Goal: Task Accomplishment & Management: Manage account settings

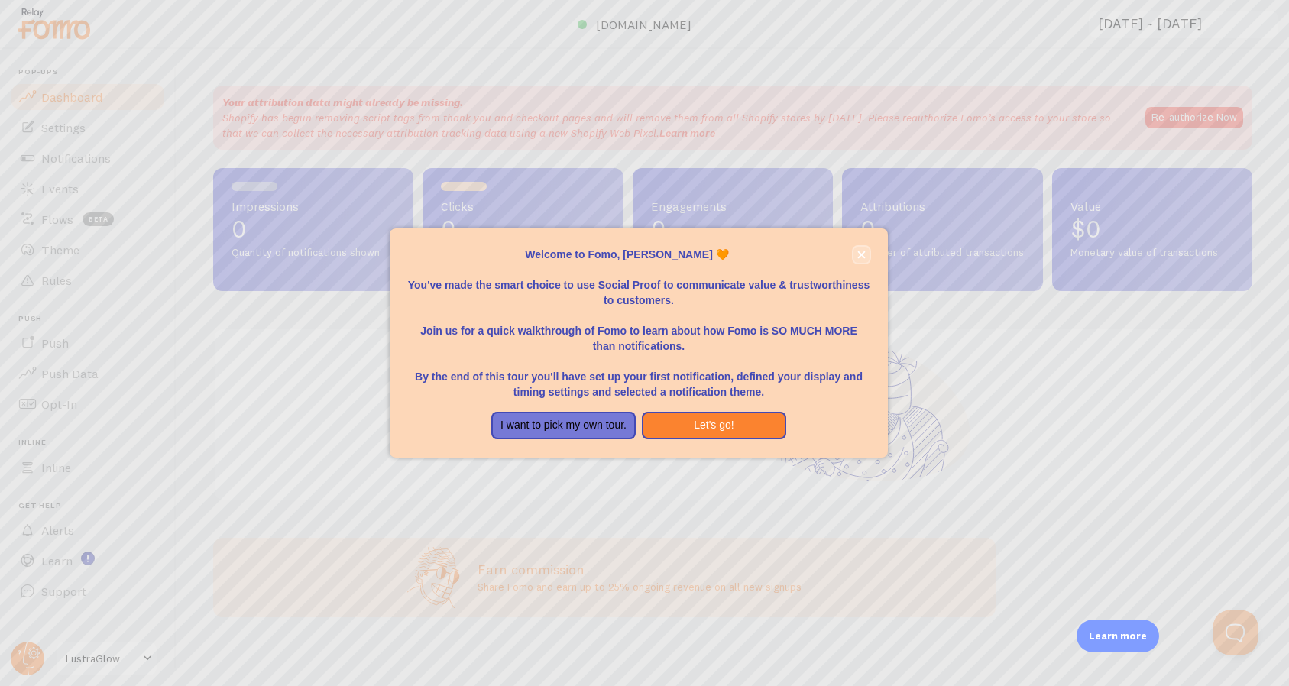
click at [862, 251] on icon "close," at bounding box center [861, 255] width 8 height 8
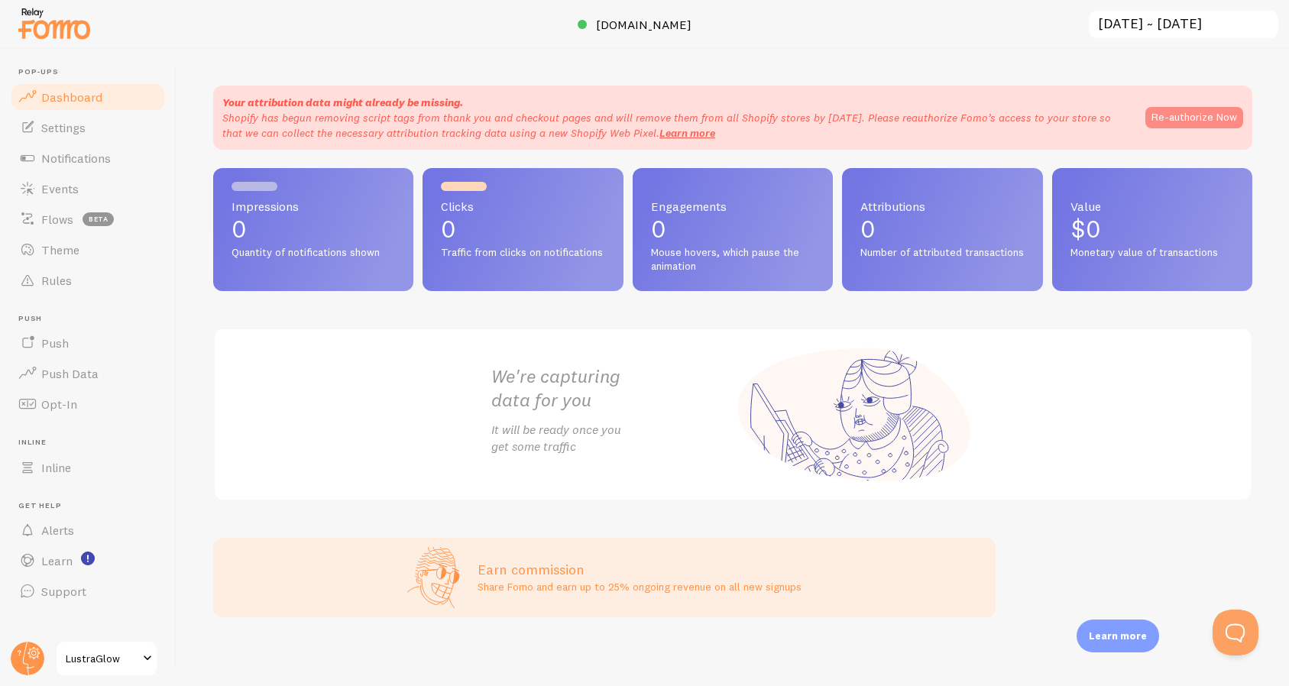
click at [1165, 118] on button "Re-authorize Now" at bounding box center [1194, 117] width 98 height 21
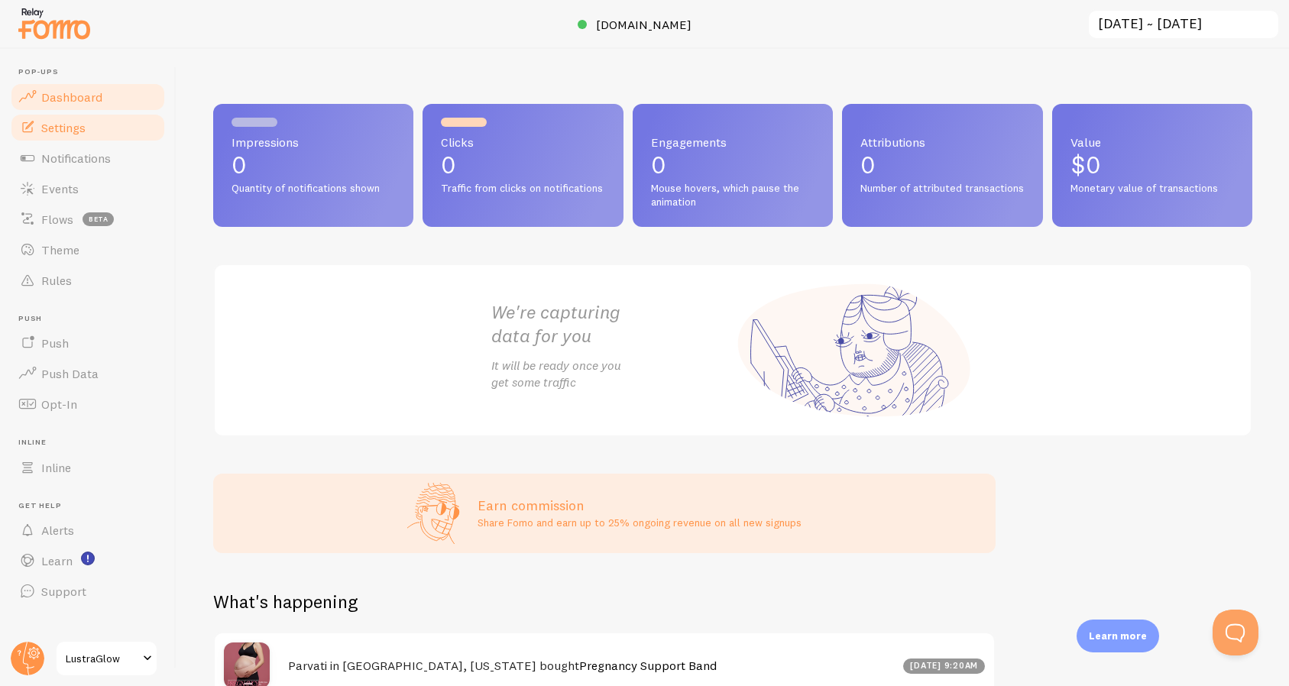
click at [104, 137] on link "Settings" at bounding box center [87, 127] width 157 height 31
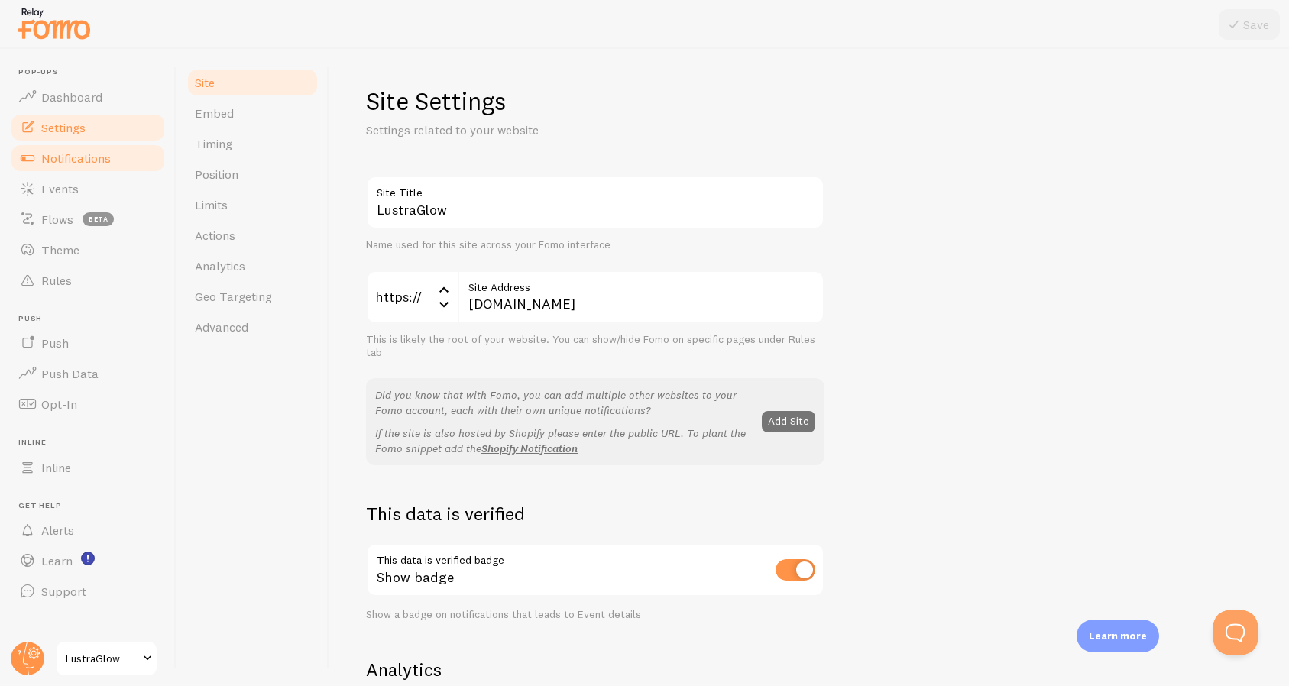
click at [107, 165] on span "Notifications" at bounding box center [76, 157] width 70 height 15
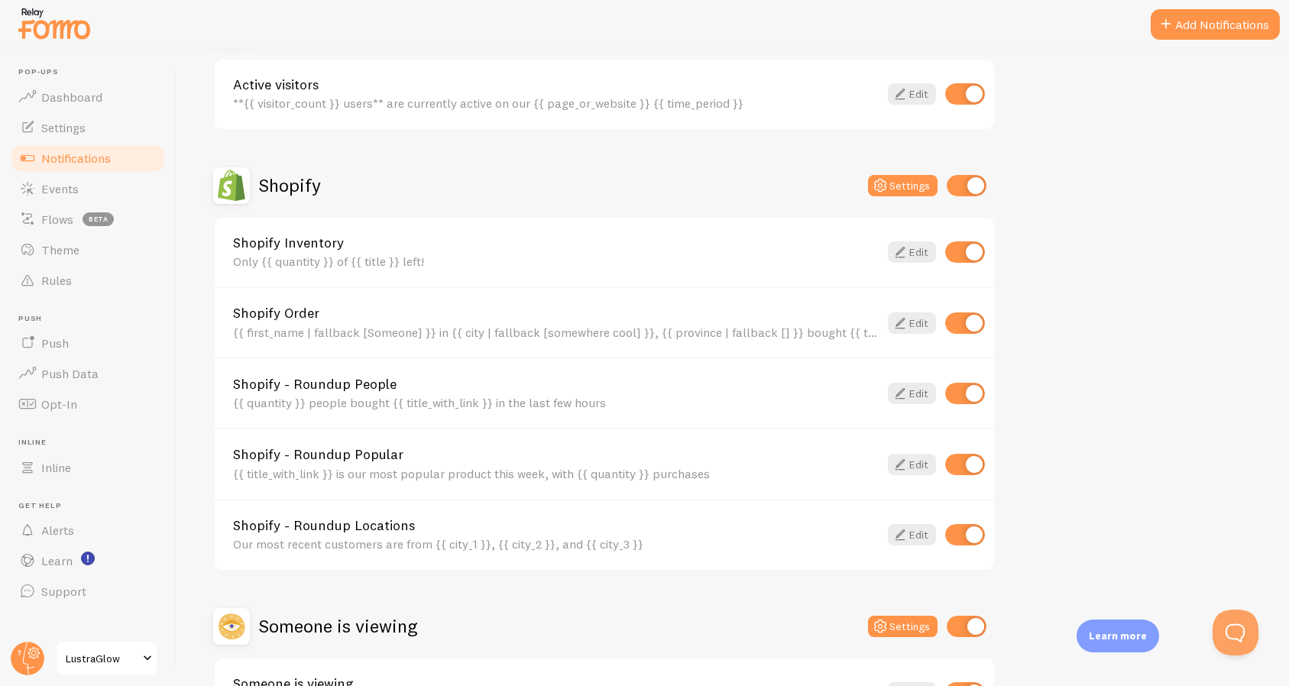
scroll to position [545, 0]
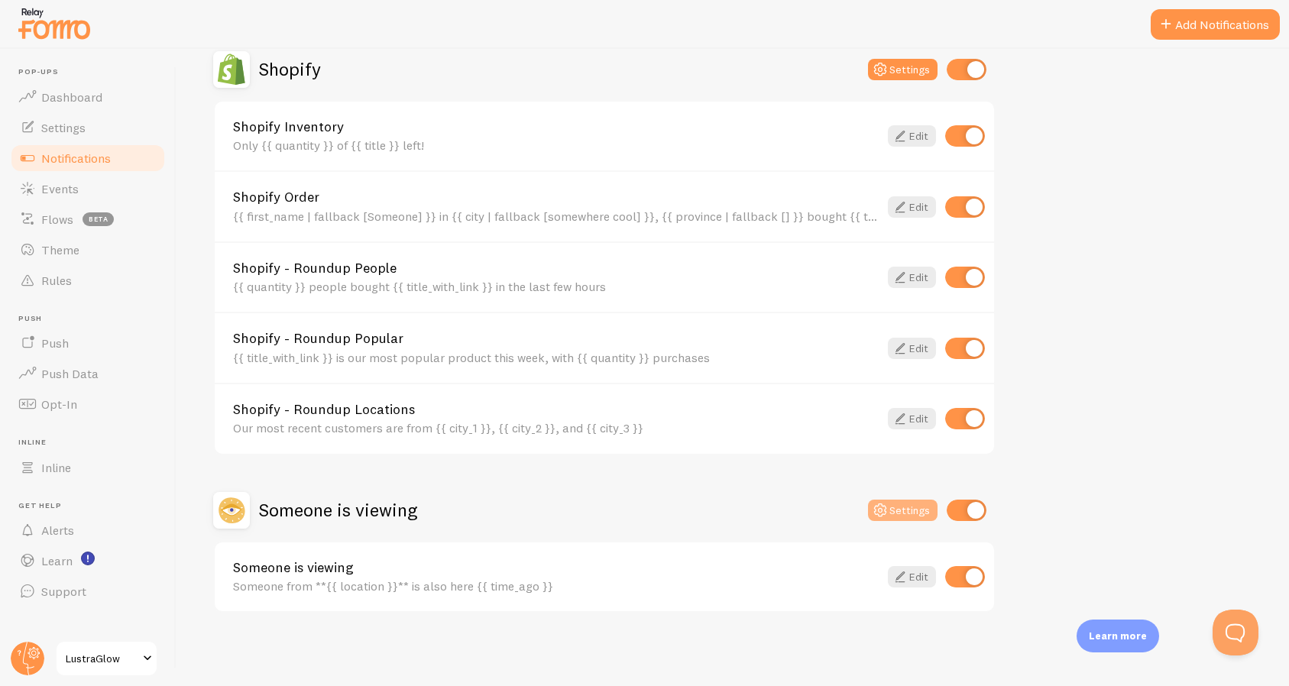
click at [886, 516] on icon at bounding box center [880, 510] width 18 height 18
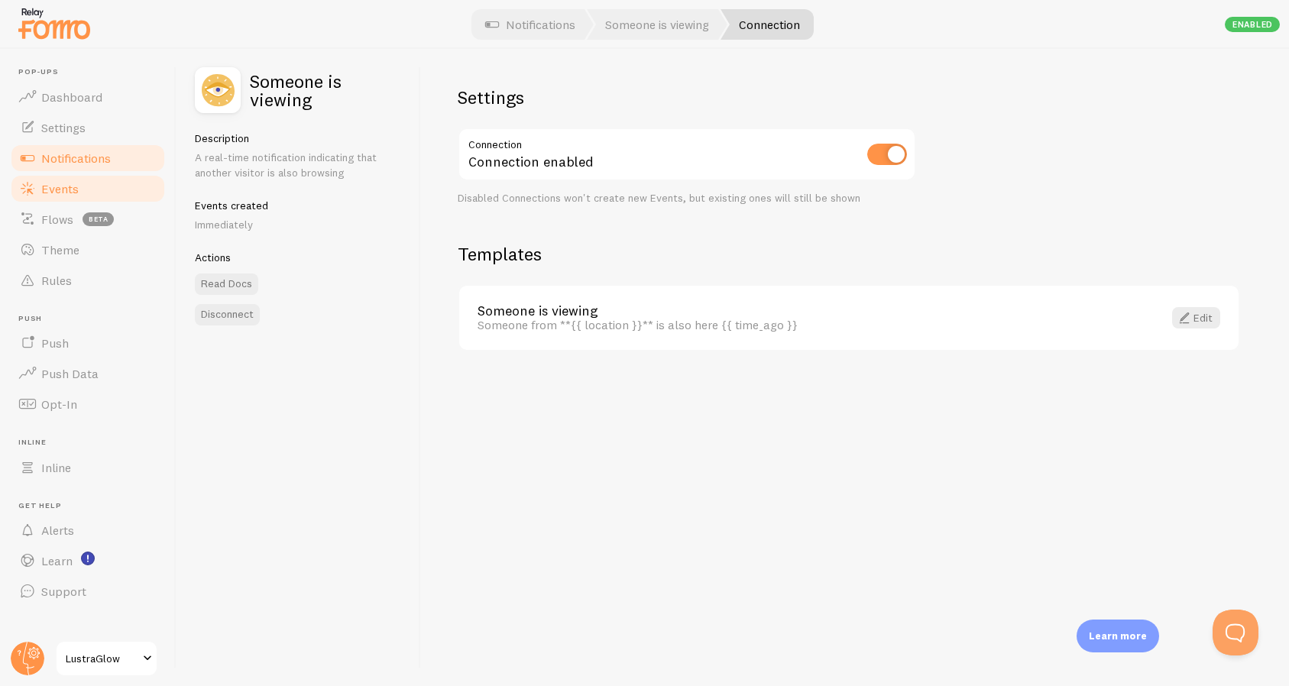
click at [108, 193] on link "Events" at bounding box center [87, 188] width 157 height 31
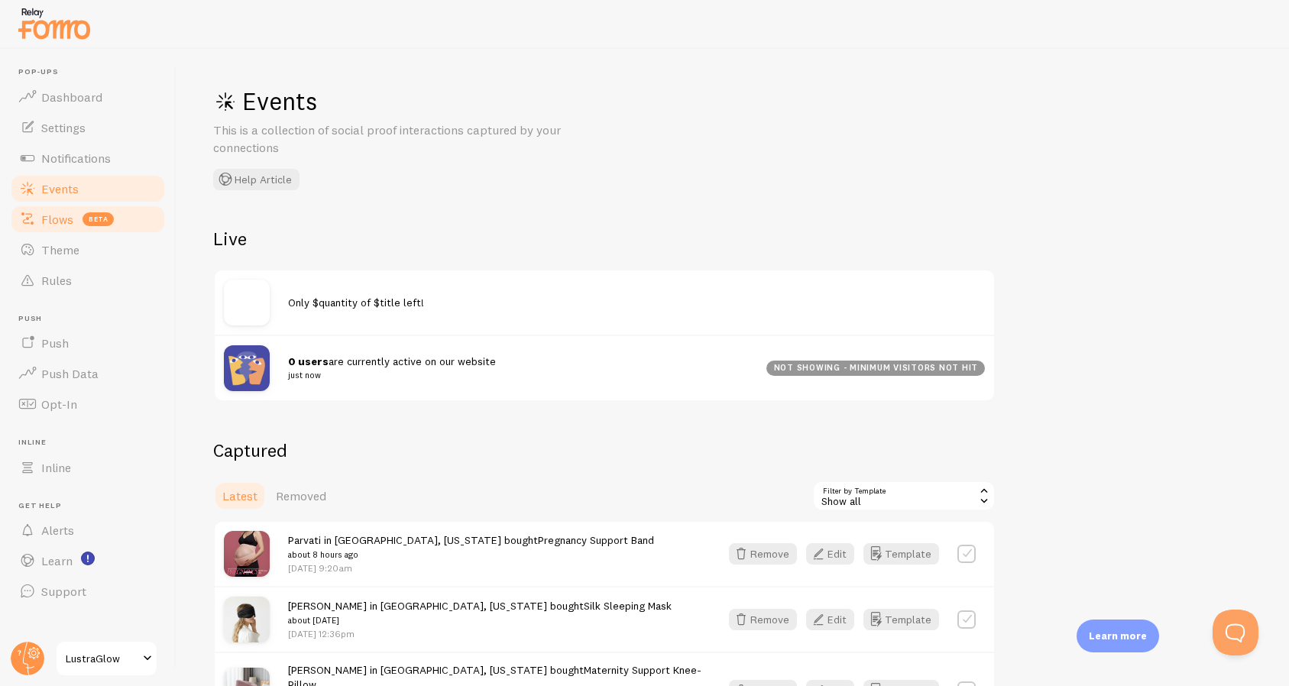
click at [131, 217] on link "Flows beta" at bounding box center [87, 219] width 157 height 31
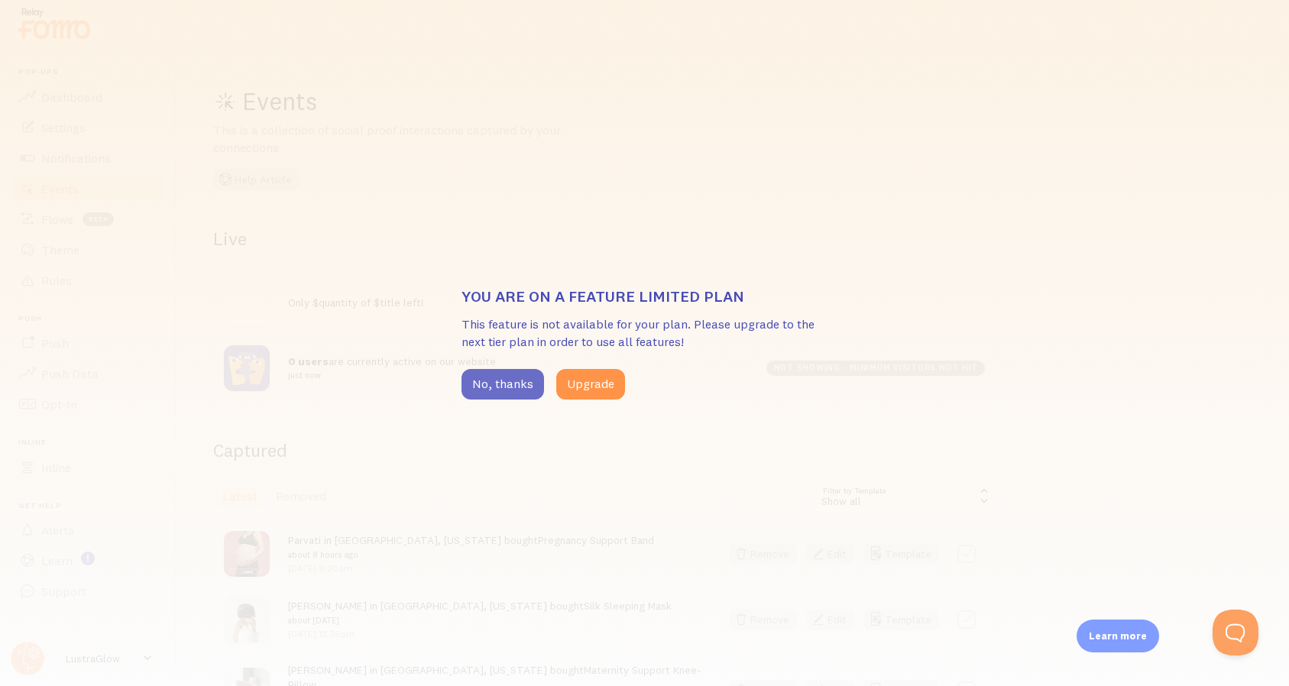
click at [478, 378] on button "No, thanks" at bounding box center [502, 384] width 83 height 31
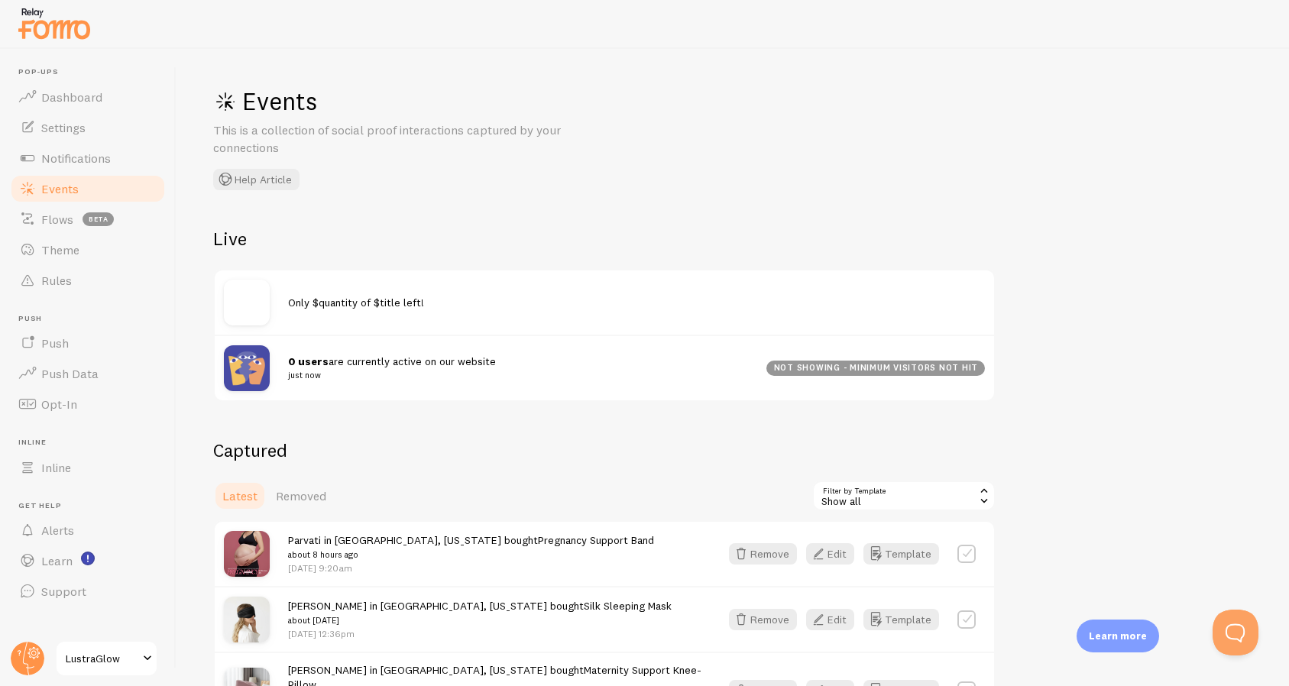
click at [306, 302] on span "Only $quantity of $title left!" at bounding box center [356, 303] width 136 height 14
click at [97, 245] on link "Theme" at bounding box center [87, 250] width 157 height 31
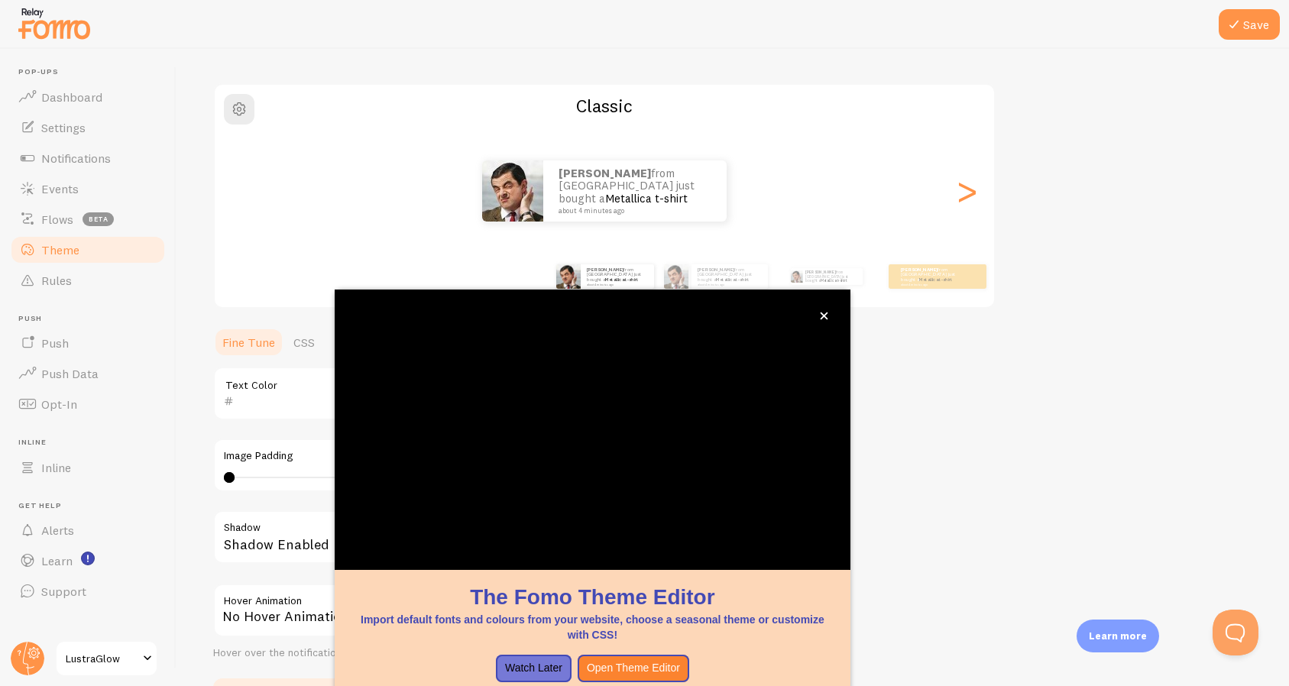
scroll to position [99, 0]
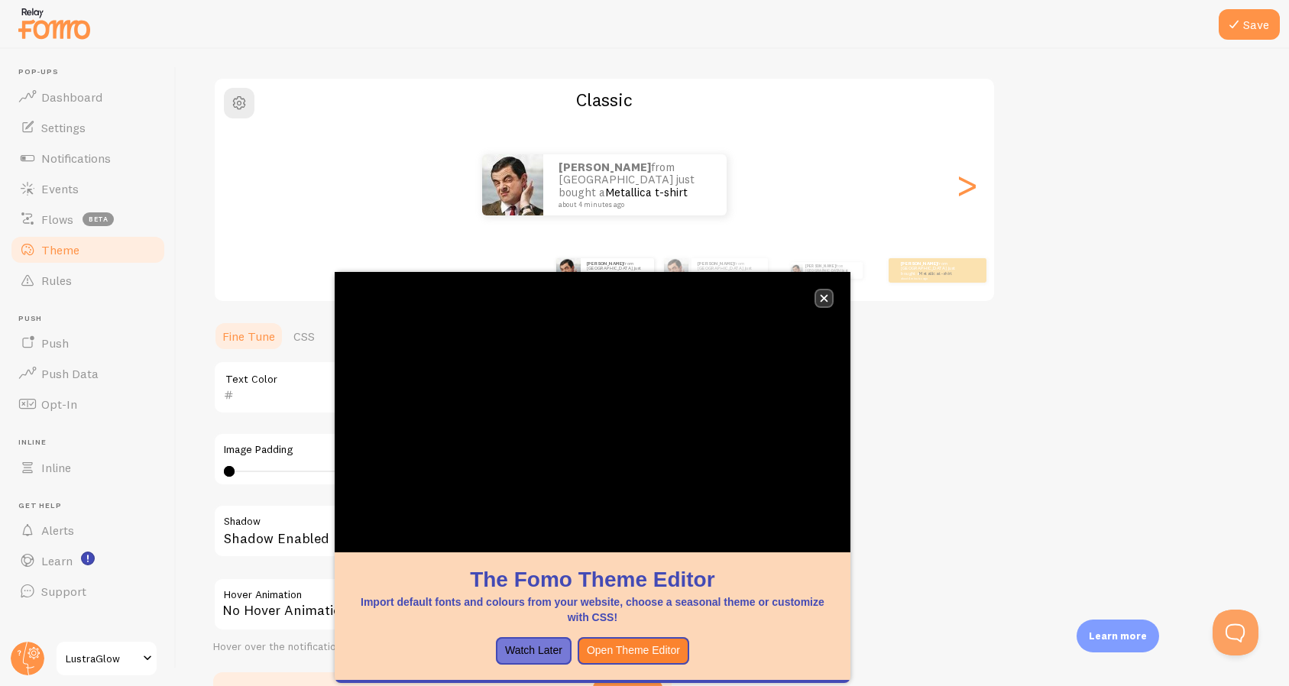
click at [826, 300] on icon "close," at bounding box center [824, 299] width 8 height 8
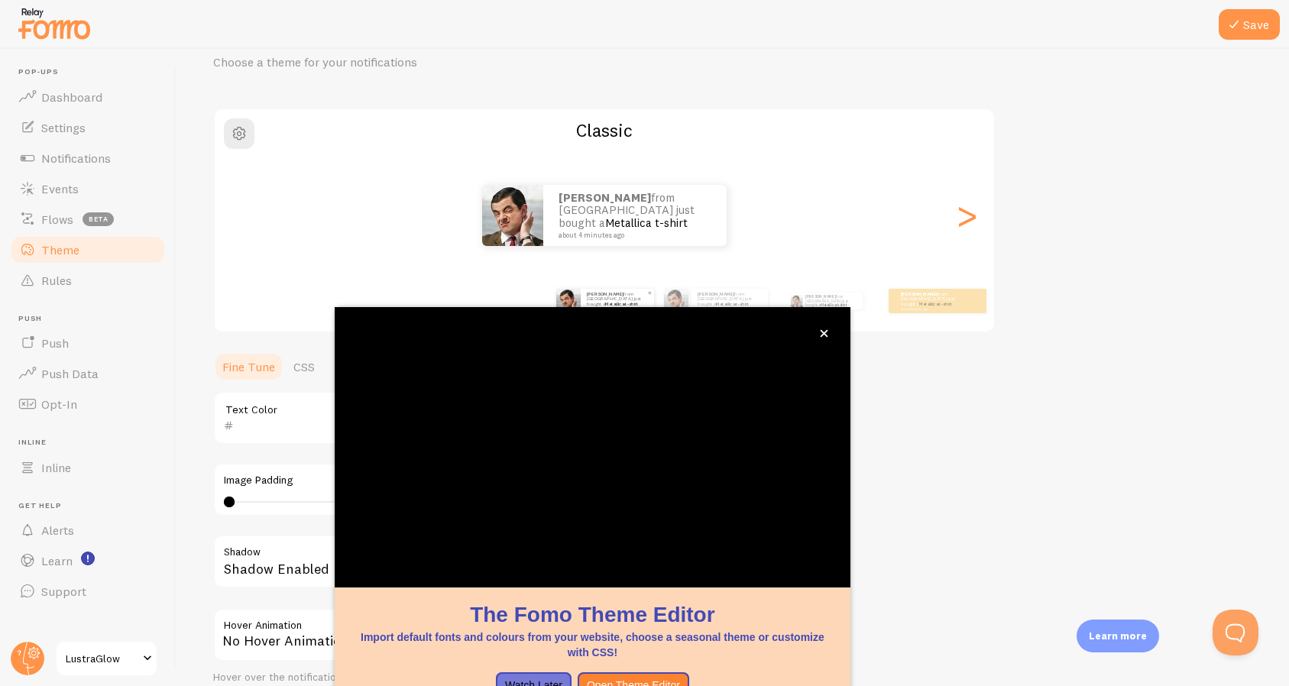
scroll to position [67, 0]
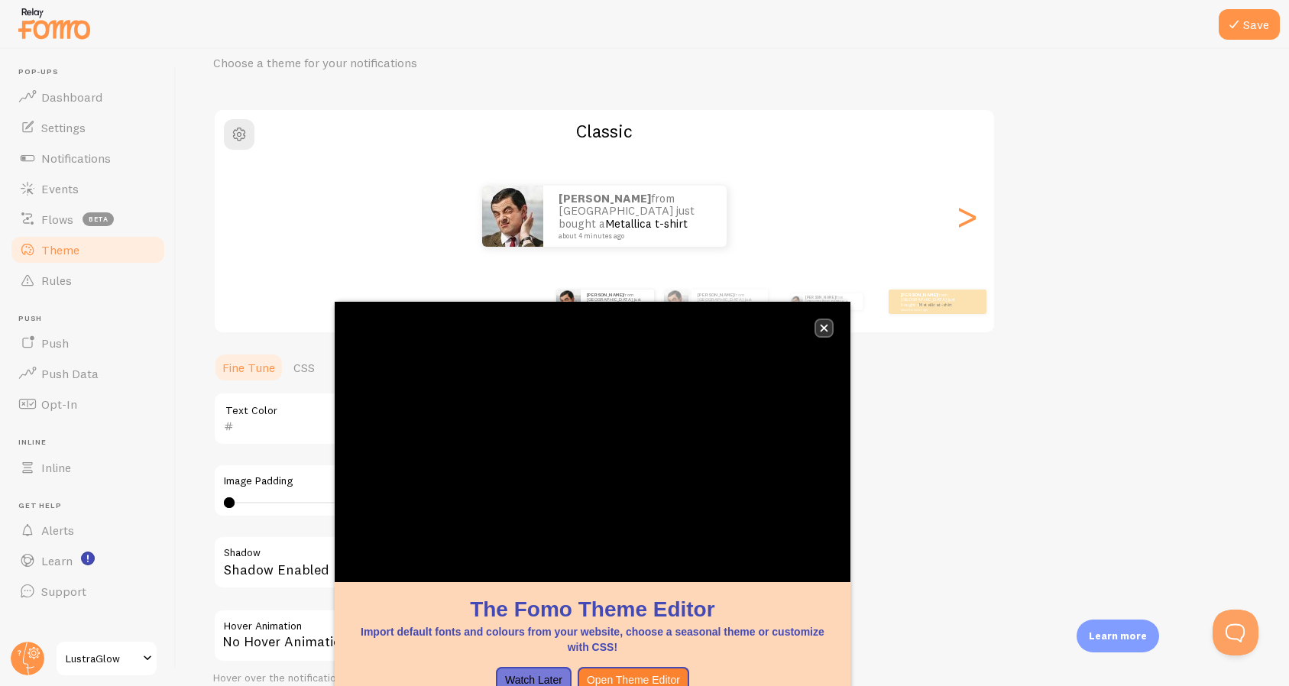
click at [828, 327] on button "close," at bounding box center [824, 328] width 16 height 16
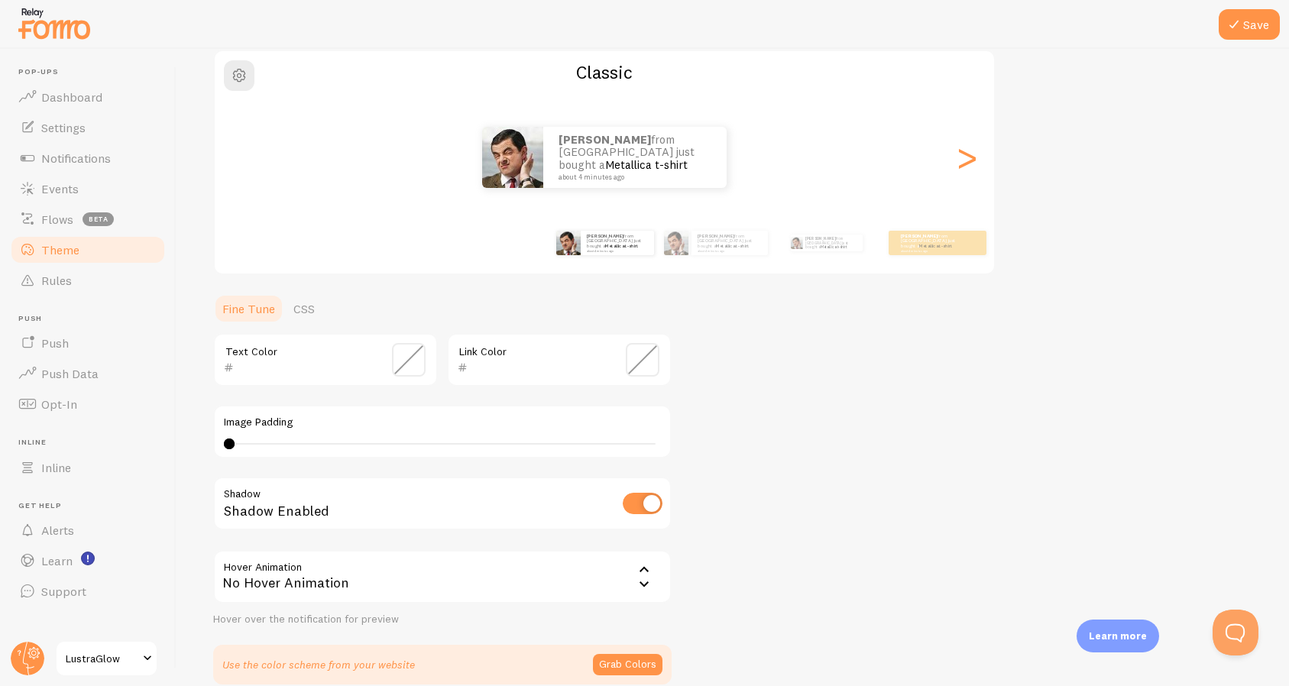
scroll to position [140, 0]
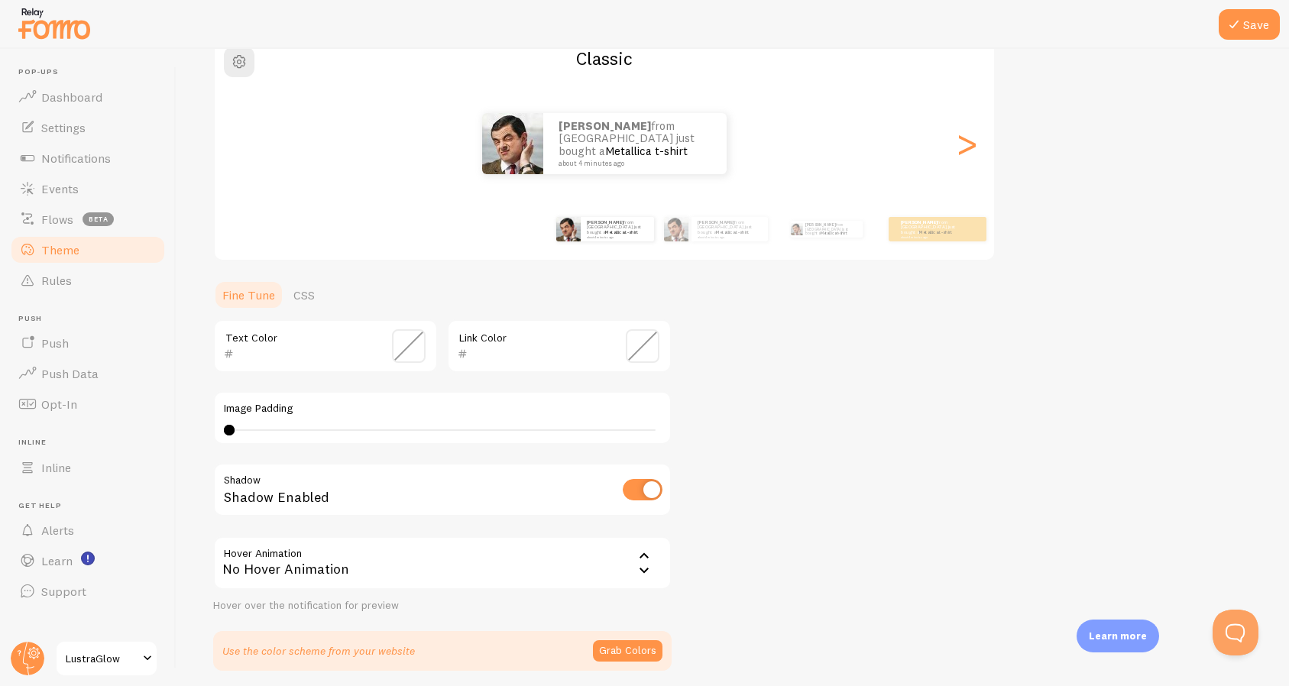
click at [406, 351] on span at bounding box center [409, 346] width 34 height 34
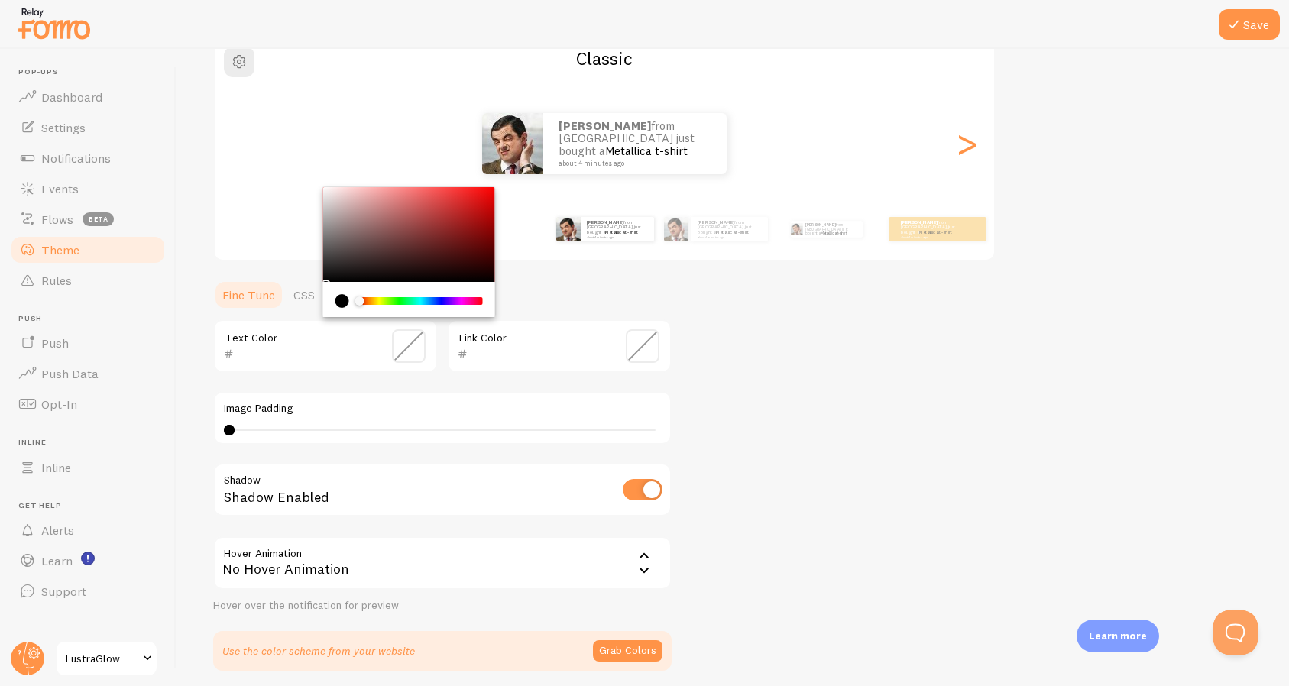
click at [644, 348] on span at bounding box center [643, 346] width 34 height 34
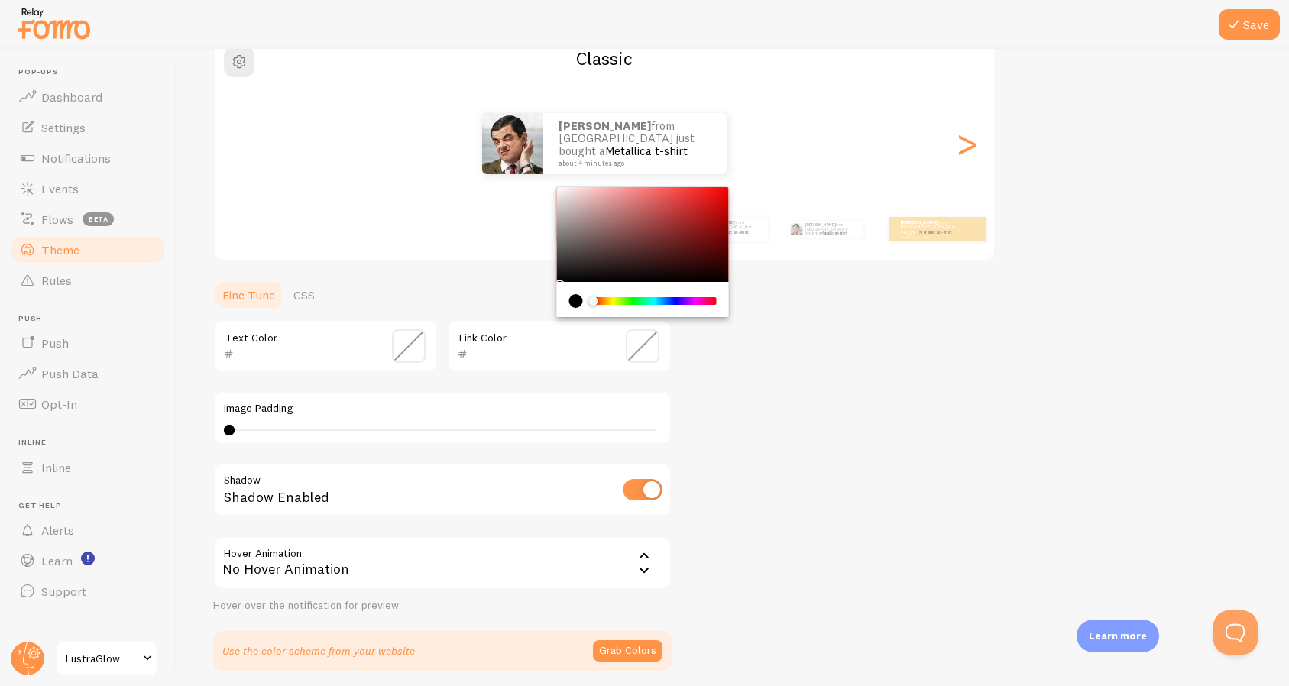
click at [743, 409] on div "Theme Choose a theme for your notifications Classic Mihir from United States ju…" at bounding box center [732, 308] width 1039 height 725
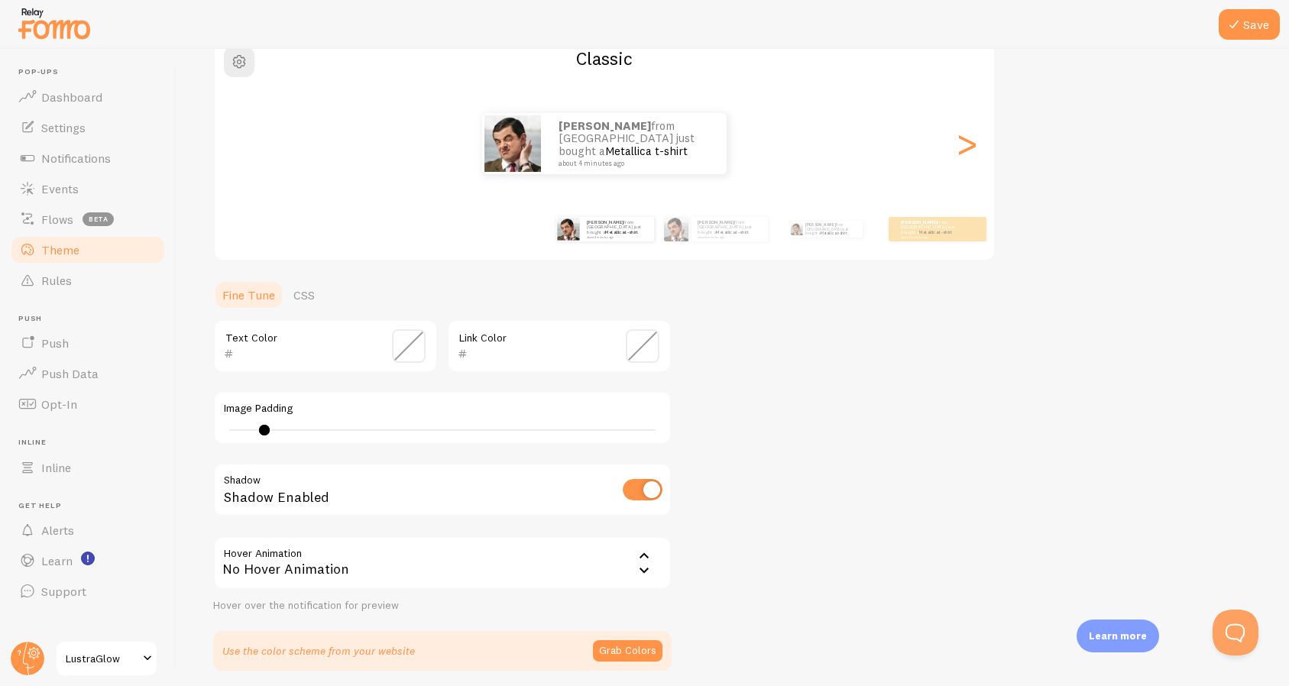
type input "0"
drag, startPoint x: 230, startPoint y: 427, endPoint x: 184, endPoint y: 433, distance: 46.2
click at [184, 433] on div "Save Theme Choose a theme for your notifications Classic Mihir from United Stat…" at bounding box center [732, 367] width 1112 height 637
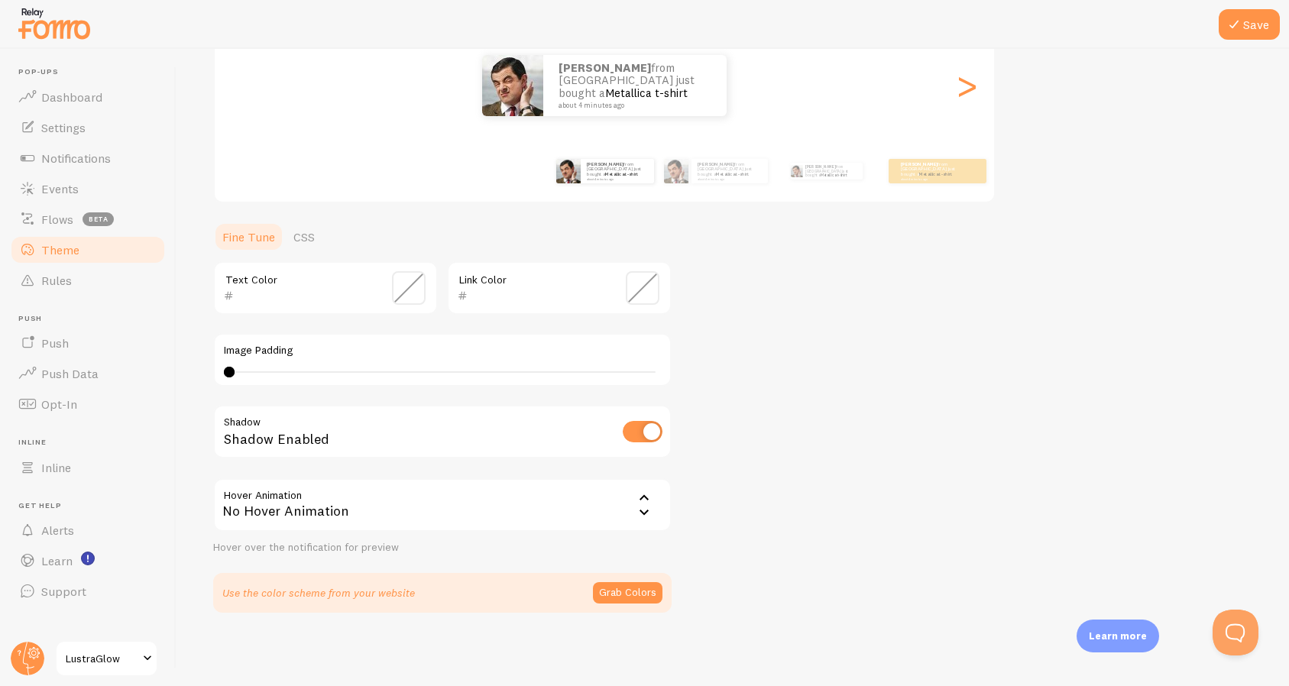
click at [490, 506] on div "No Hover Animation" at bounding box center [442, 504] width 458 height 53
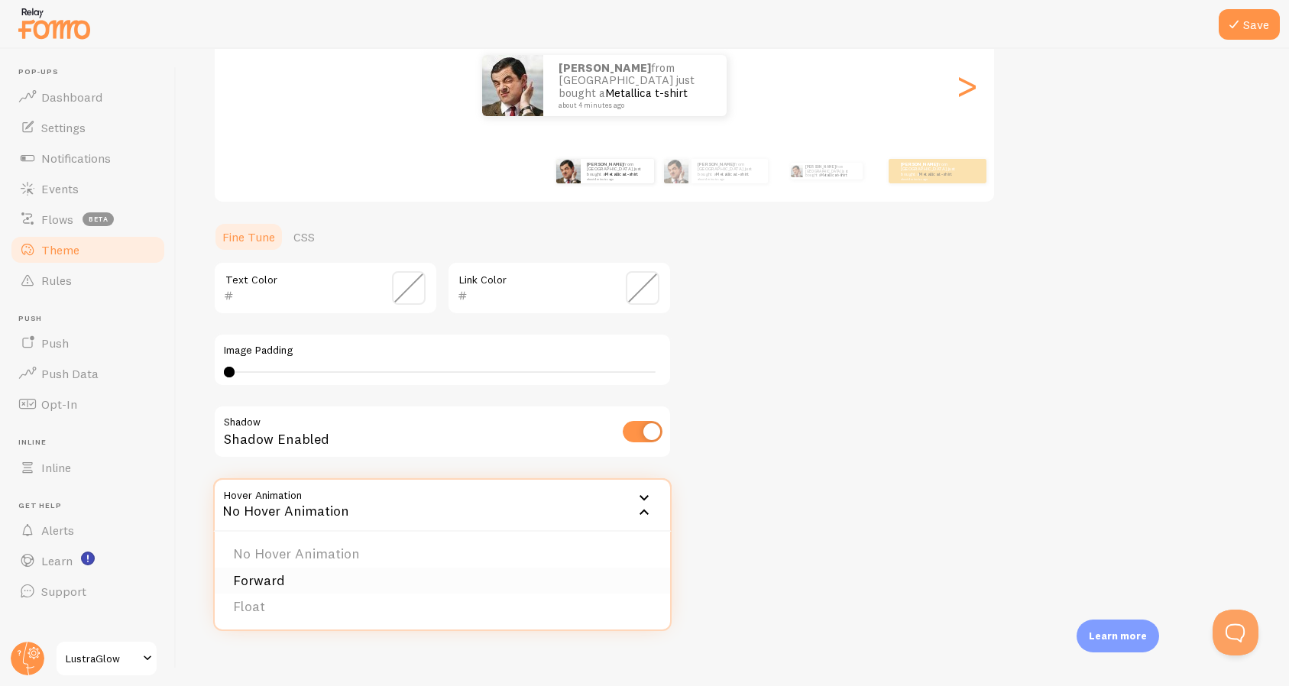
click at [348, 580] on li "Forward" at bounding box center [442, 581] width 455 height 27
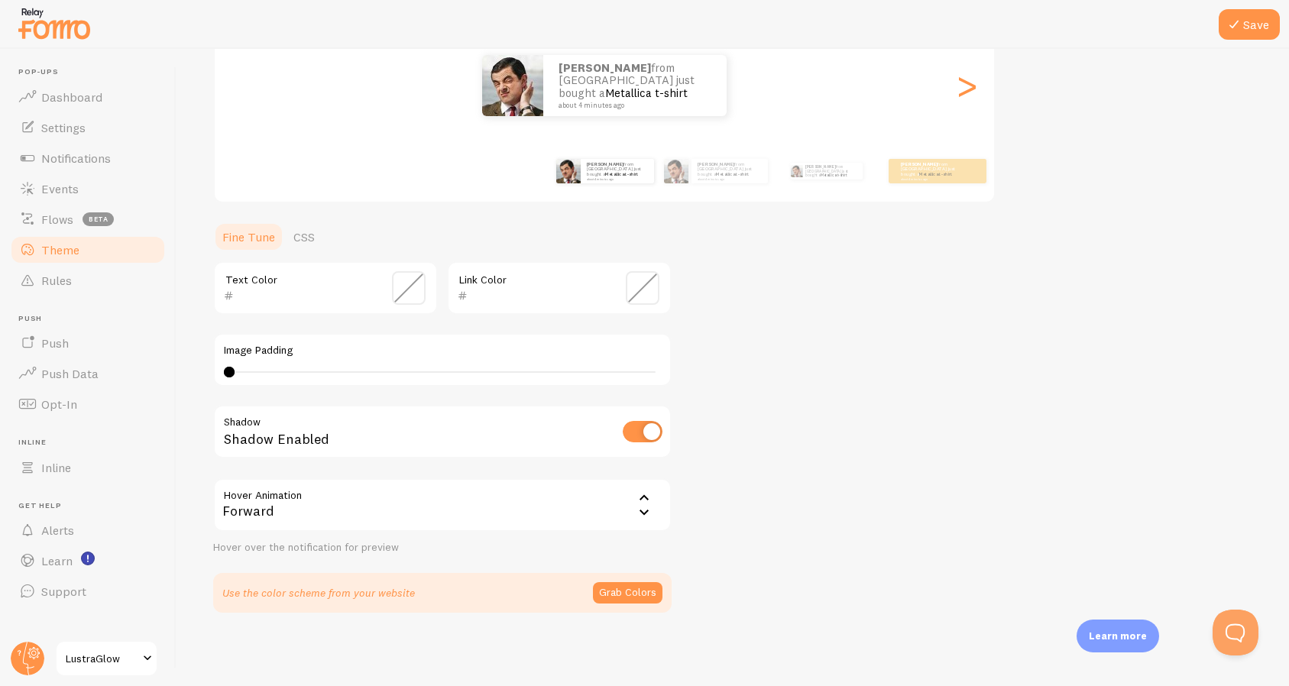
click at [383, 519] on div "Forward" at bounding box center [442, 504] width 458 height 53
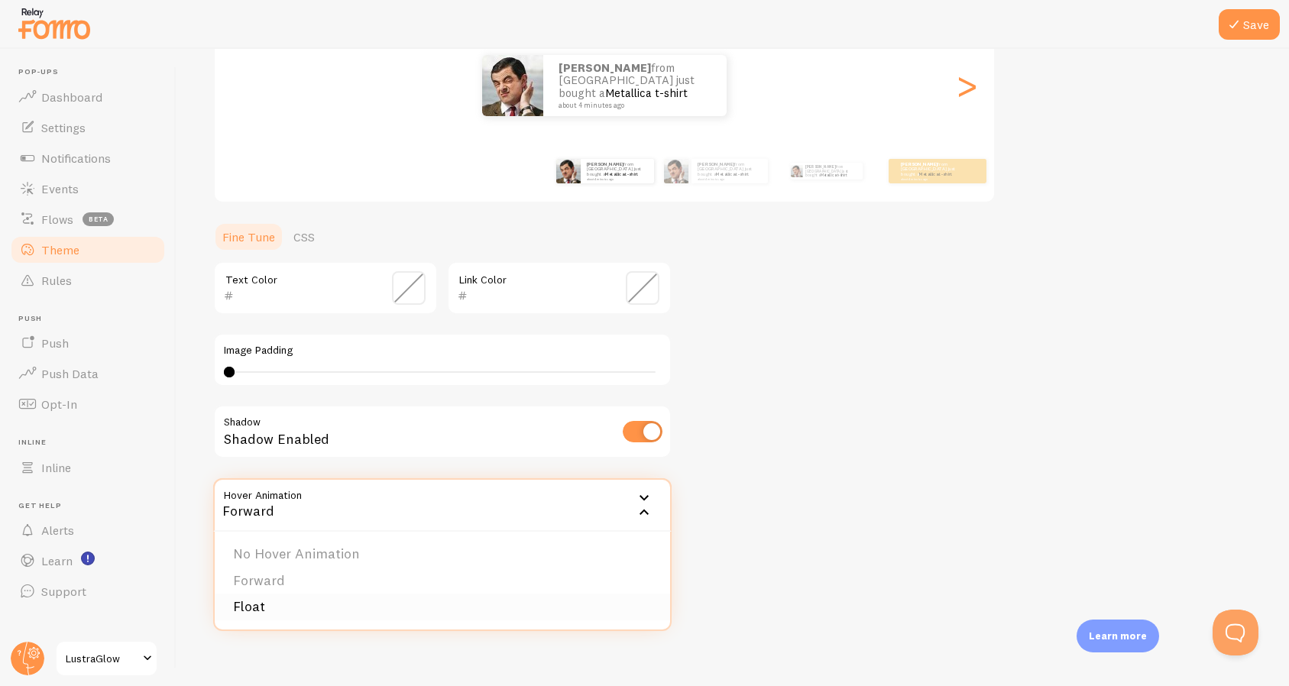
click at [361, 610] on li "Float" at bounding box center [442, 607] width 455 height 27
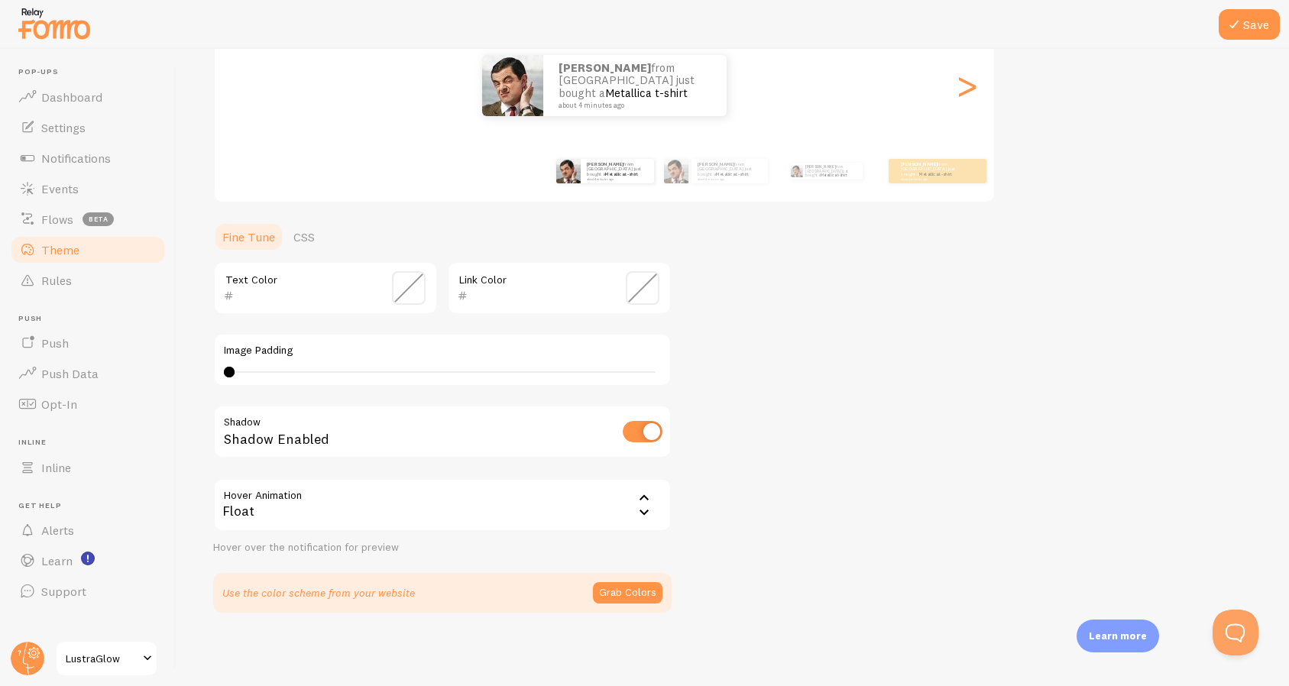
click at [409, 510] on div "Float" at bounding box center [442, 504] width 458 height 53
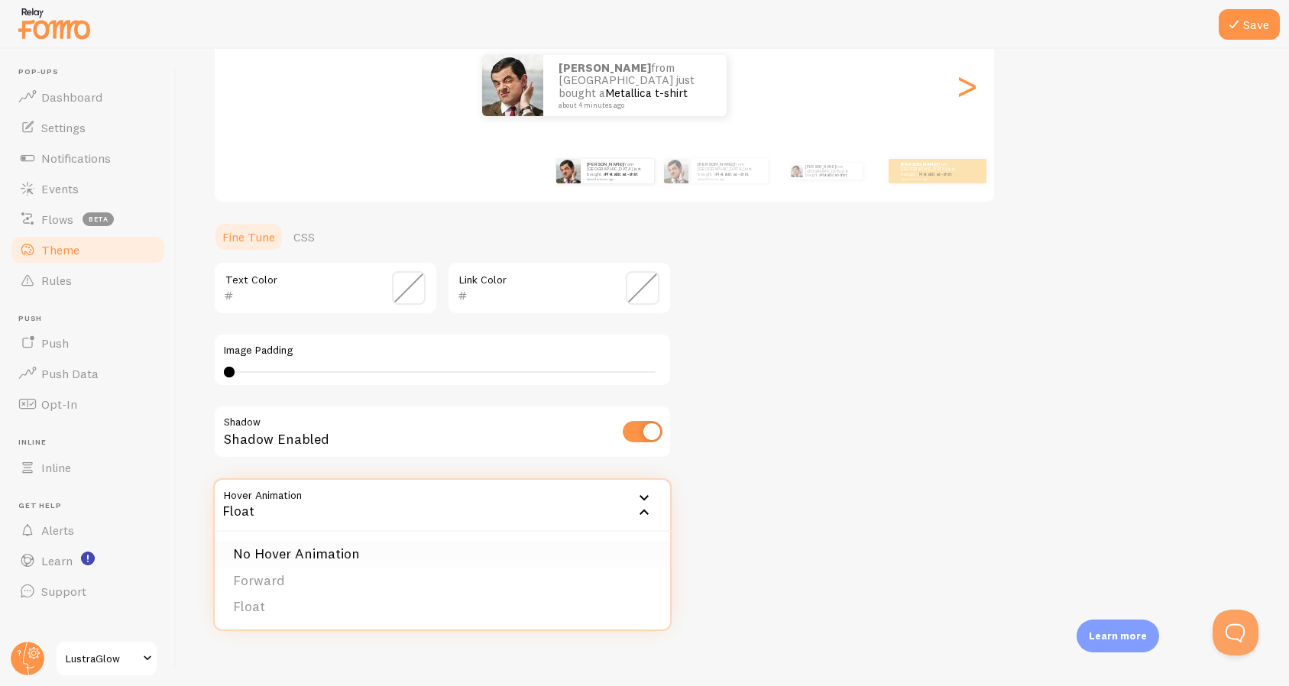
click at [368, 554] on li "No Hover Animation" at bounding box center [442, 554] width 455 height 27
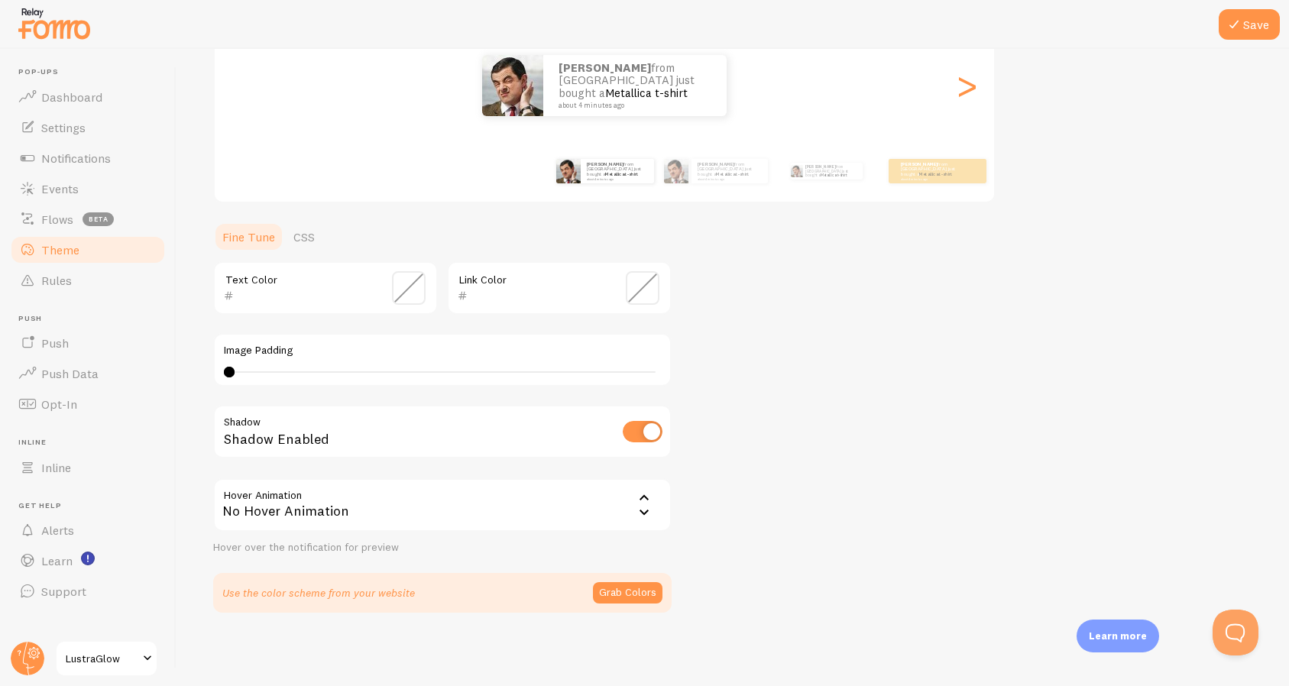
click at [374, 493] on div "No Hover Animation" at bounding box center [442, 504] width 458 height 53
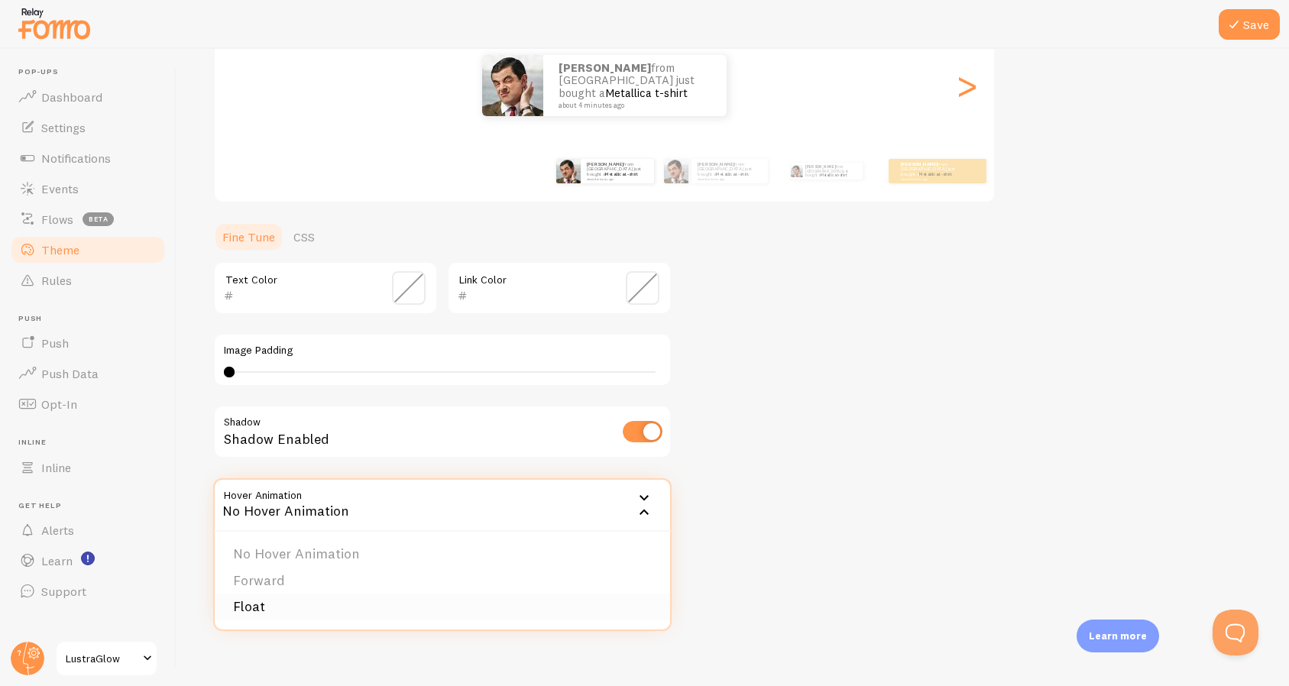
click at [338, 615] on li "Float" at bounding box center [442, 607] width 455 height 27
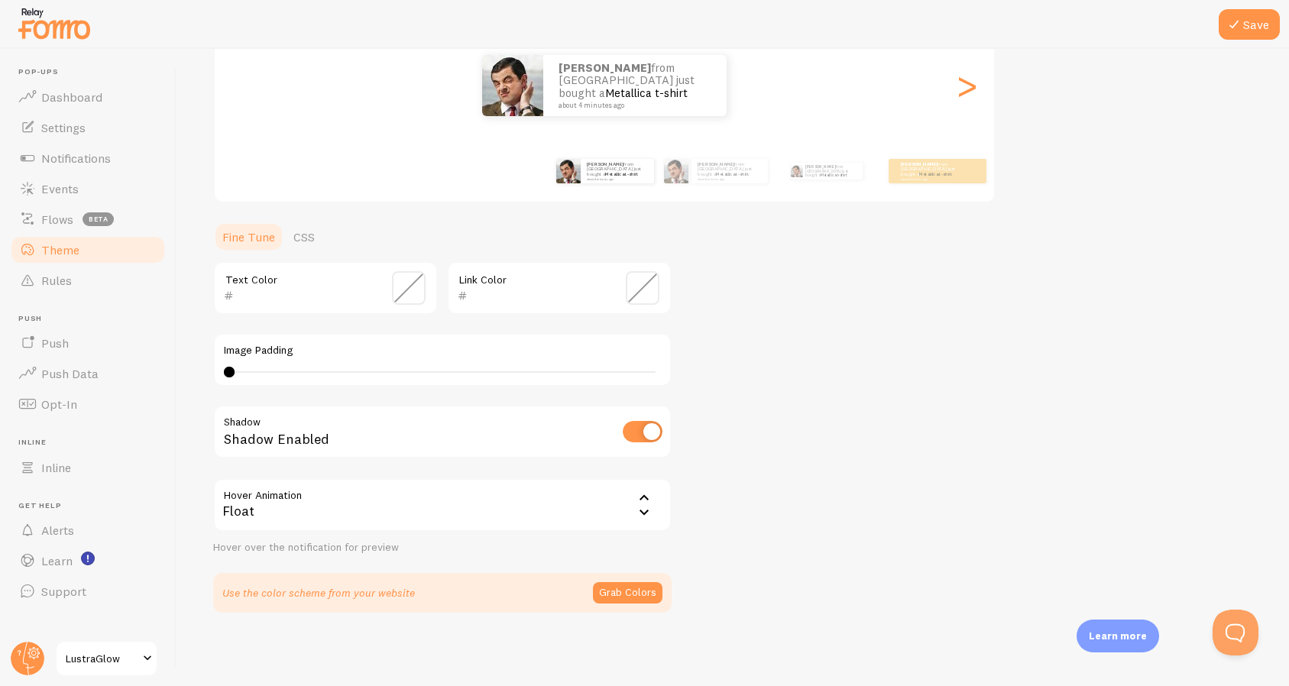
click at [419, 518] on div "Float" at bounding box center [442, 504] width 458 height 53
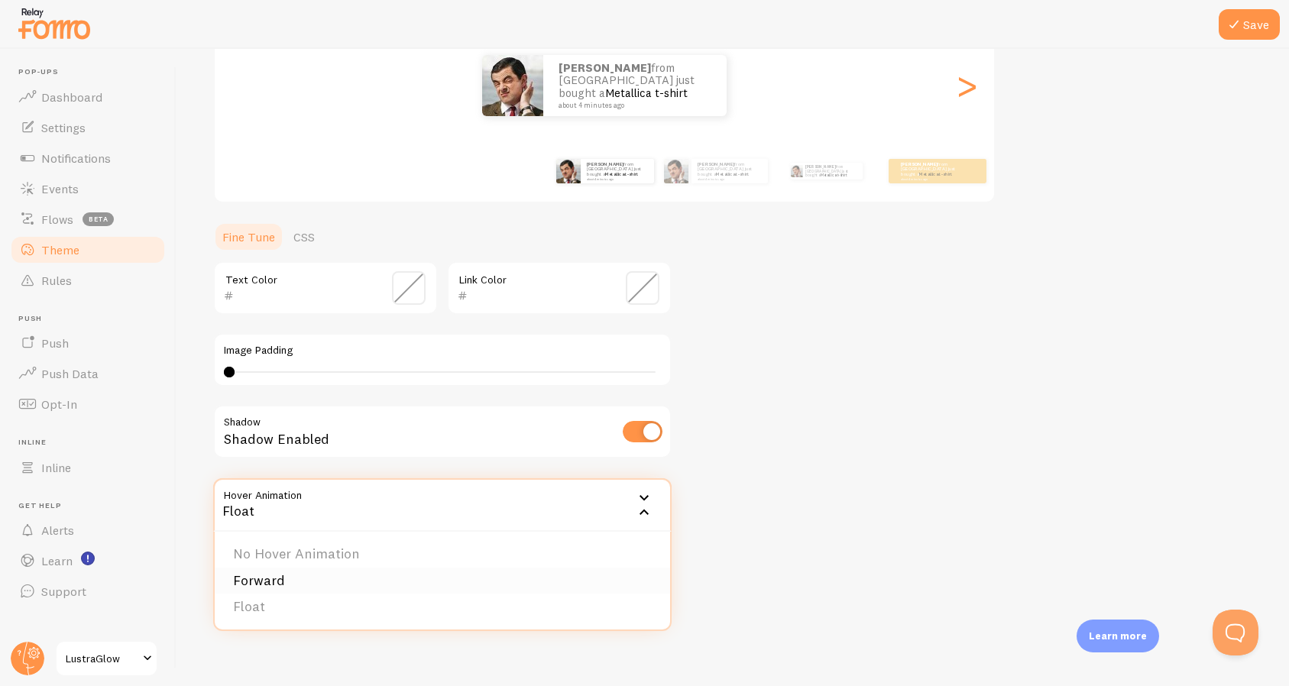
click at [348, 581] on li "Forward" at bounding box center [442, 581] width 455 height 27
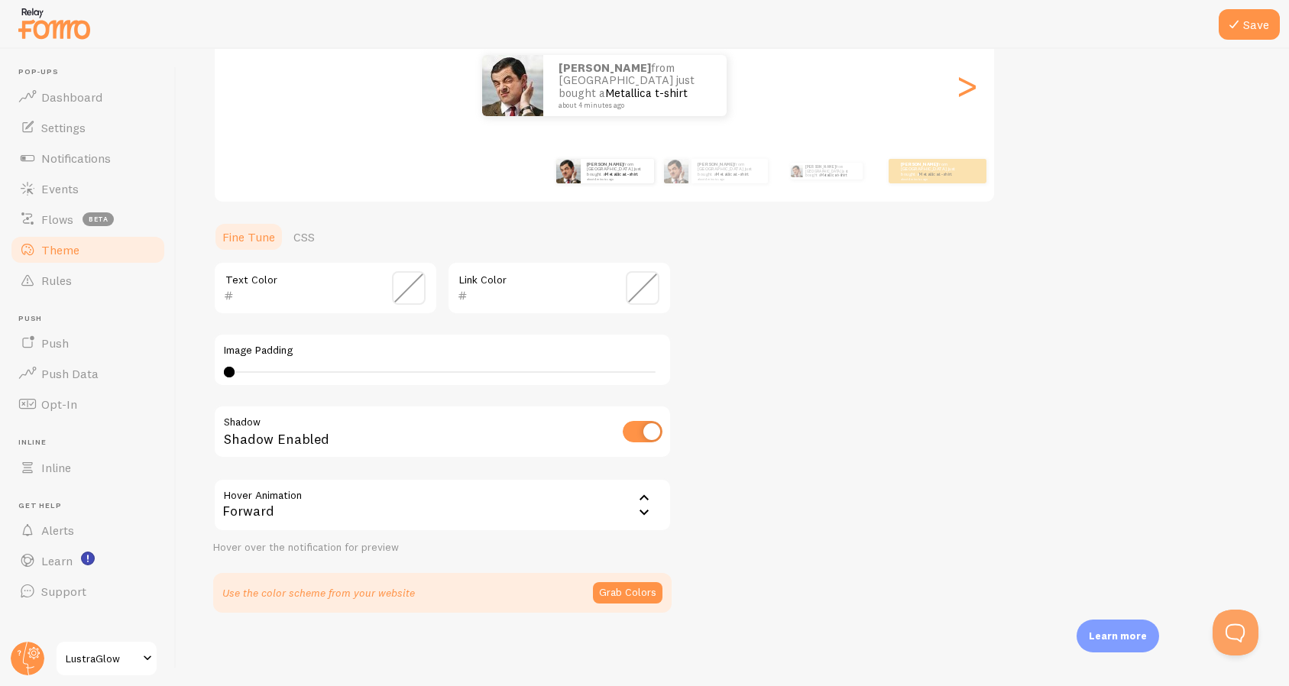
click at [390, 510] on div "Forward" at bounding box center [442, 504] width 458 height 53
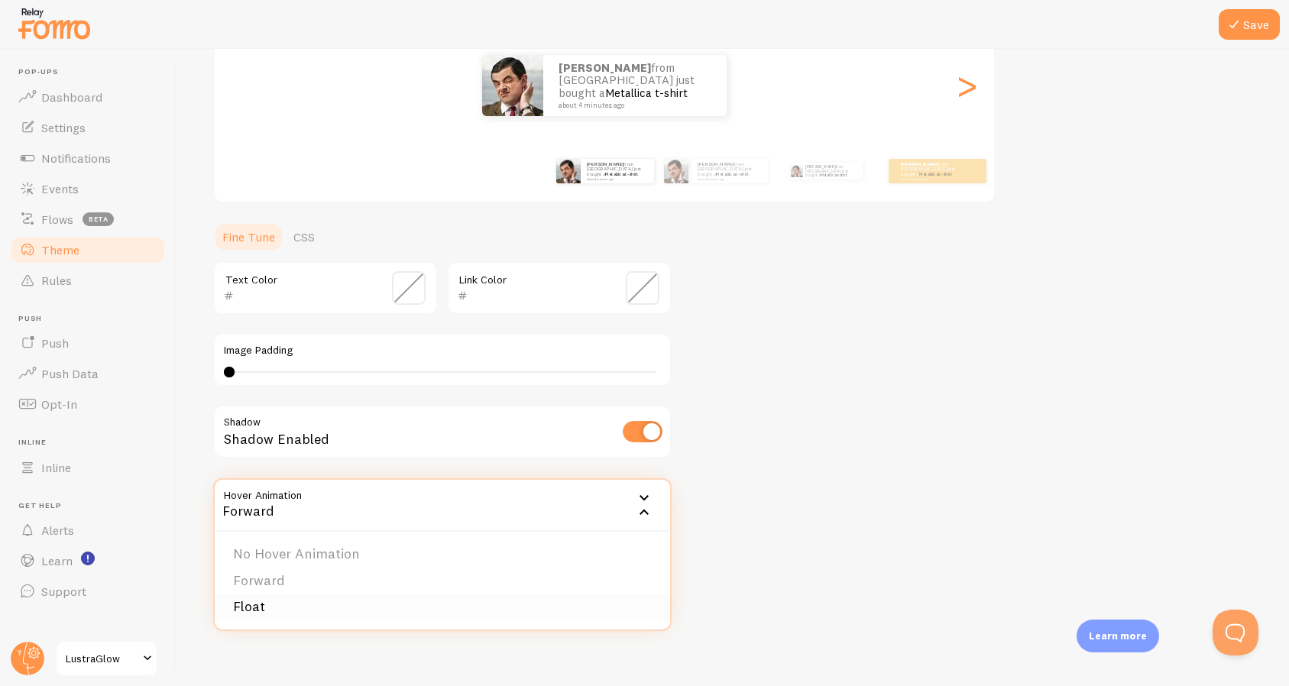
click at [378, 603] on li "Float" at bounding box center [442, 607] width 455 height 27
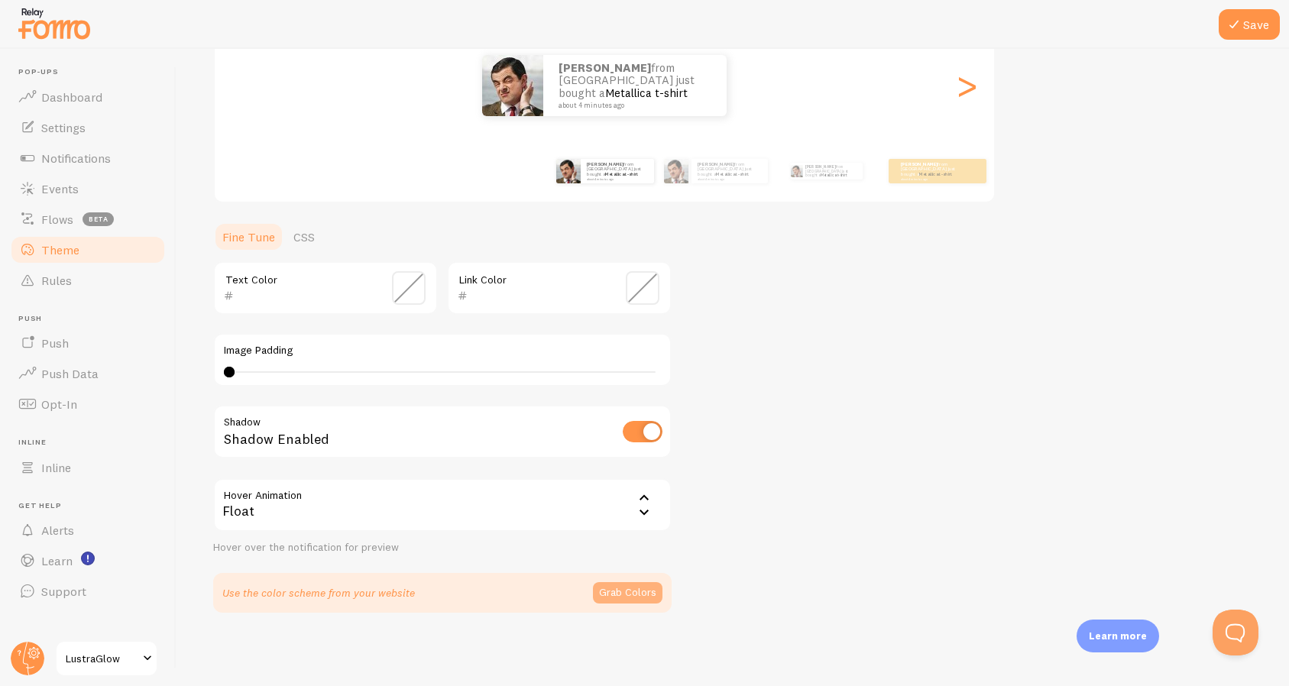
click at [635, 589] on button "Grab Colors" at bounding box center [628, 592] width 70 height 21
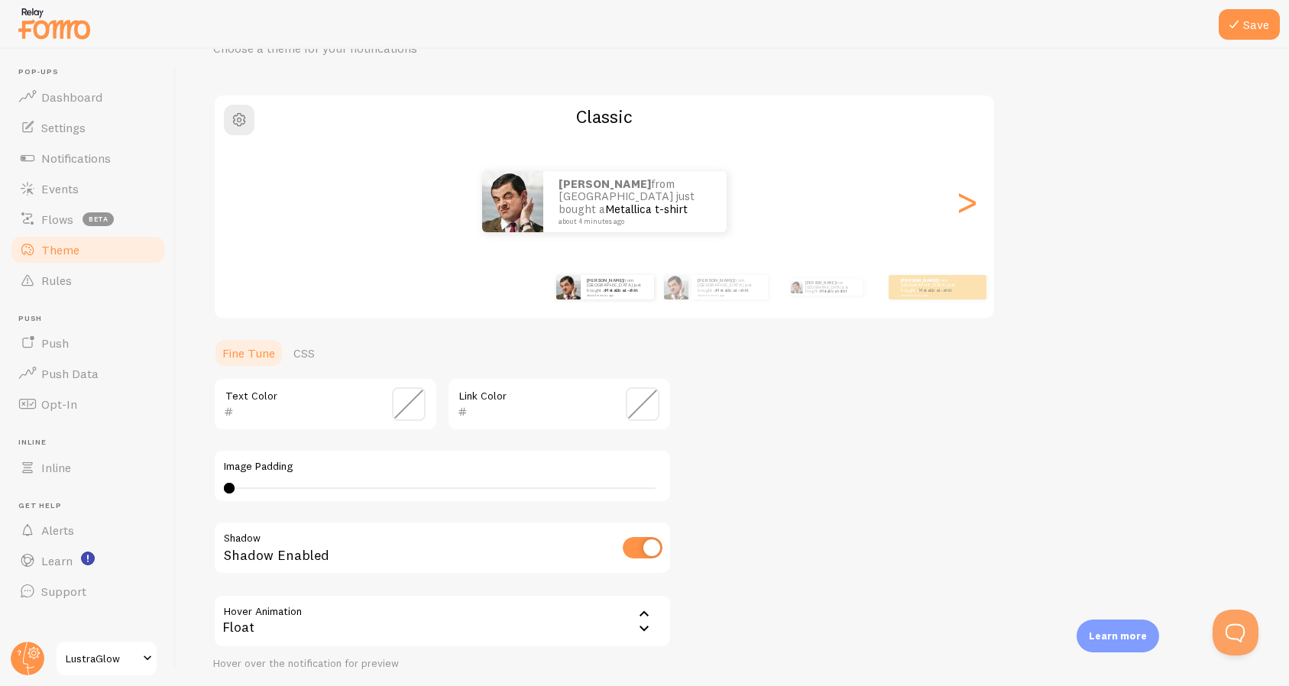
scroll to position [70, 0]
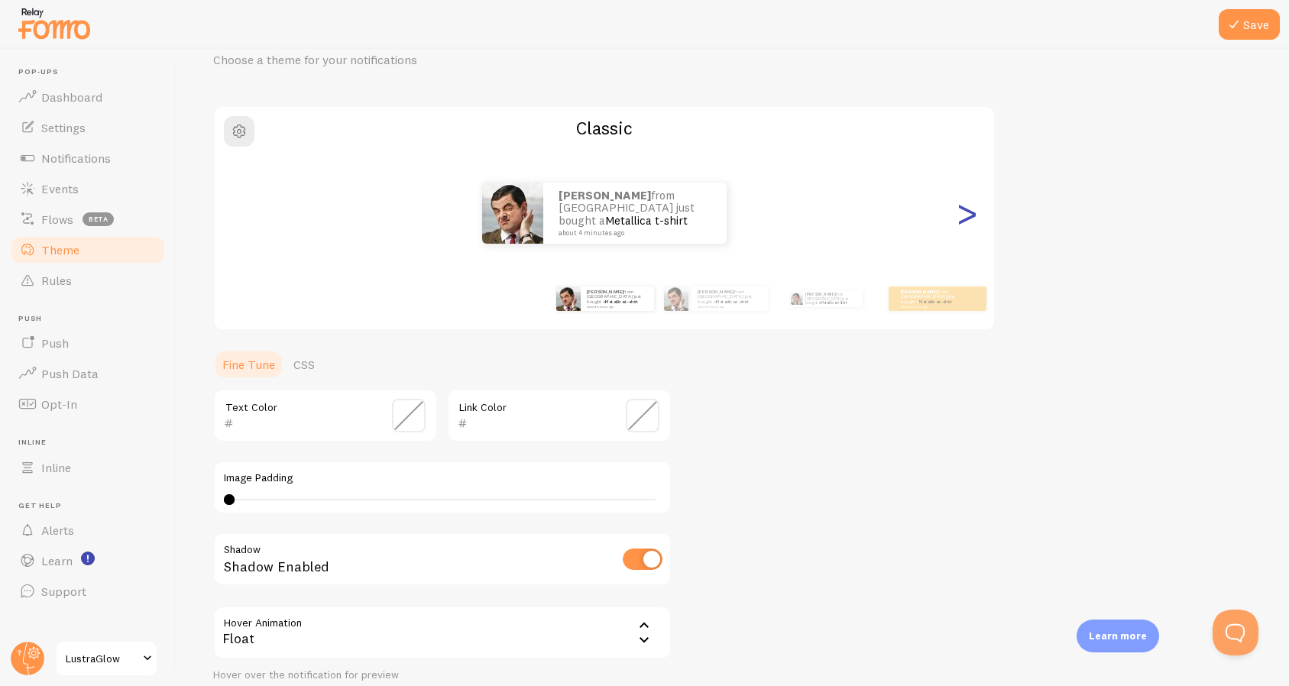
click at [976, 214] on div ">" at bounding box center [966, 213] width 18 height 110
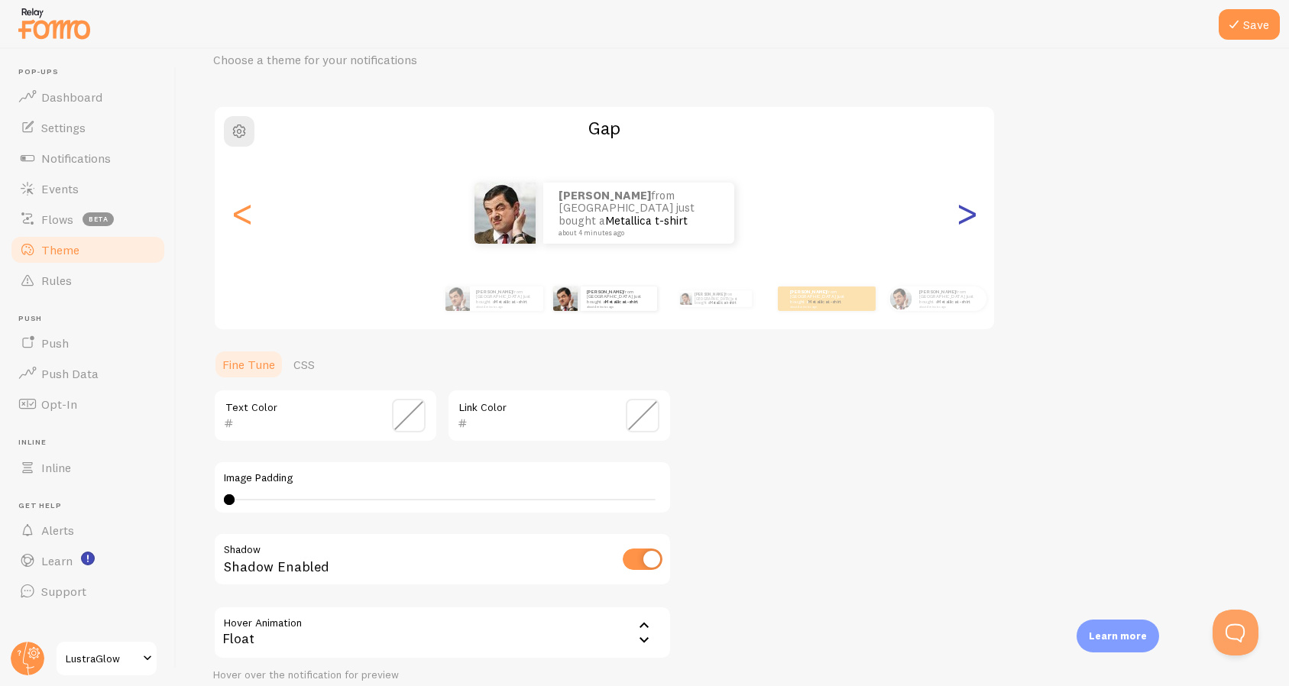
click at [976, 214] on div ">" at bounding box center [966, 213] width 18 height 110
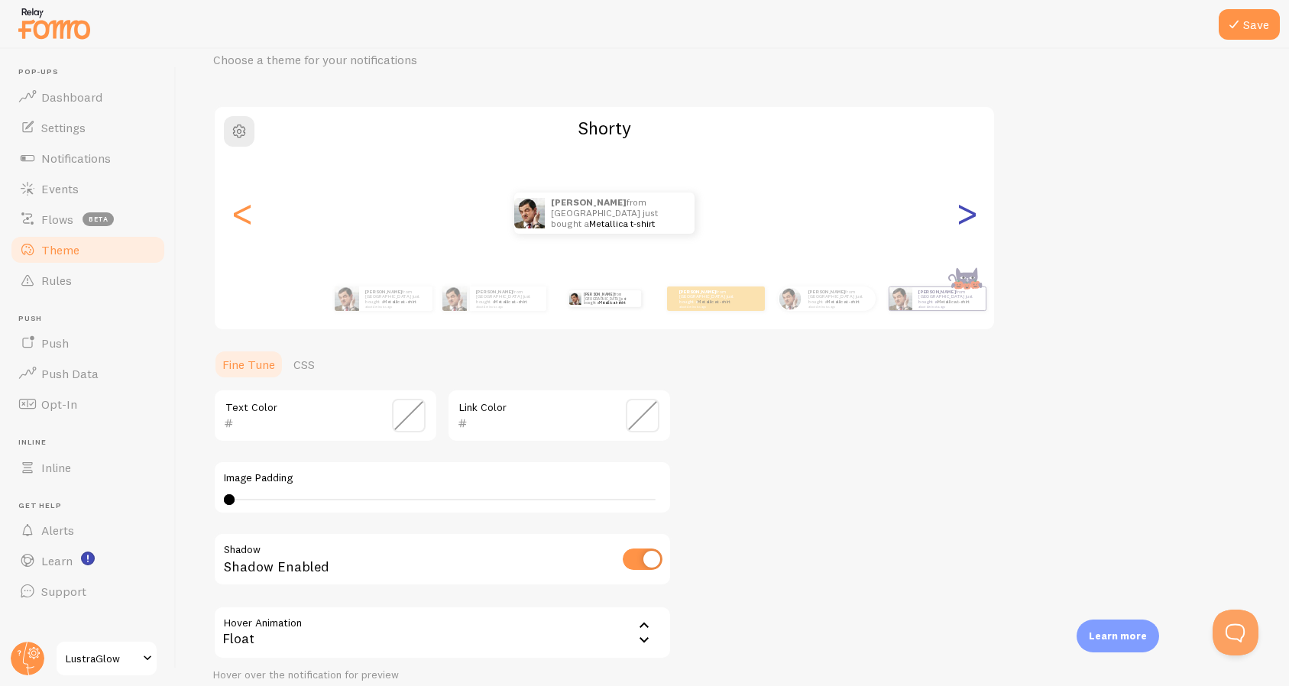
click at [976, 215] on div ">" at bounding box center [966, 213] width 18 height 110
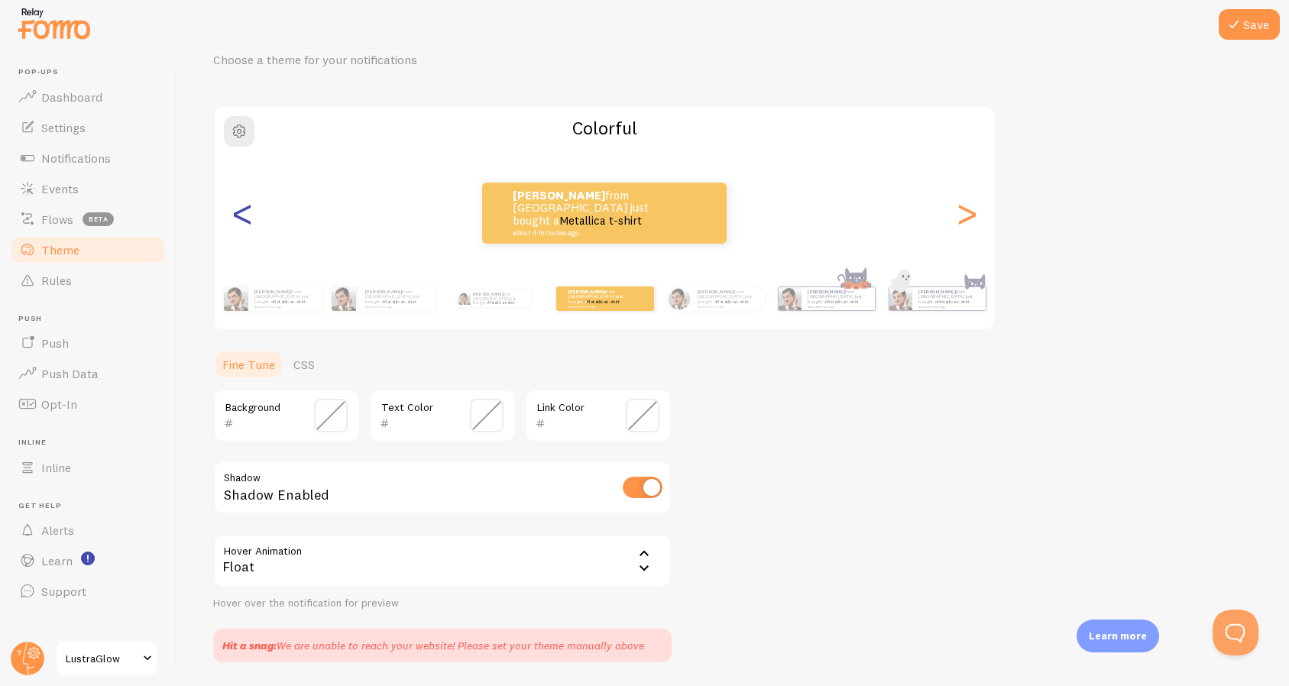
click at [249, 205] on div "<" at bounding box center [242, 213] width 18 height 110
click at [241, 226] on div "<" at bounding box center [242, 213] width 18 height 110
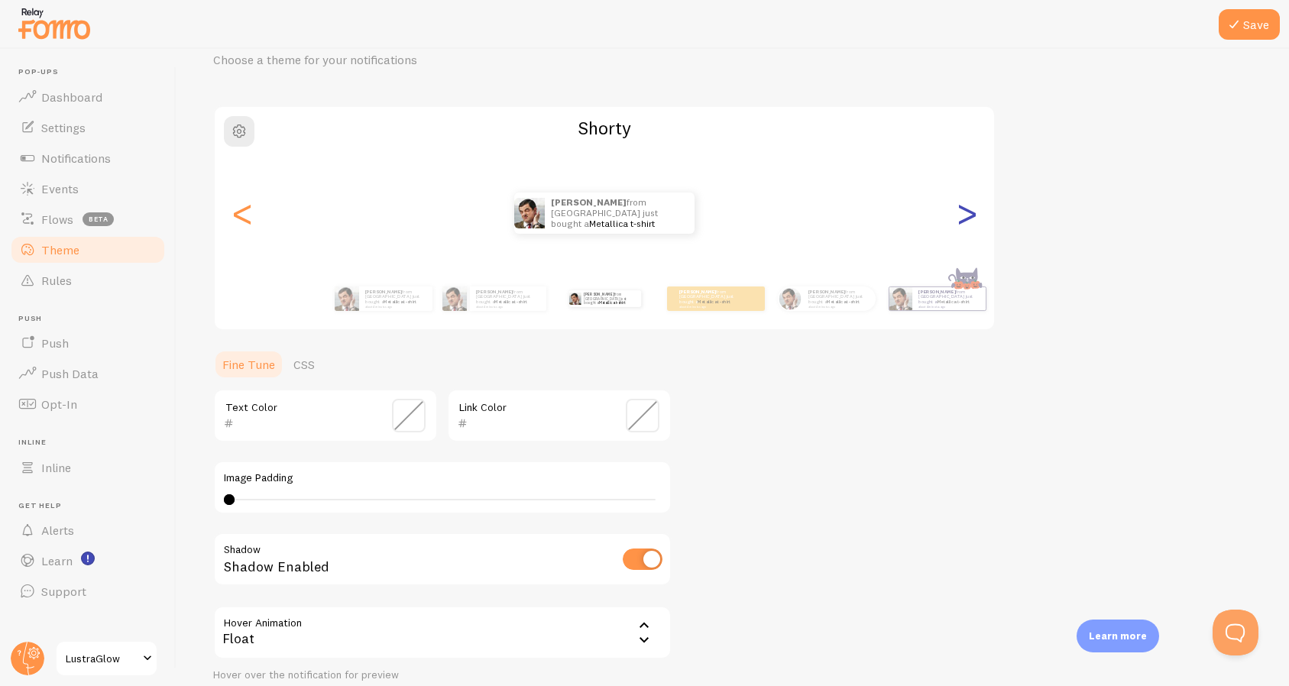
click at [971, 217] on div ">" at bounding box center [966, 213] width 18 height 110
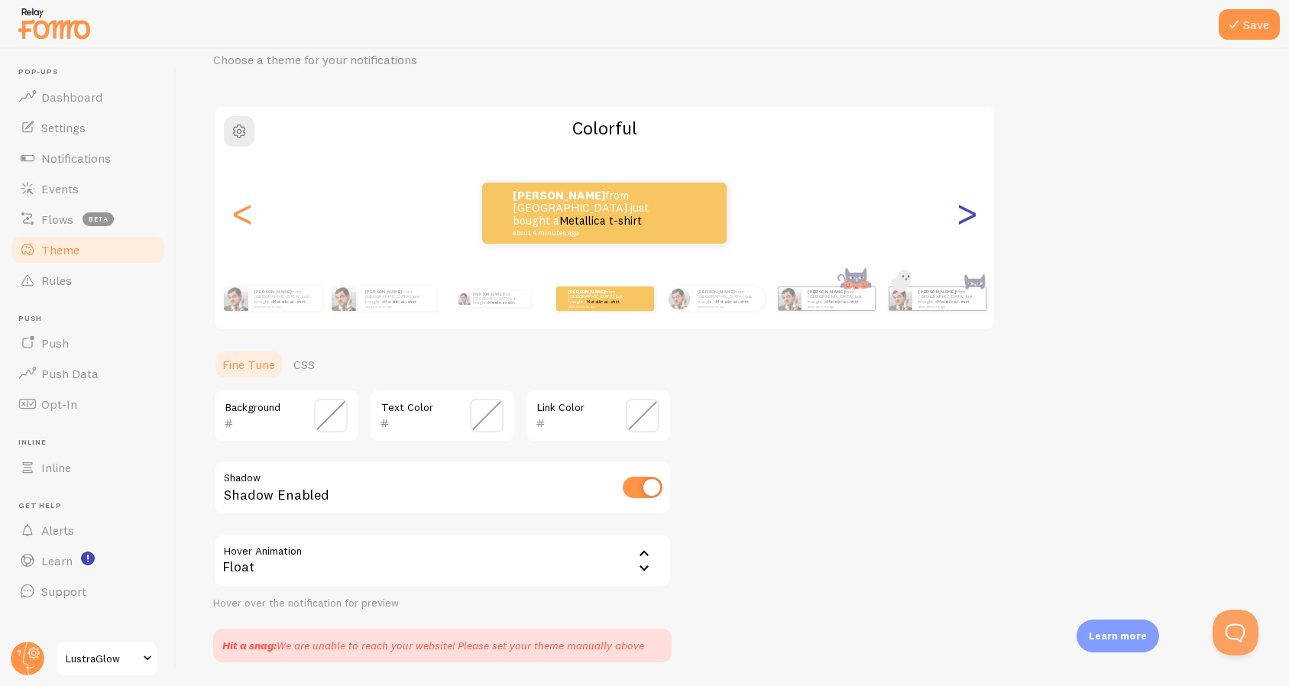
click at [970, 213] on div ">" at bounding box center [966, 213] width 18 height 110
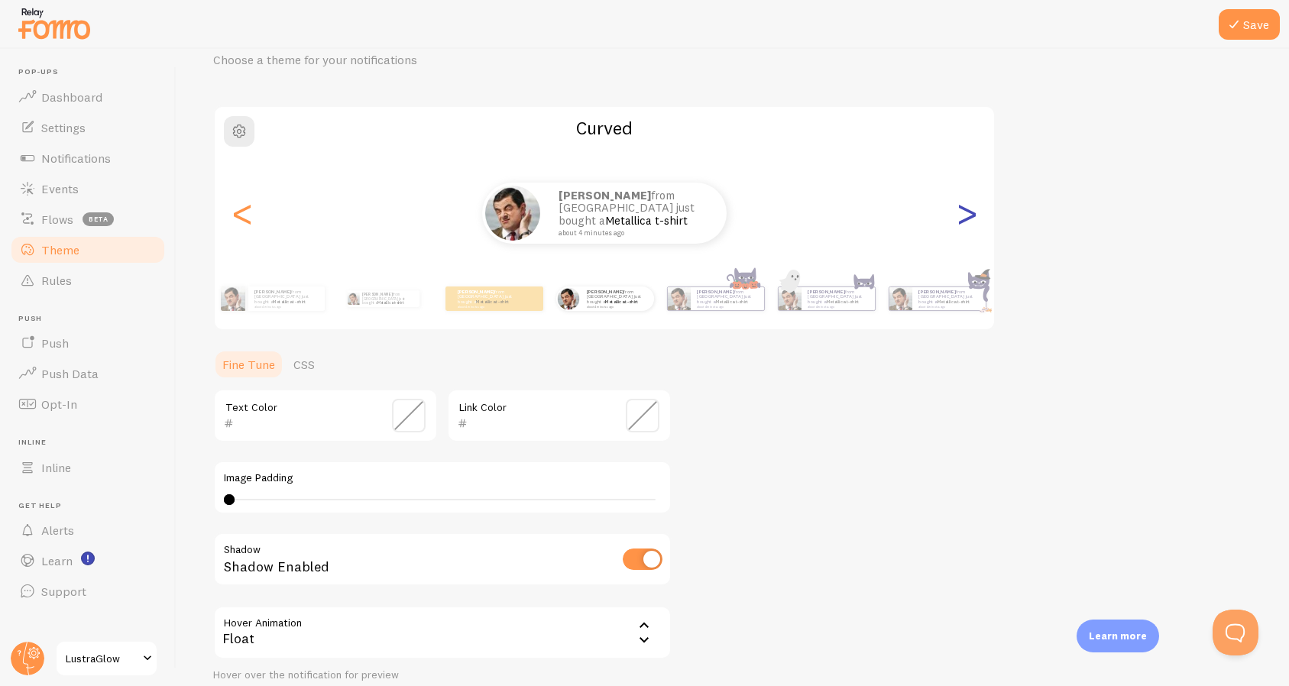
click at [970, 213] on div ">" at bounding box center [966, 213] width 18 height 110
type input "0"
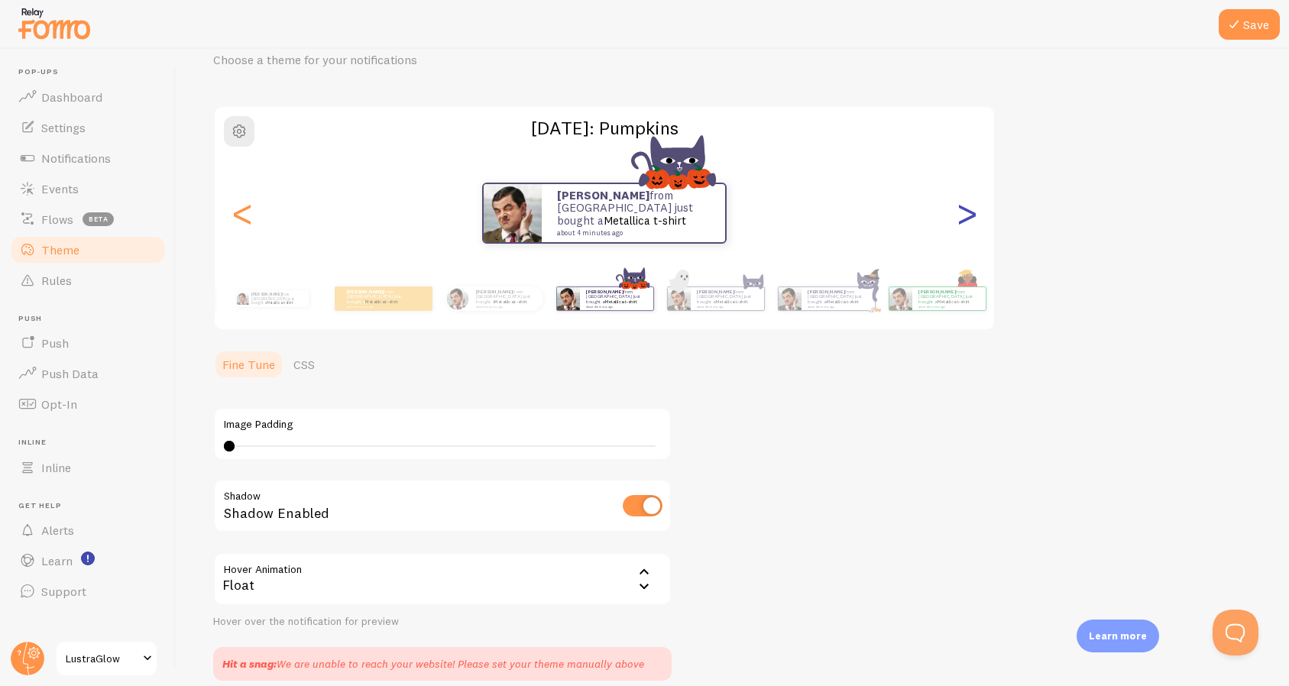
click at [970, 213] on div ">" at bounding box center [966, 213] width 18 height 110
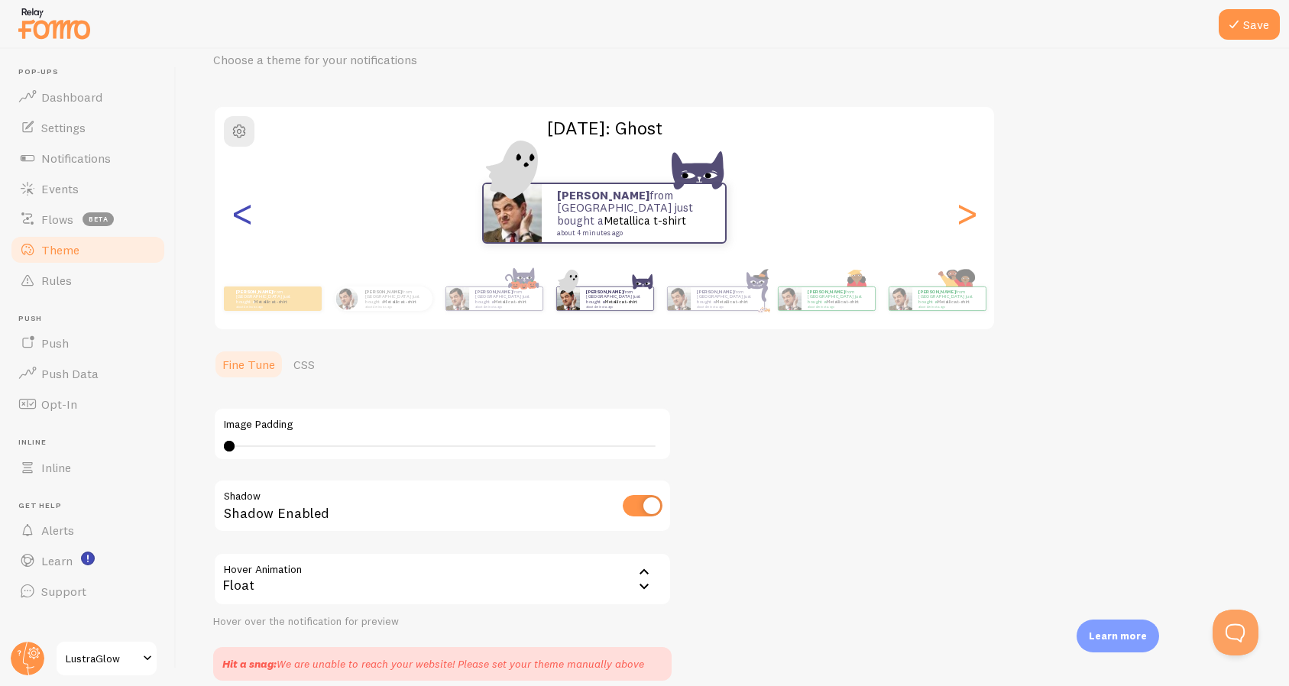
click at [251, 219] on div "<" at bounding box center [242, 213] width 18 height 110
click at [248, 228] on div "<" at bounding box center [242, 213] width 18 height 110
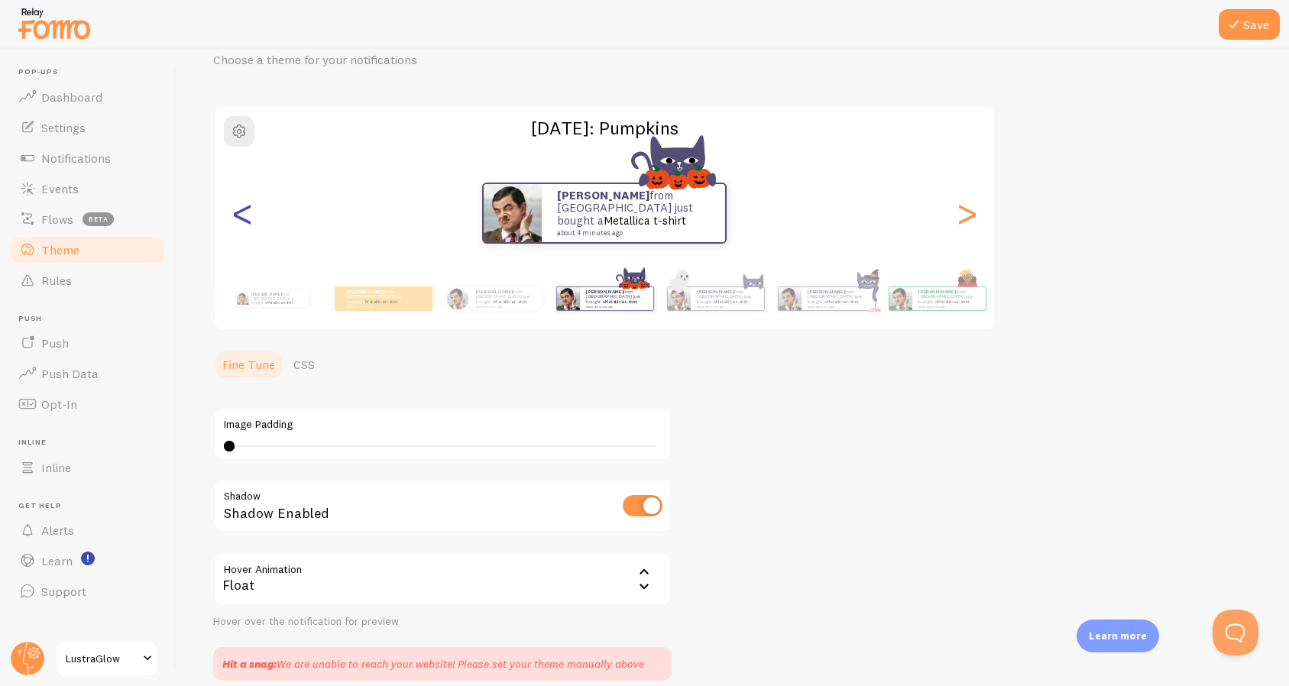
click at [248, 228] on div "<" at bounding box center [242, 213] width 18 height 110
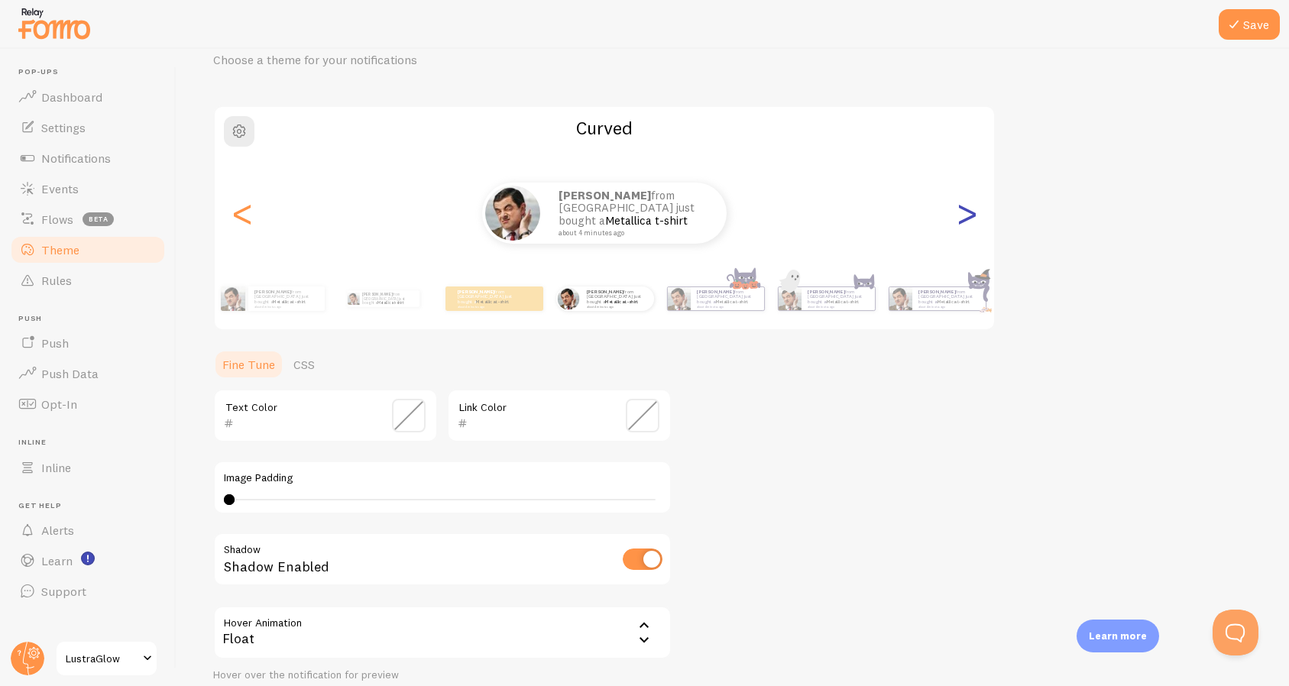
click at [968, 216] on div ">" at bounding box center [966, 213] width 18 height 110
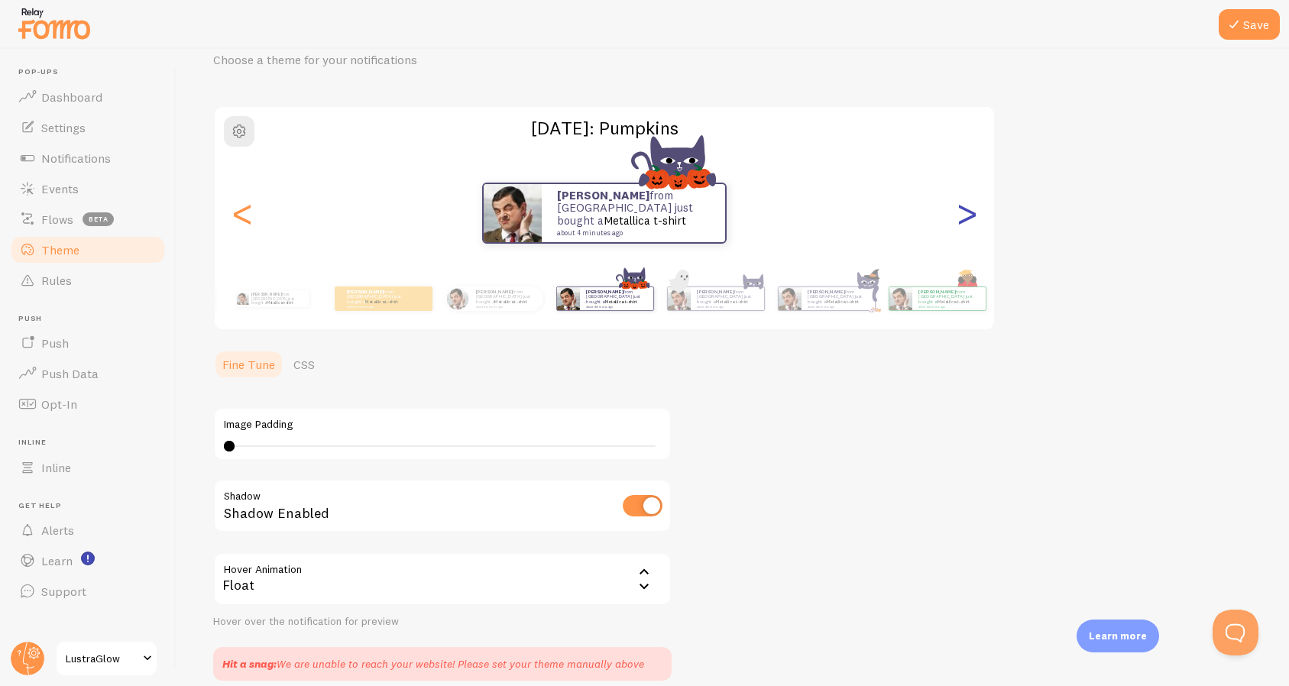
click at [968, 216] on div ">" at bounding box center [966, 213] width 18 height 110
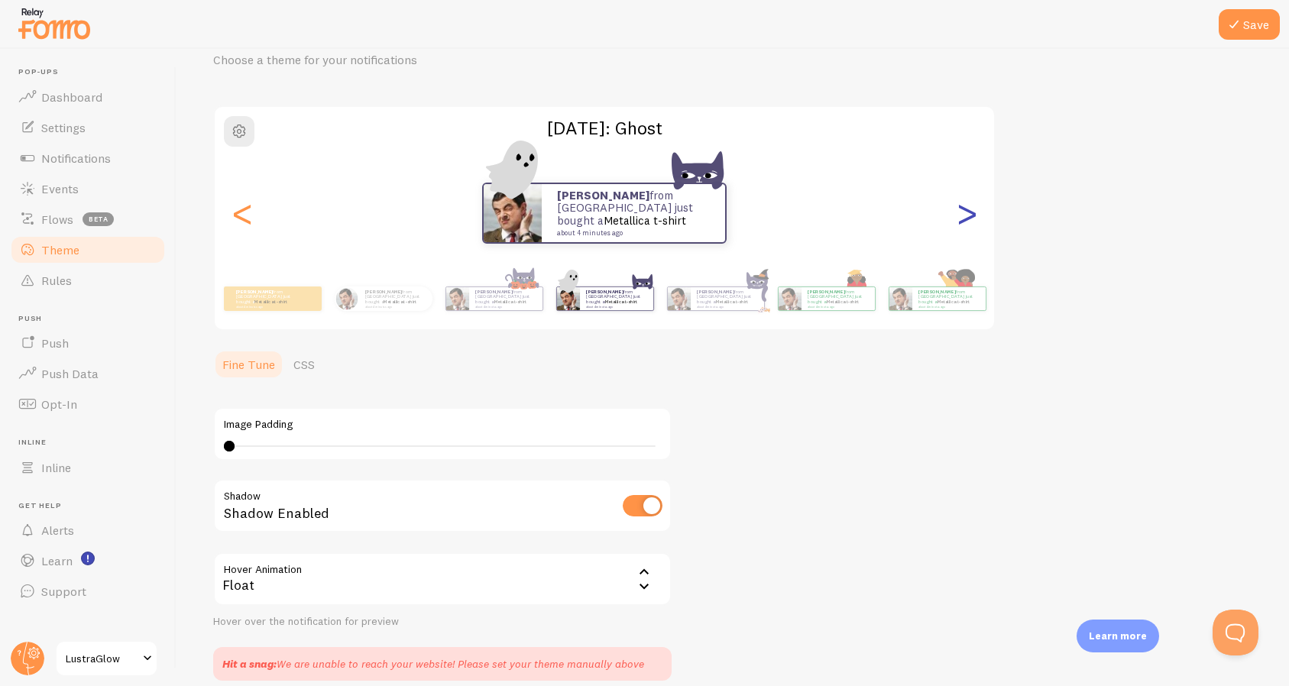
click at [970, 217] on div ">" at bounding box center [966, 213] width 18 height 110
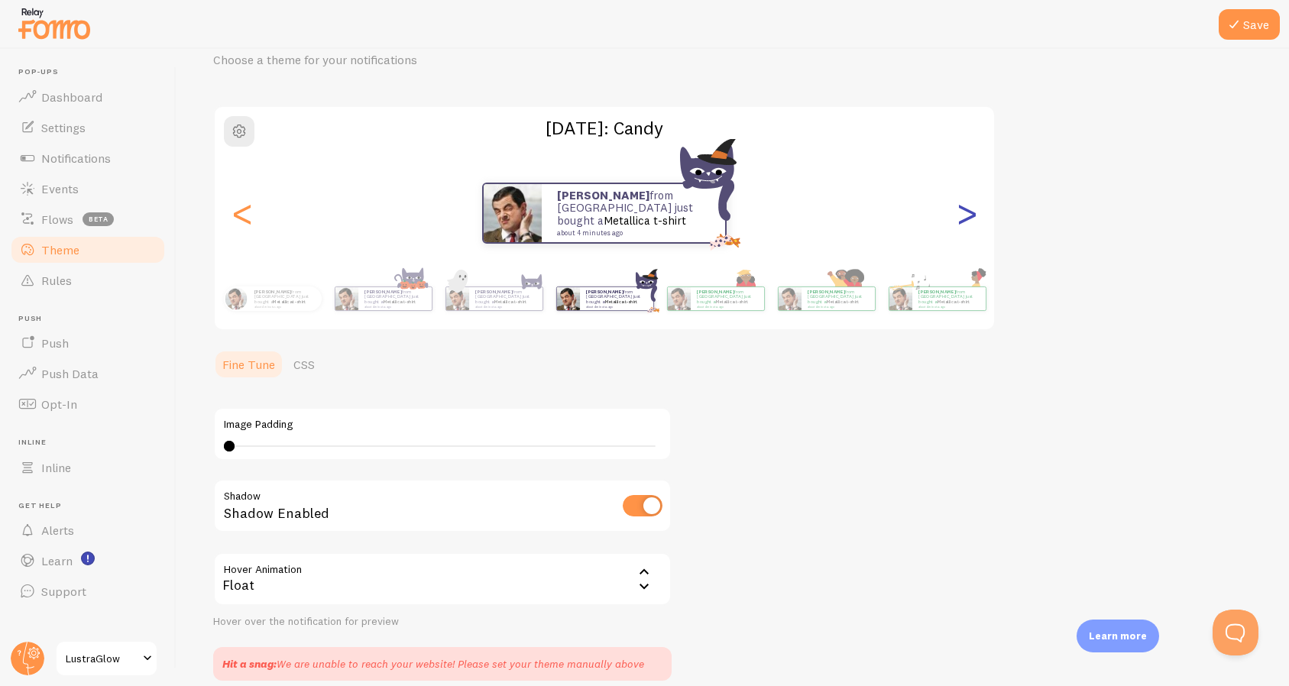
click at [970, 217] on div ">" at bounding box center [966, 213] width 18 height 110
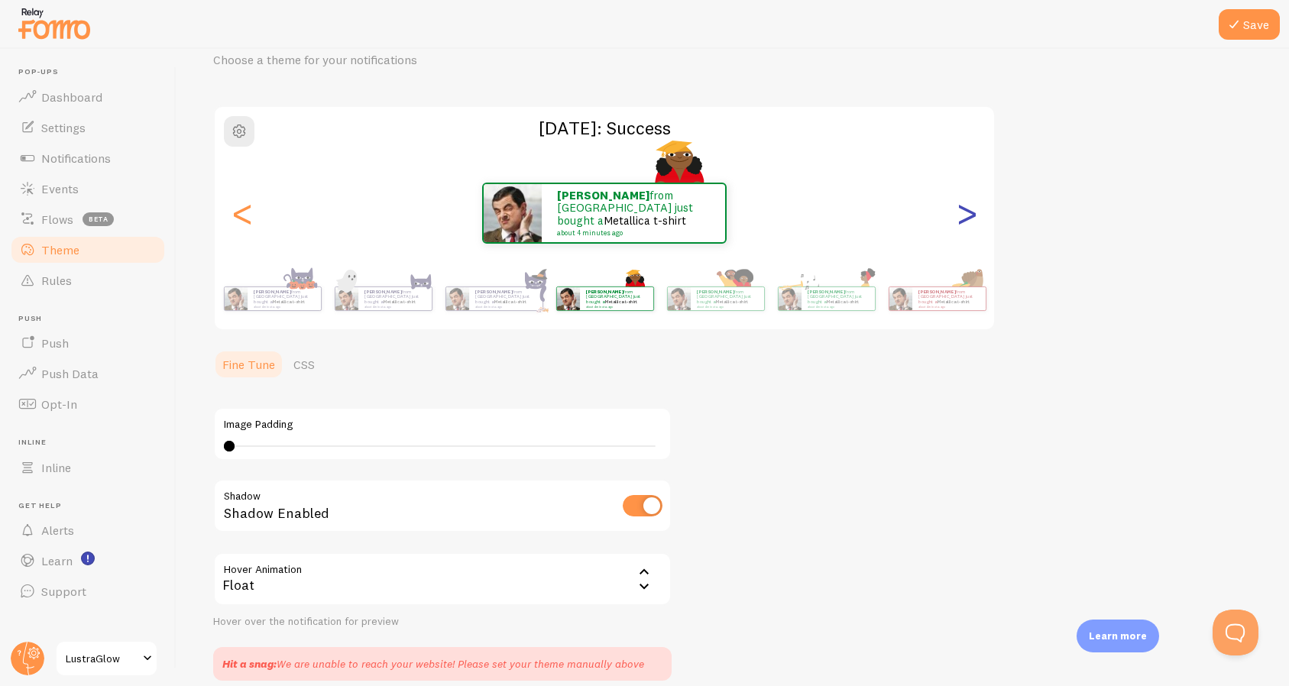
click at [970, 217] on div ">" at bounding box center [966, 213] width 18 height 110
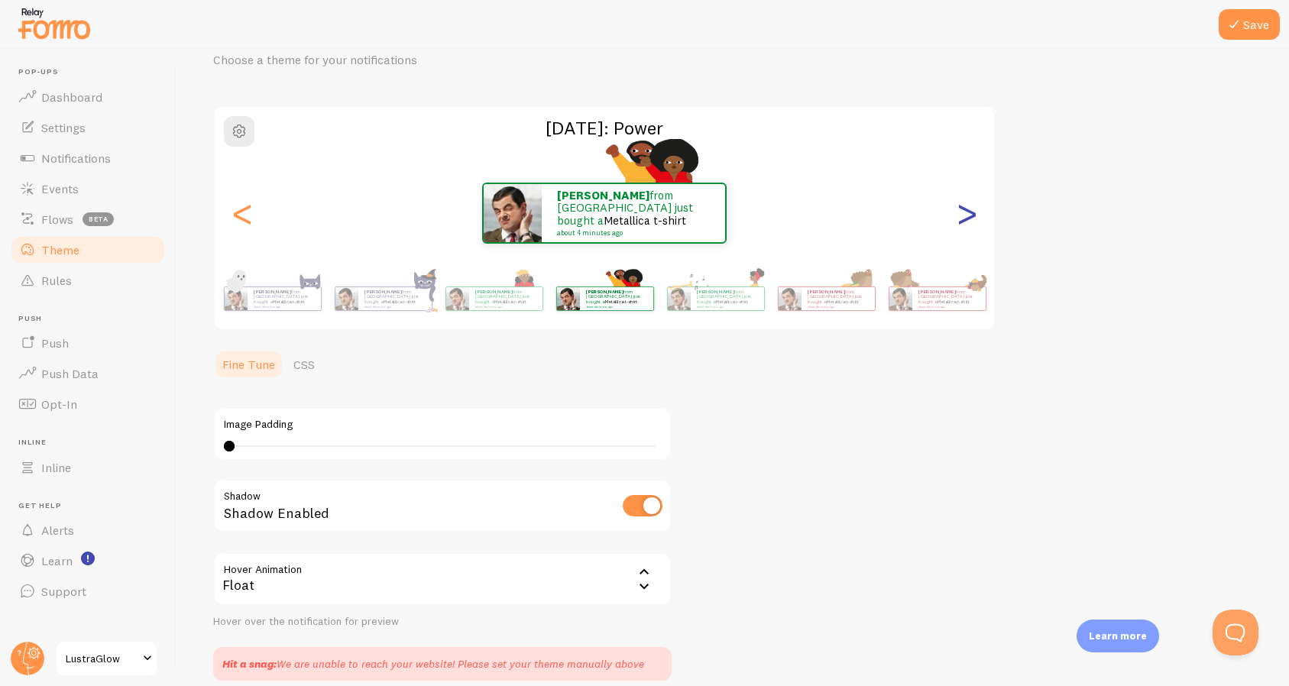
click at [970, 218] on div ">" at bounding box center [966, 213] width 18 height 110
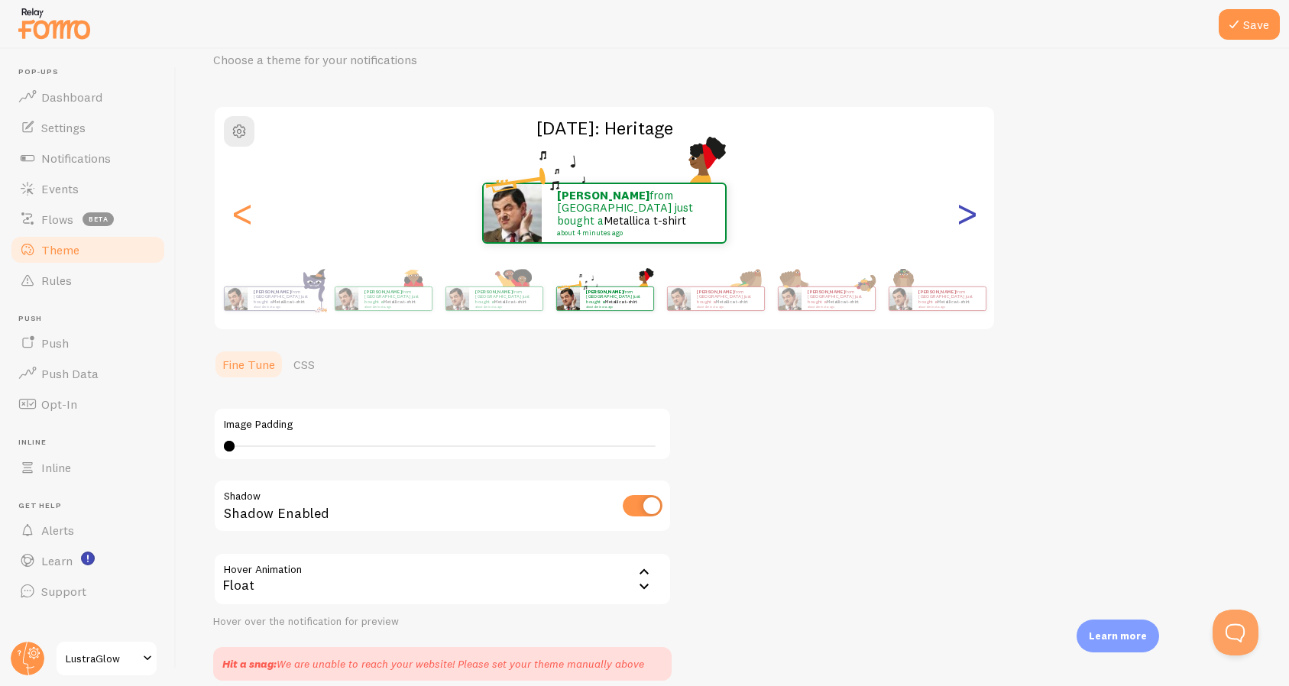
click at [970, 218] on div ">" at bounding box center [966, 213] width 18 height 110
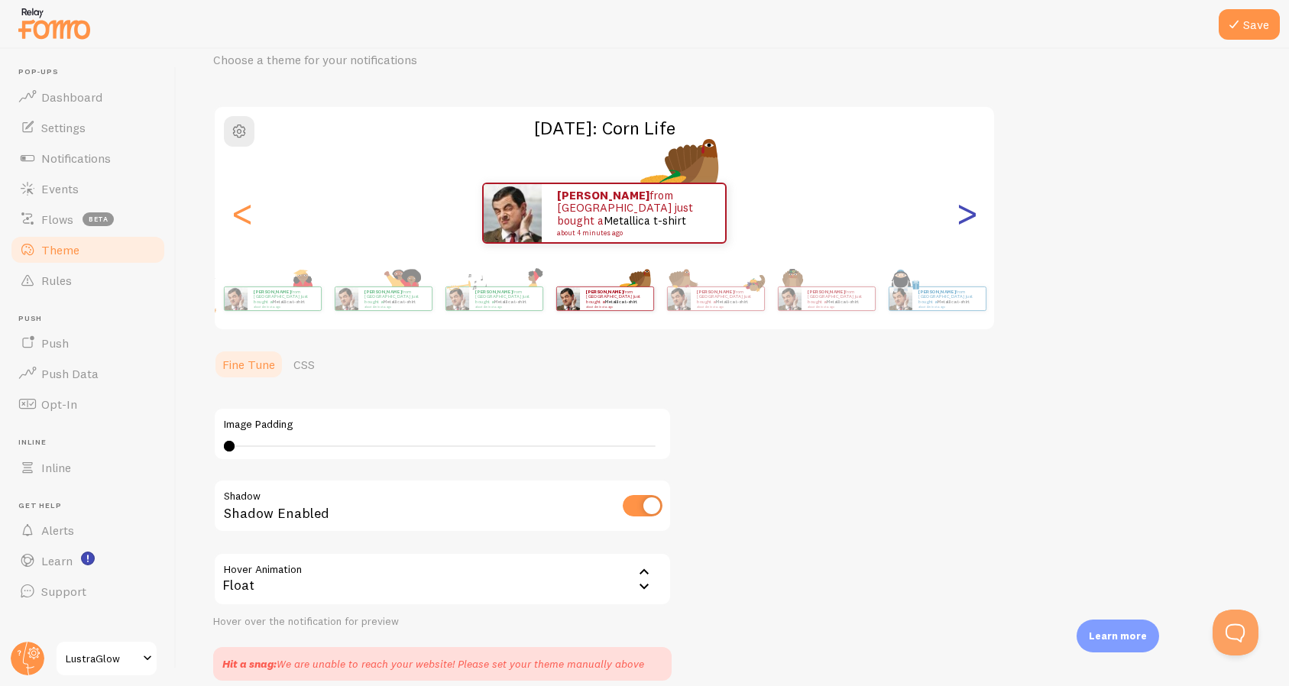
click at [970, 218] on div ">" at bounding box center [966, 213] width 18 height 110
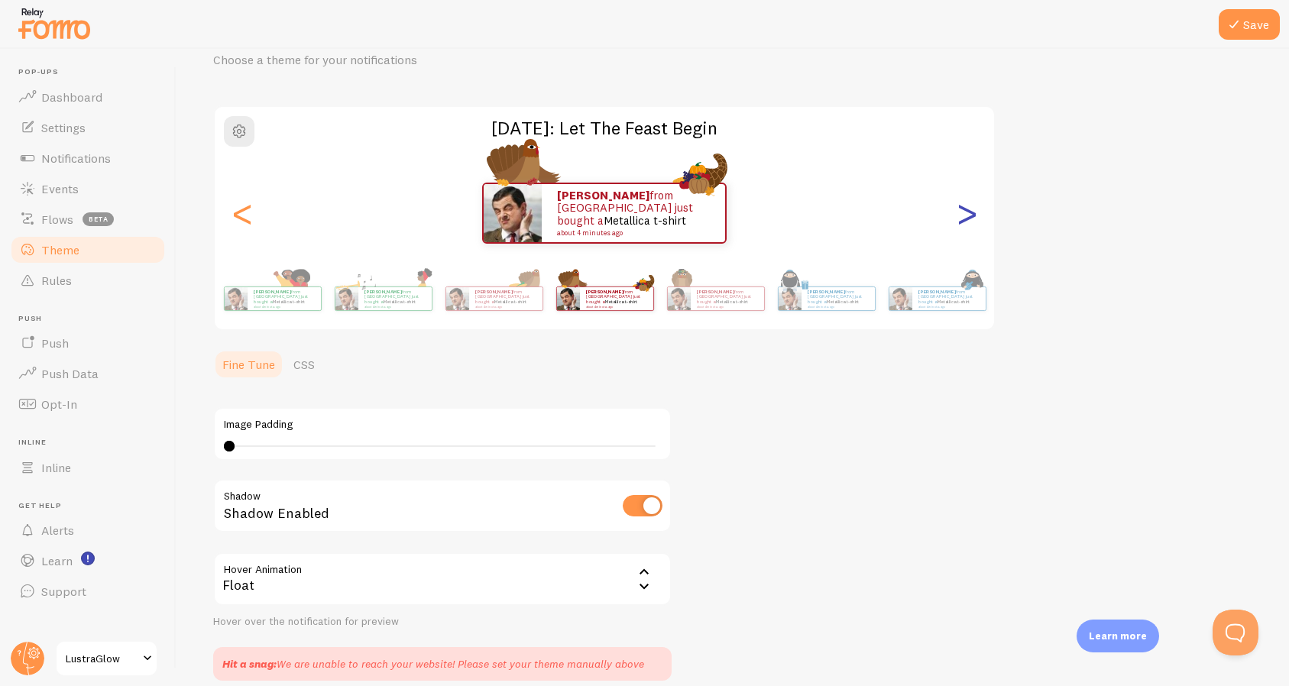
click at [970, 218] on div ">" at bounding box center [966, 213] width 18 height 110
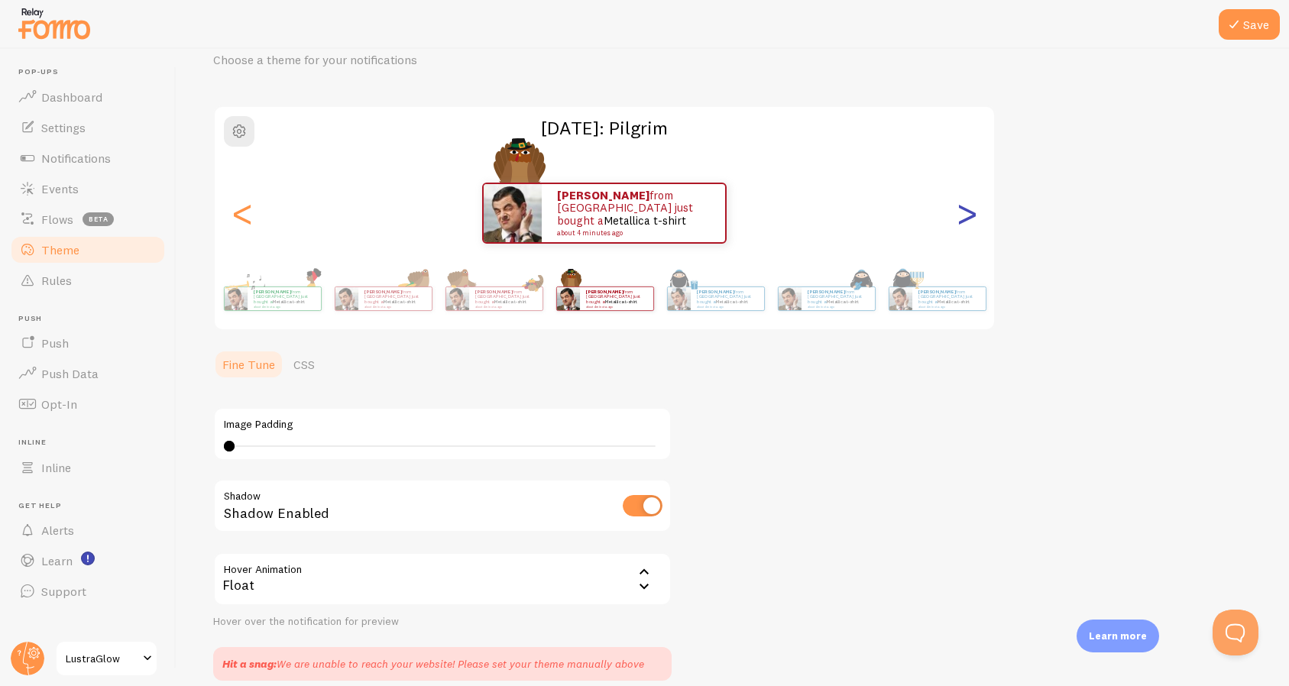
click at [970, 218] on div ">" at bounding box center [966, 213] width 18 height 110
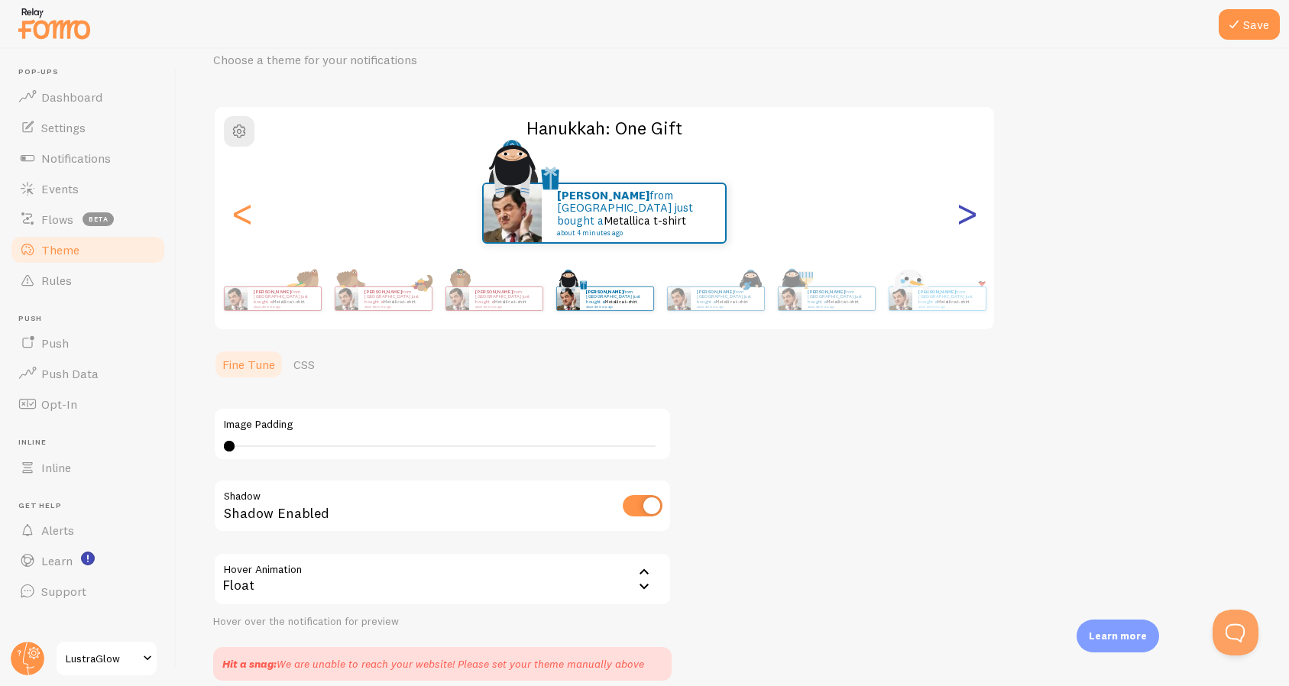
click at [970, 218] on div ">" at bounding box center [966, 213] width 18 height 110
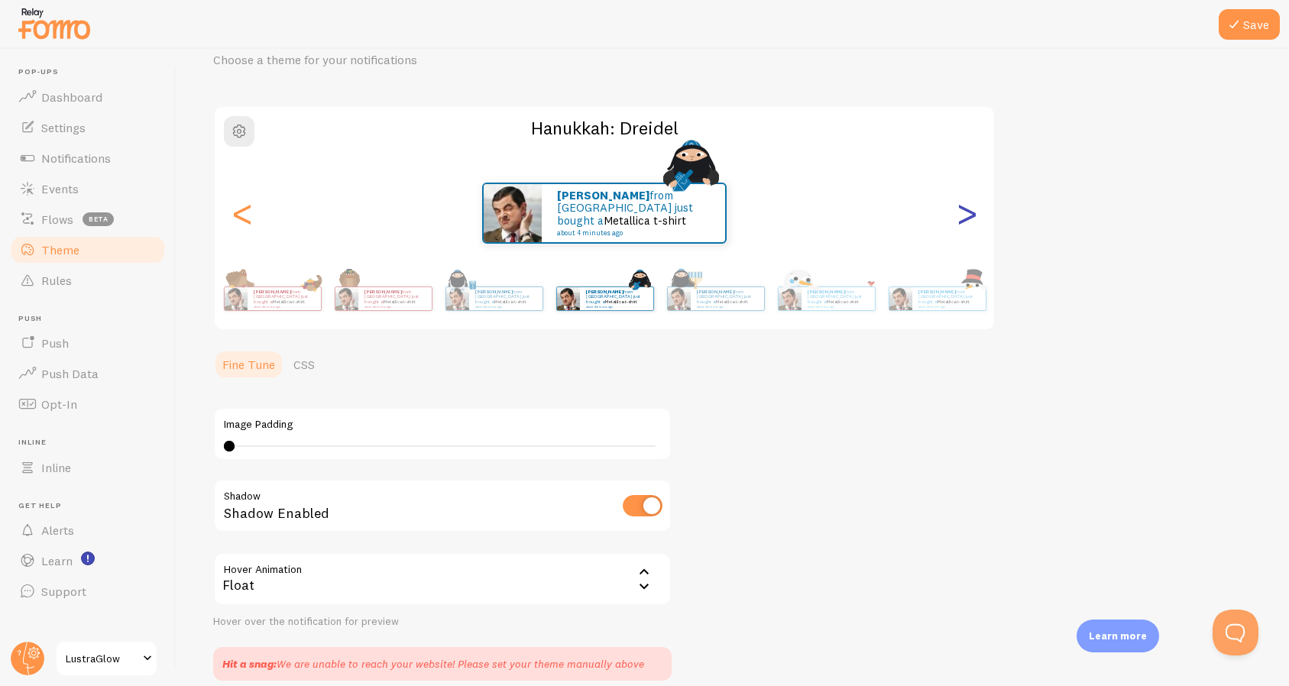
click at [970, 218] on div ">" at bounding box center [966, 213] width 18 height 110
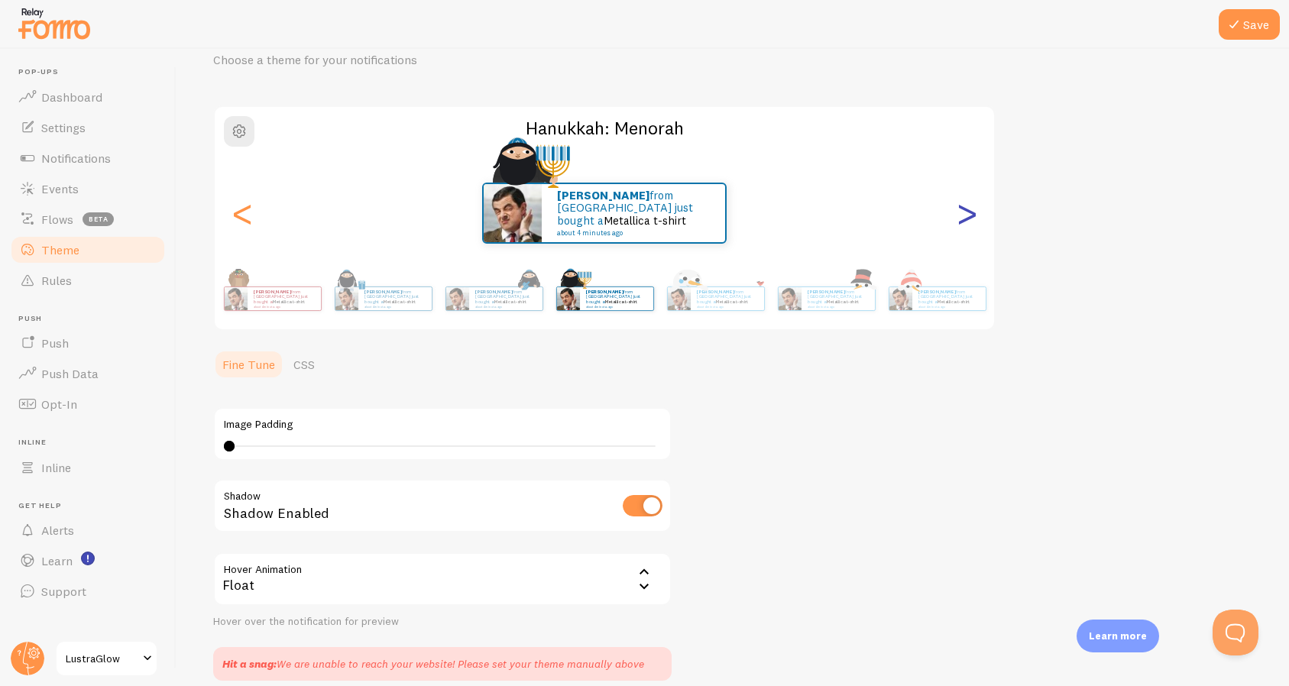
click at [970, 218] on div ">" at bounding box center [966, 213] width 18 height 110
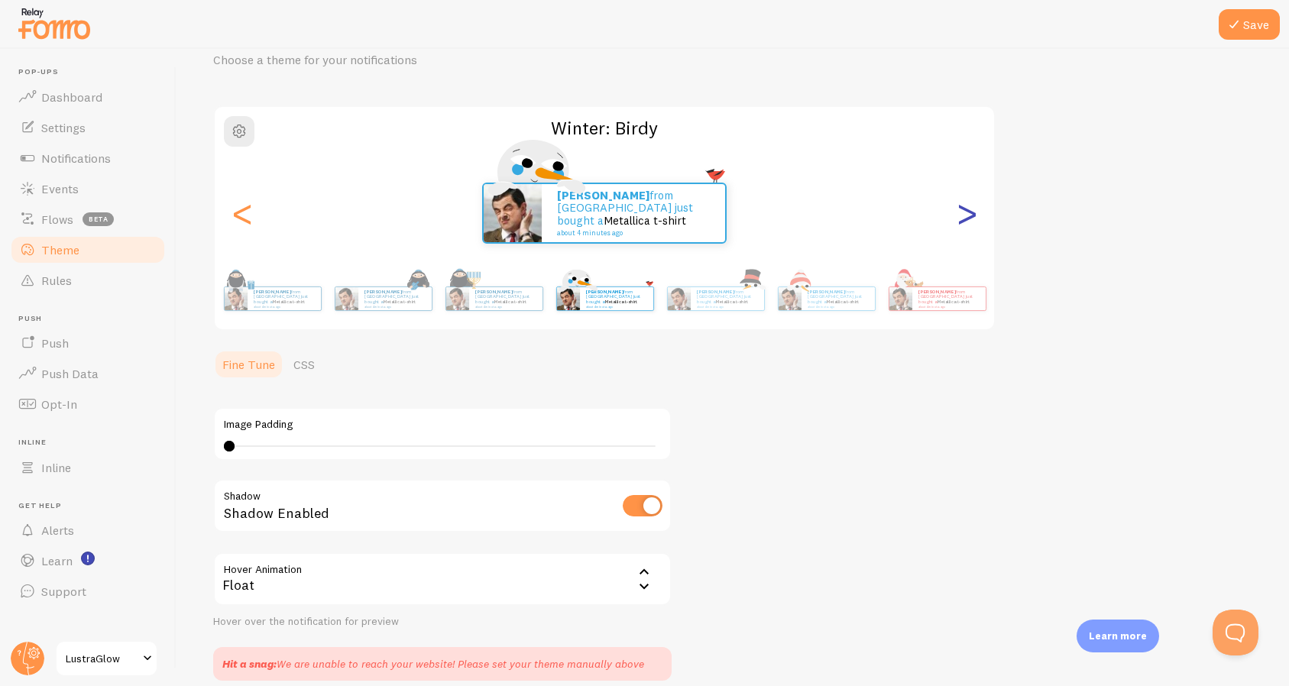
click at [970, 218] on div ">" at bounding box center [966, 213] width 18 height 110
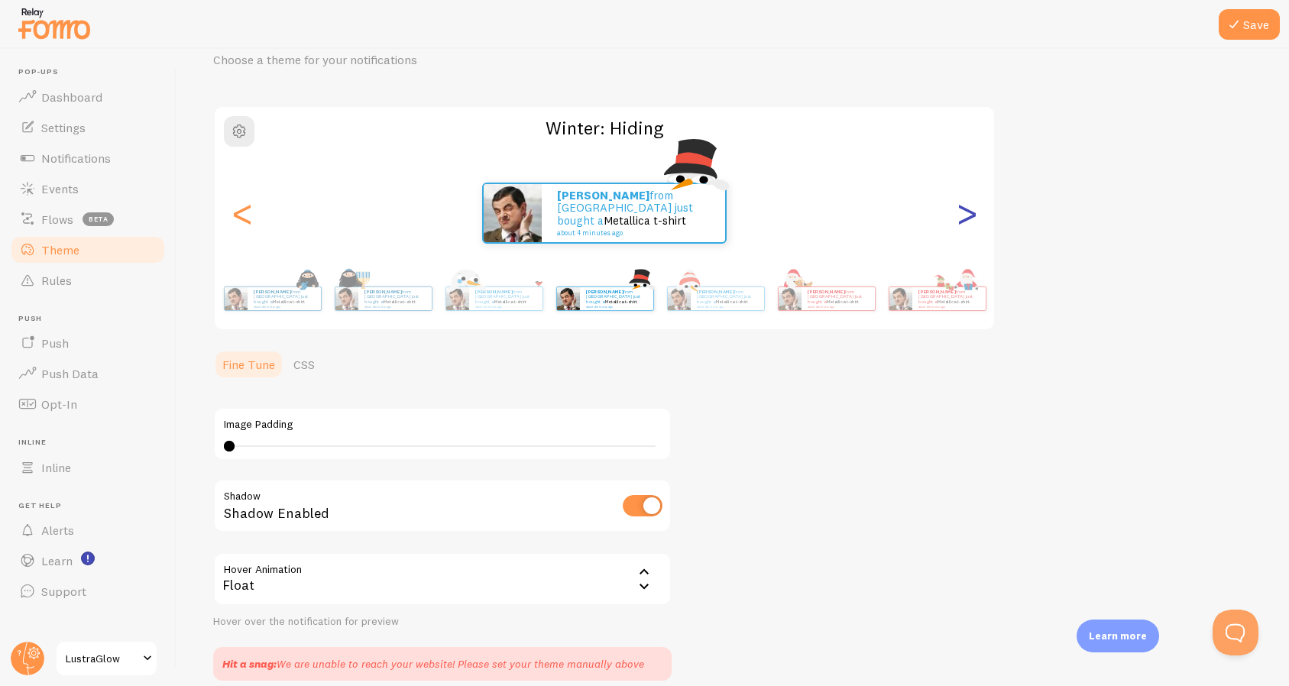
click at [970, 218] on div ">" at bounding box center [966, 213] width 18 height 110
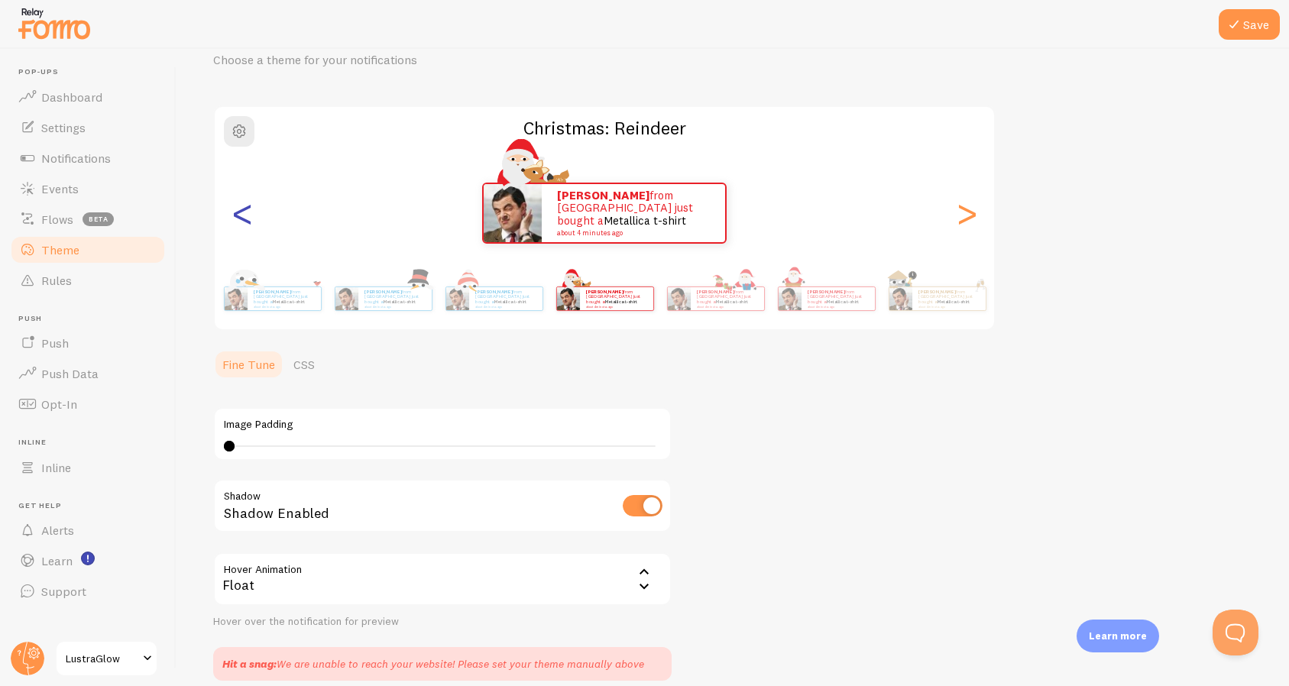
click at [244, 215] on div "<" at bounding box center [242, 213] width 18 height 110
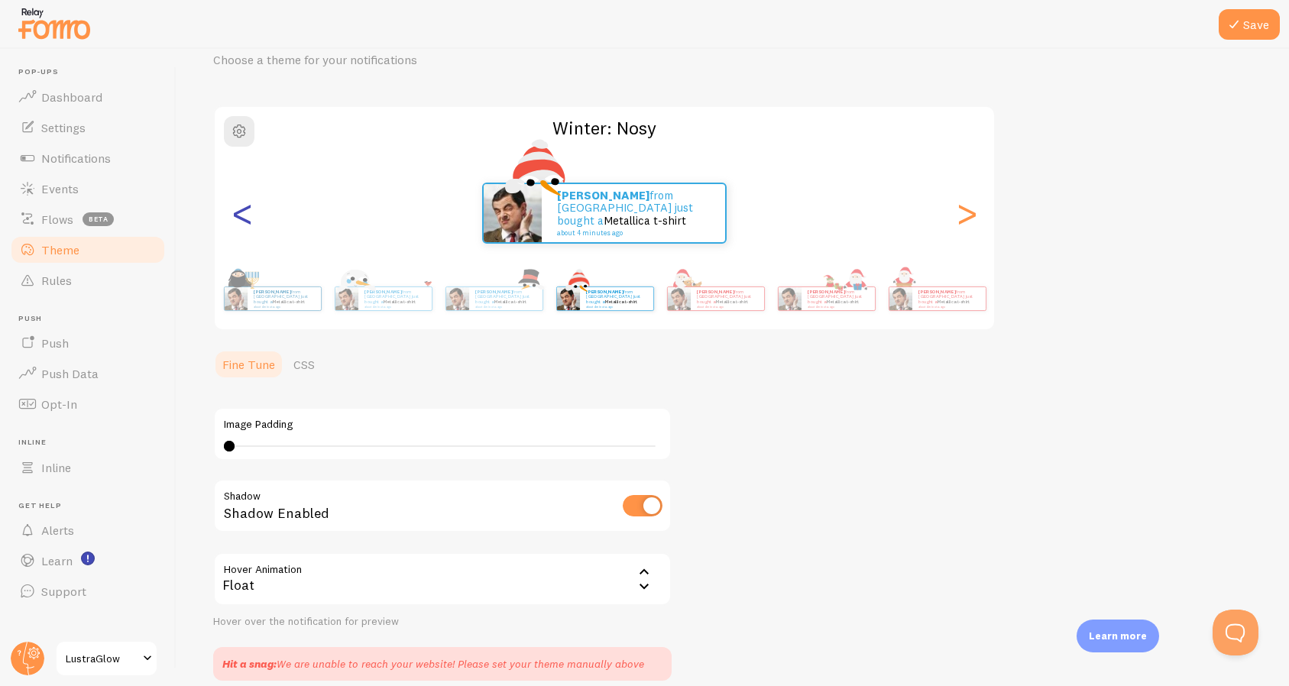
click at [244, 215] on div "<" at bounding box center [242, 213] width 18 height 110
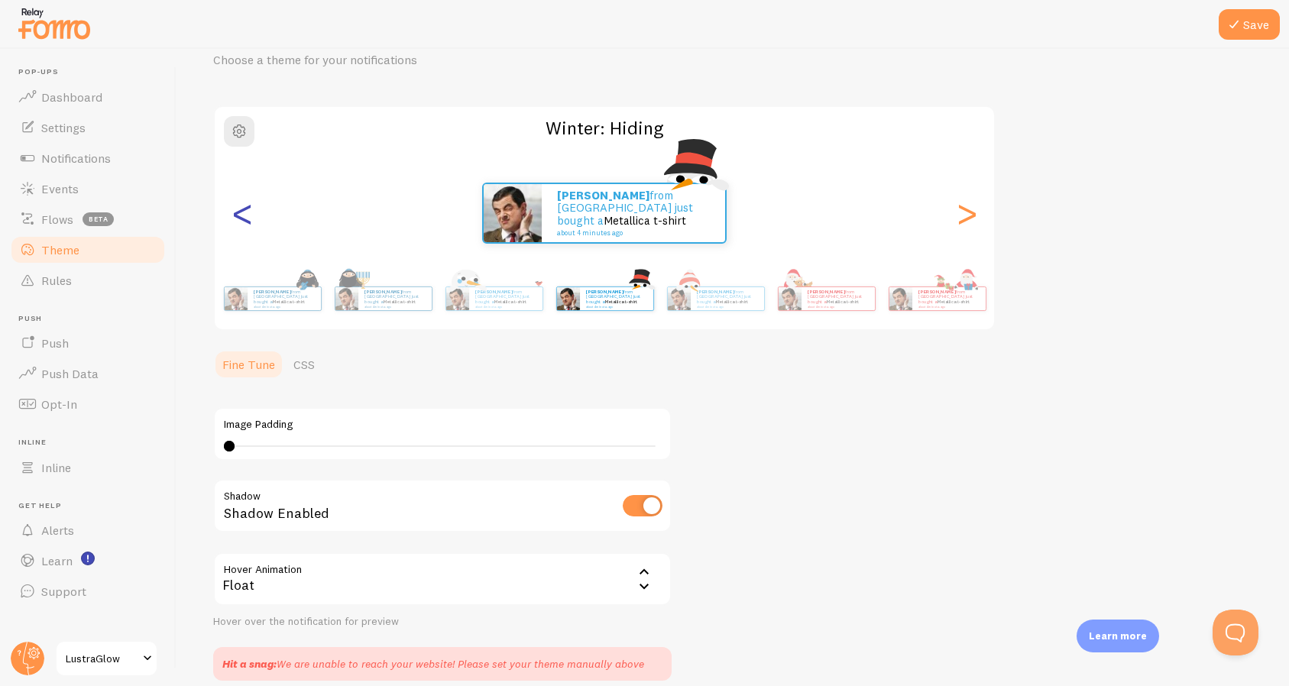
click at [244, 215] on div "<" at bounding box center [242, 213] width 18 height 110
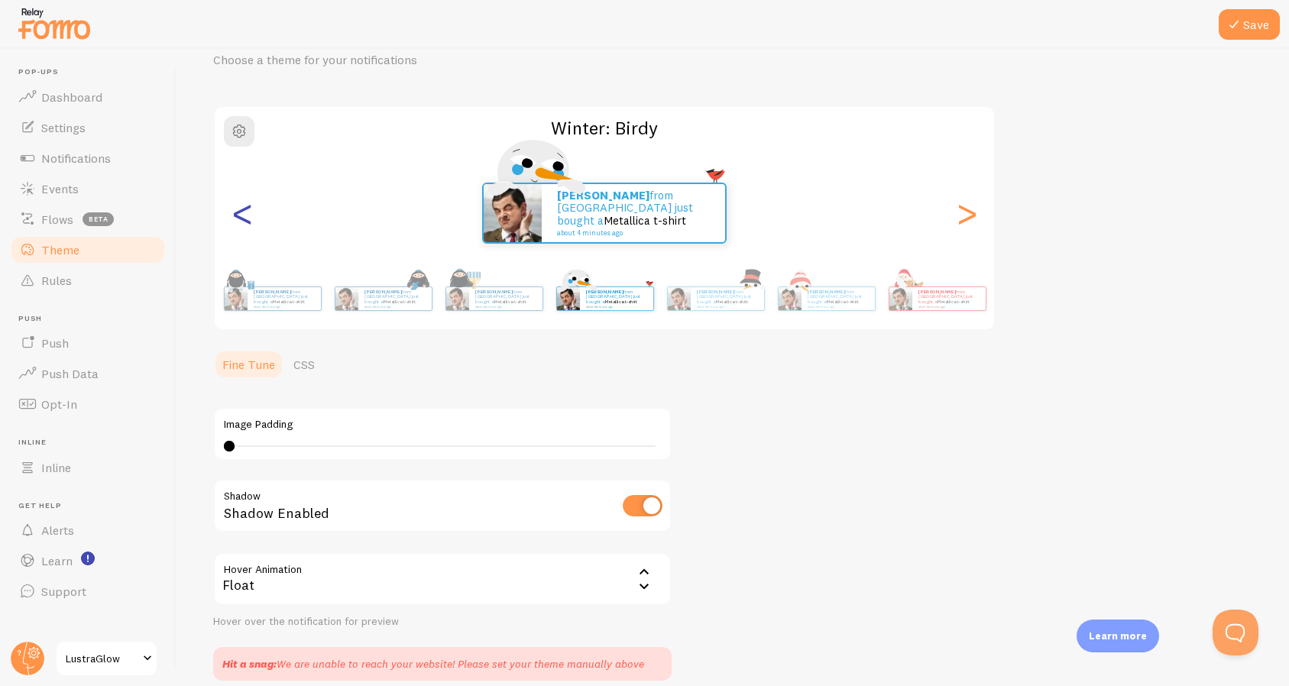
click at [244, 215] on div "<" at bounding box center [242, 213] width 18 height 110
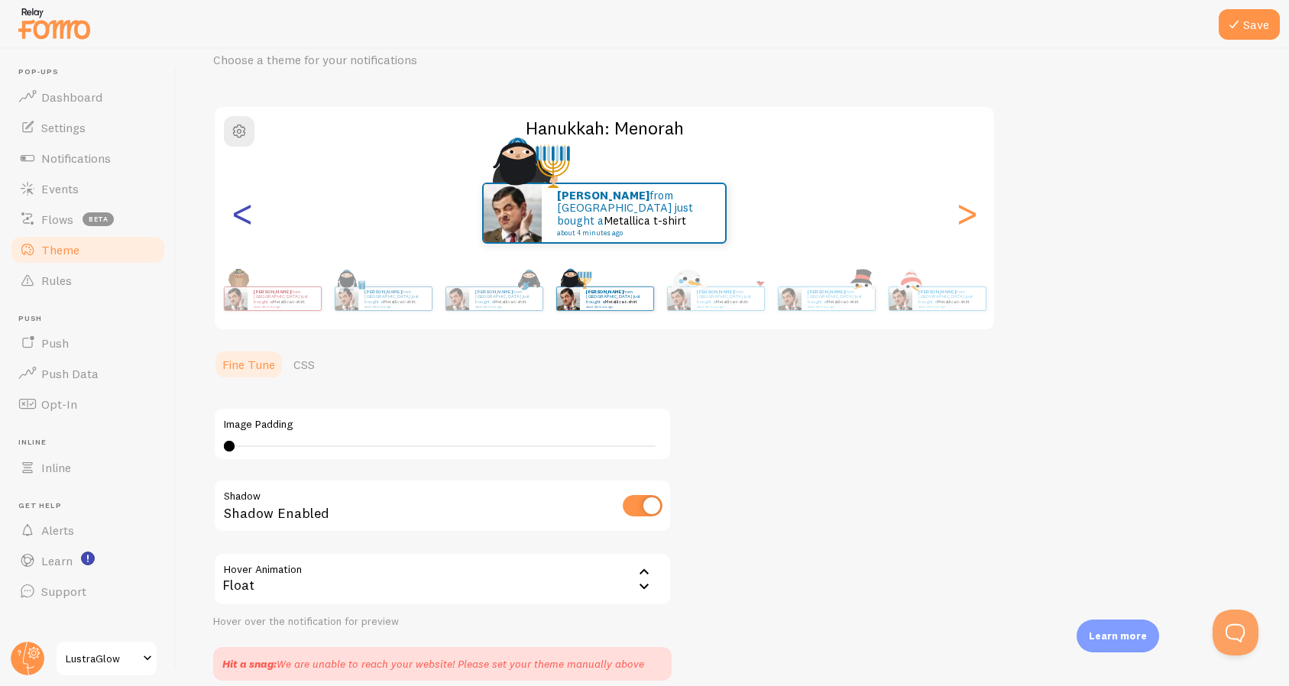
click at [244, 215] on div "<" at bounding box center [242, 213] width 18 height 110
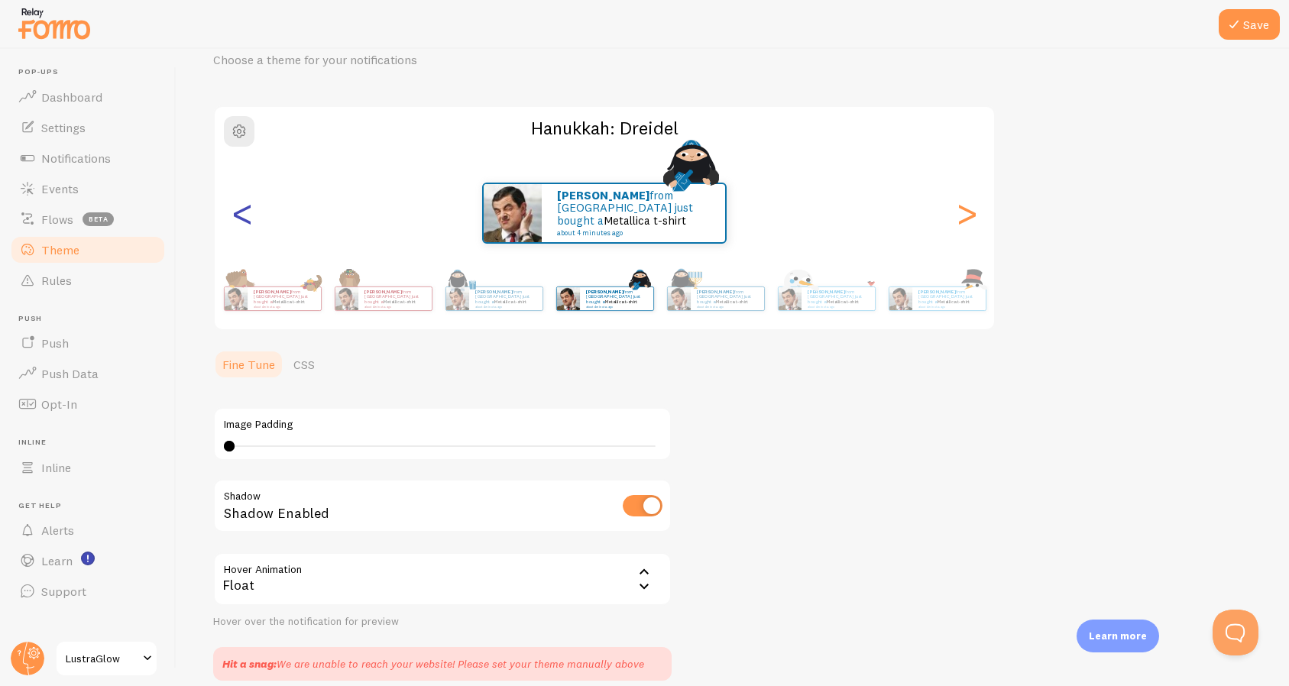
click at [244, 215] on div "<" at bounding box center [242, 213] width 18 height 110
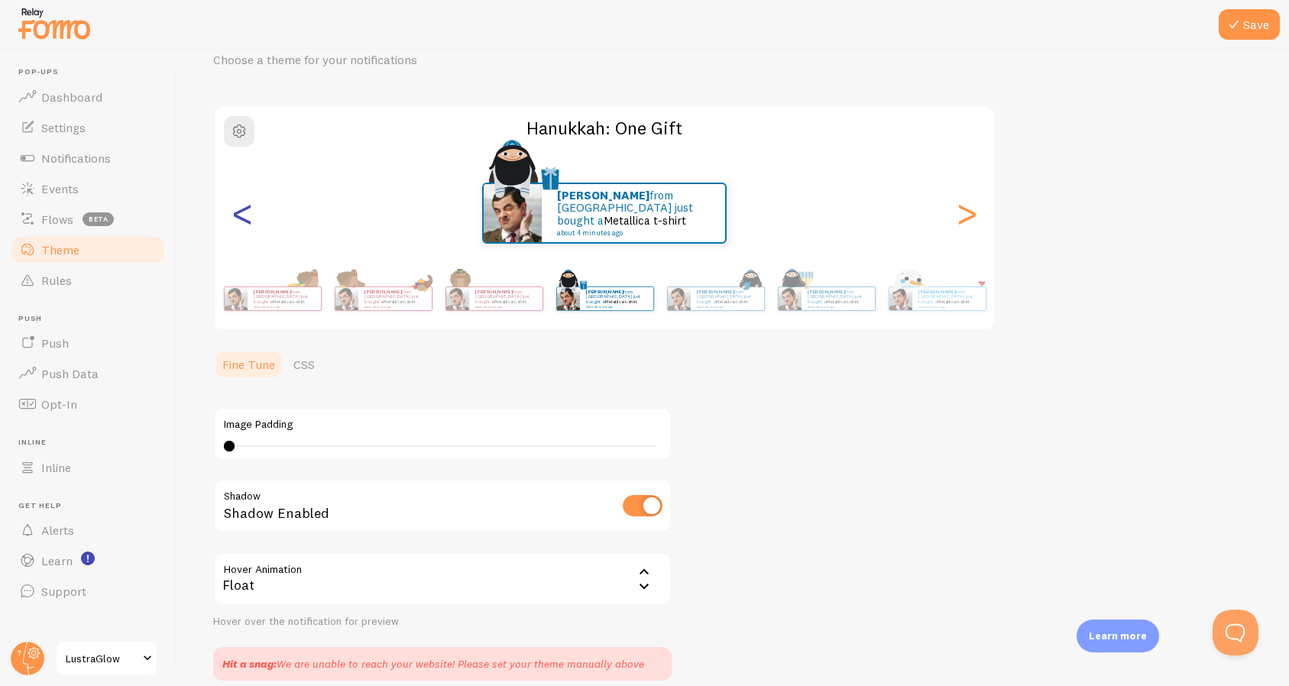
click at [244, 215] on div "<" at bounding box center [242, 213] width 18 height 110
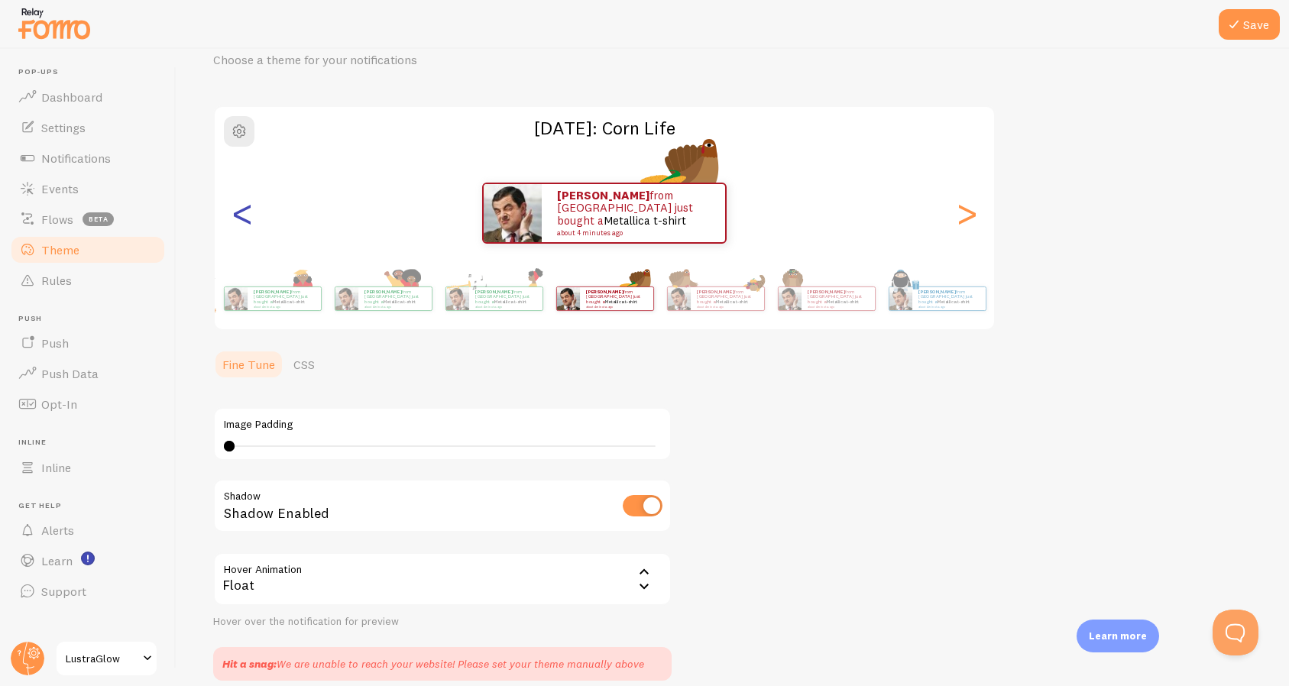
click at [244, 215] on div "<" at bounding box center [242, 213] width 18 height 110
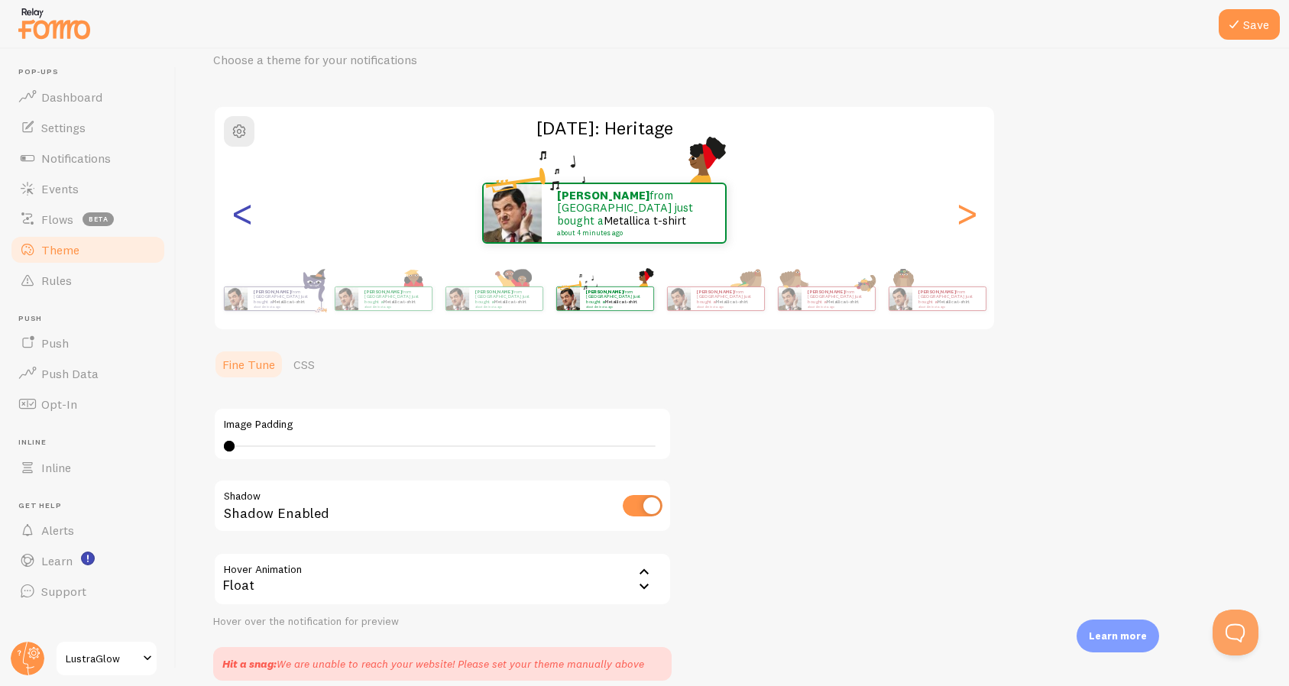
click at [244, 215] on div "<" at bounding box center [242, 213] width 18 height 110
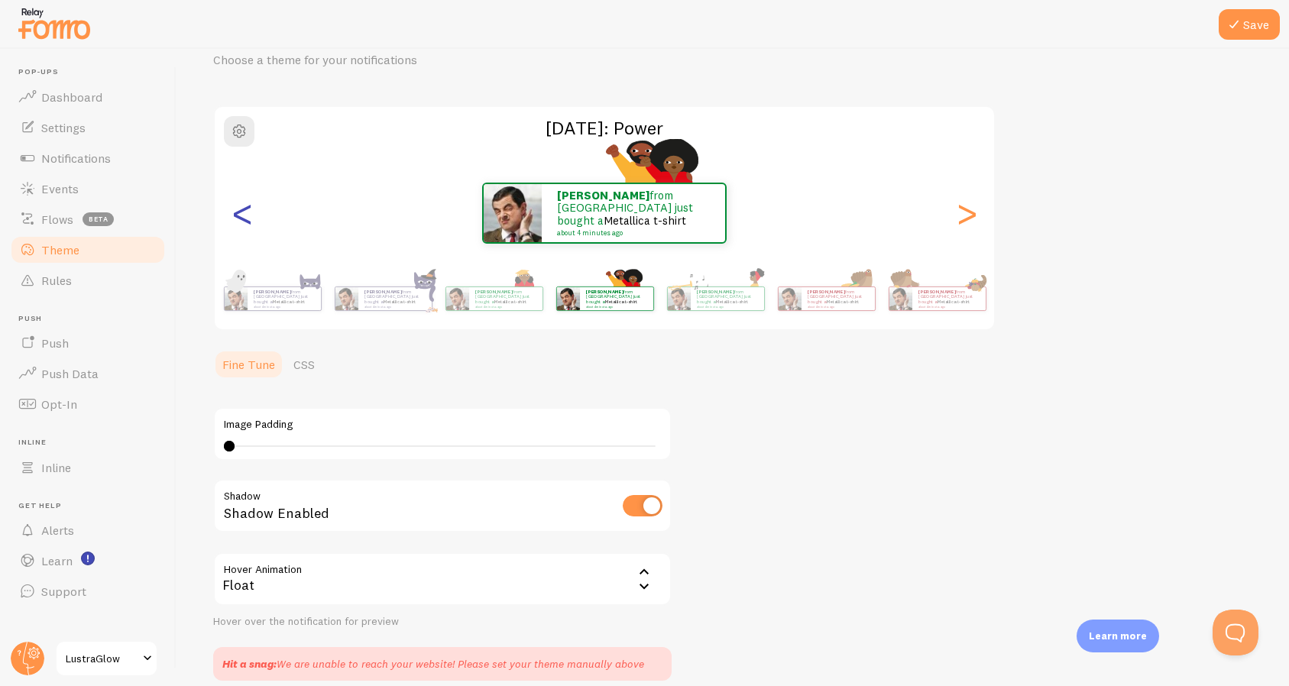
click at [244, 215] on div "<" at bounding box center [242, 213] width 18 height 110
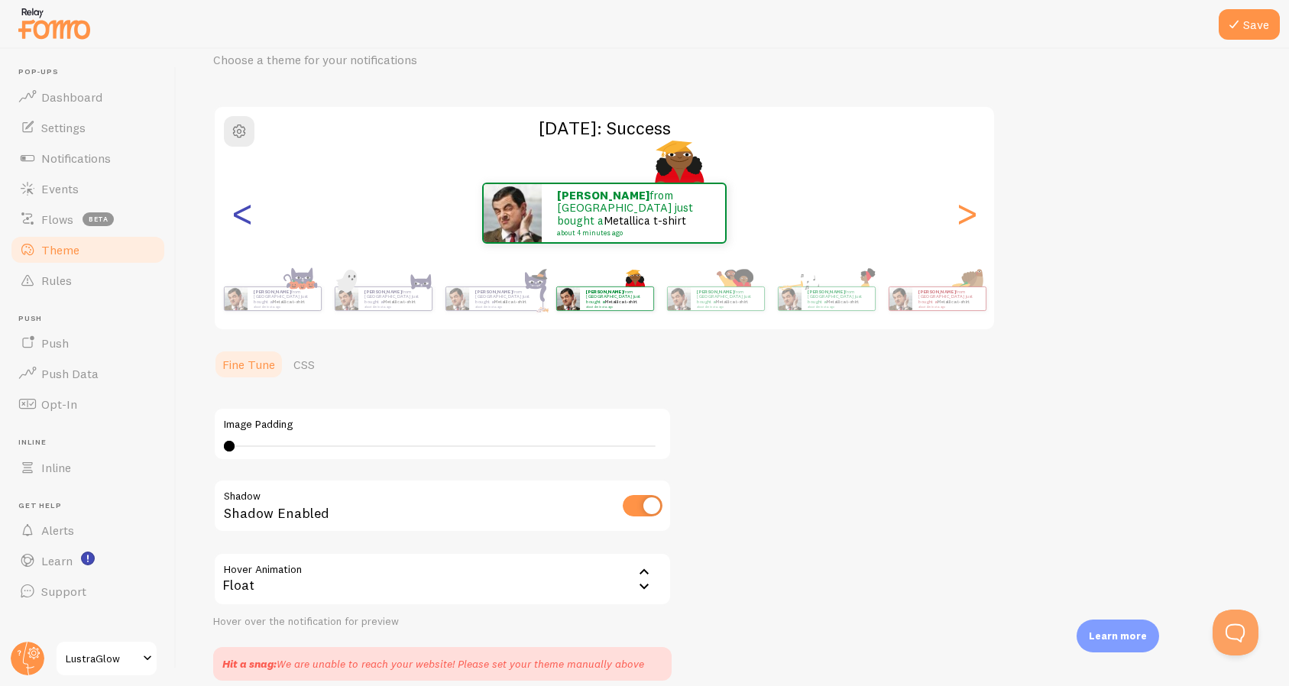
click at [244, 215] on div "<" at bounding box center [242, 213] width 18 height 110
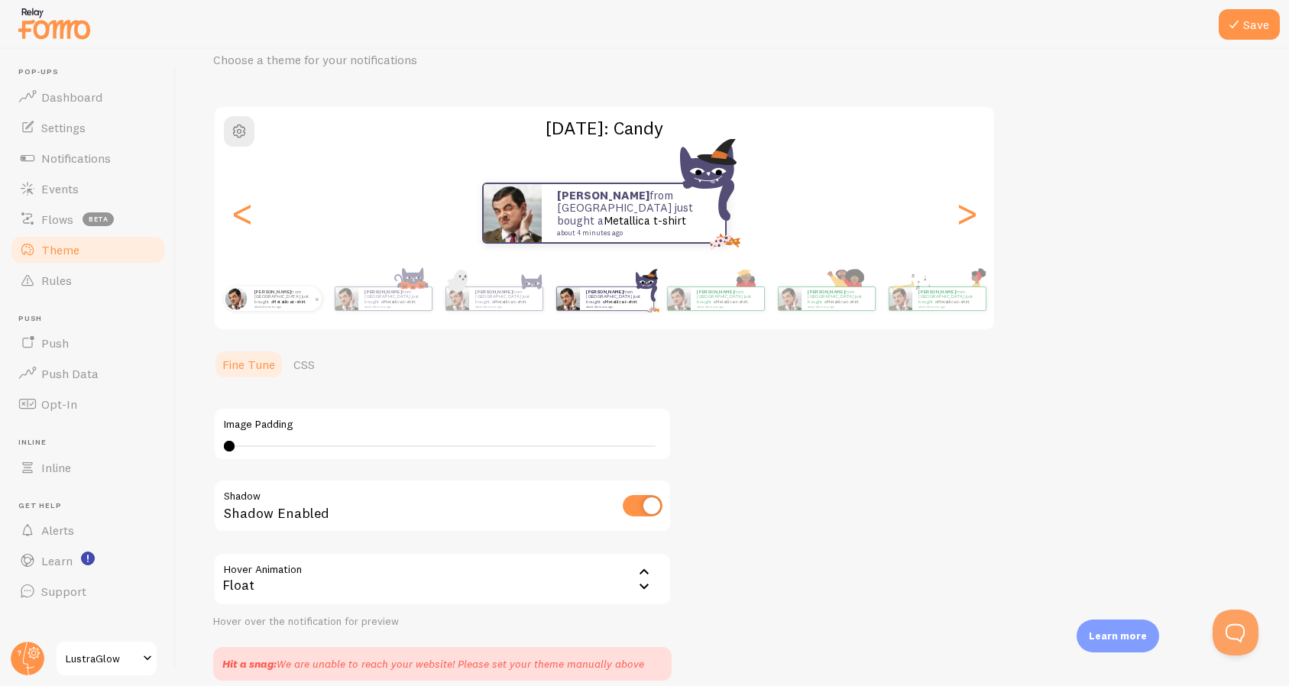
click at [274, 291] on p "Mihir from United States just bought a Metallica t-shirt about 4 minutes ago" at bounding box center [284, 298] width 61 height 19
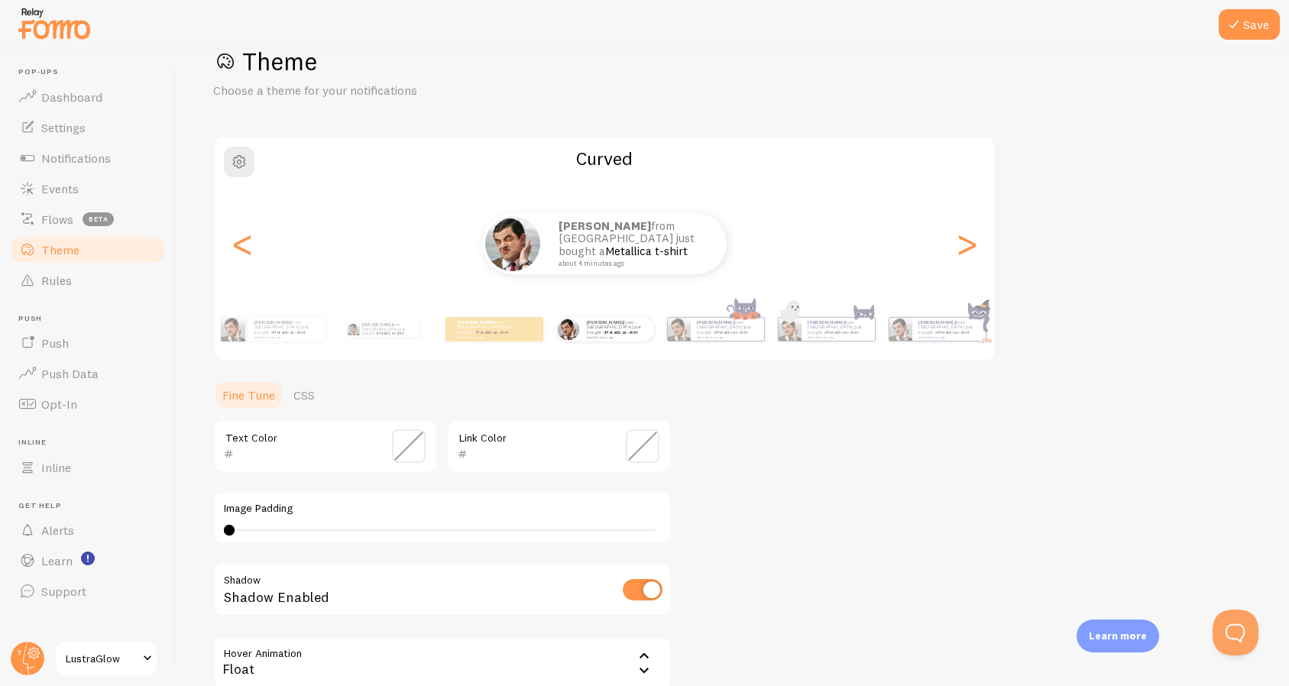
scroll to position [0, 0]
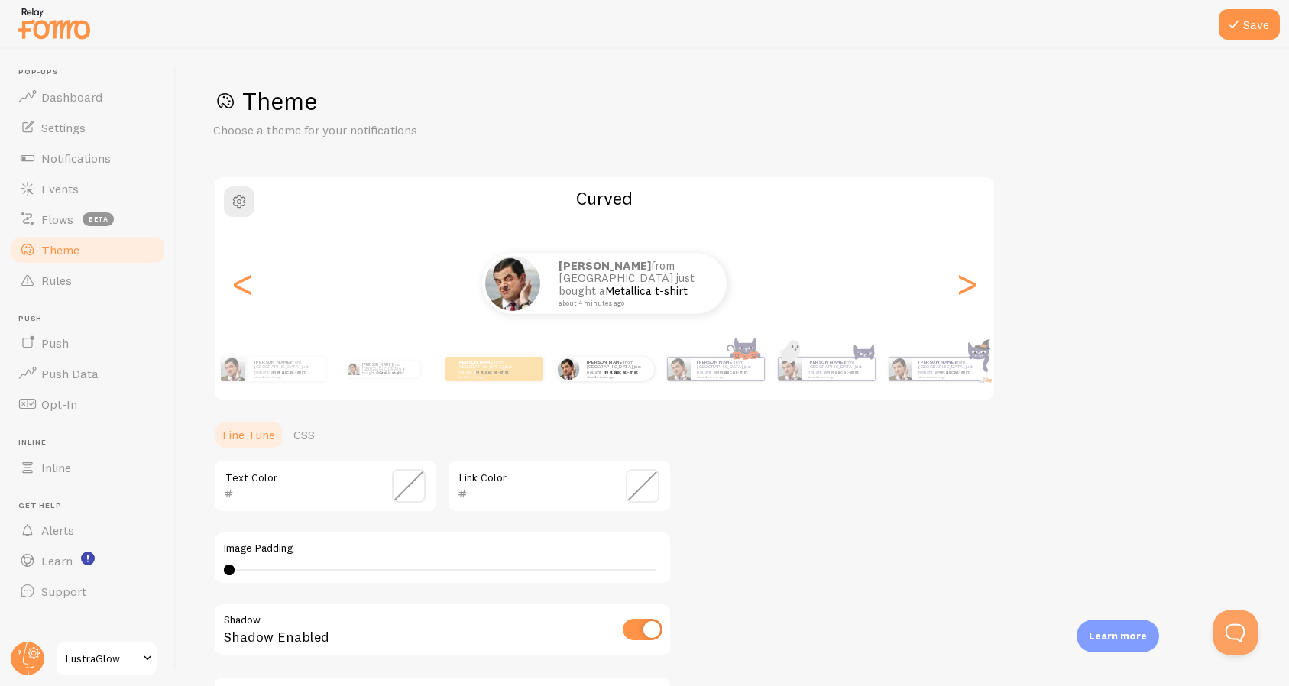
click at [1264, 21] on button "Save" at bounding box center [1248, 24] width 61 height 31
click at [142, 281] on link "Rules" at bounding box center [87, 280] width 157 height 31
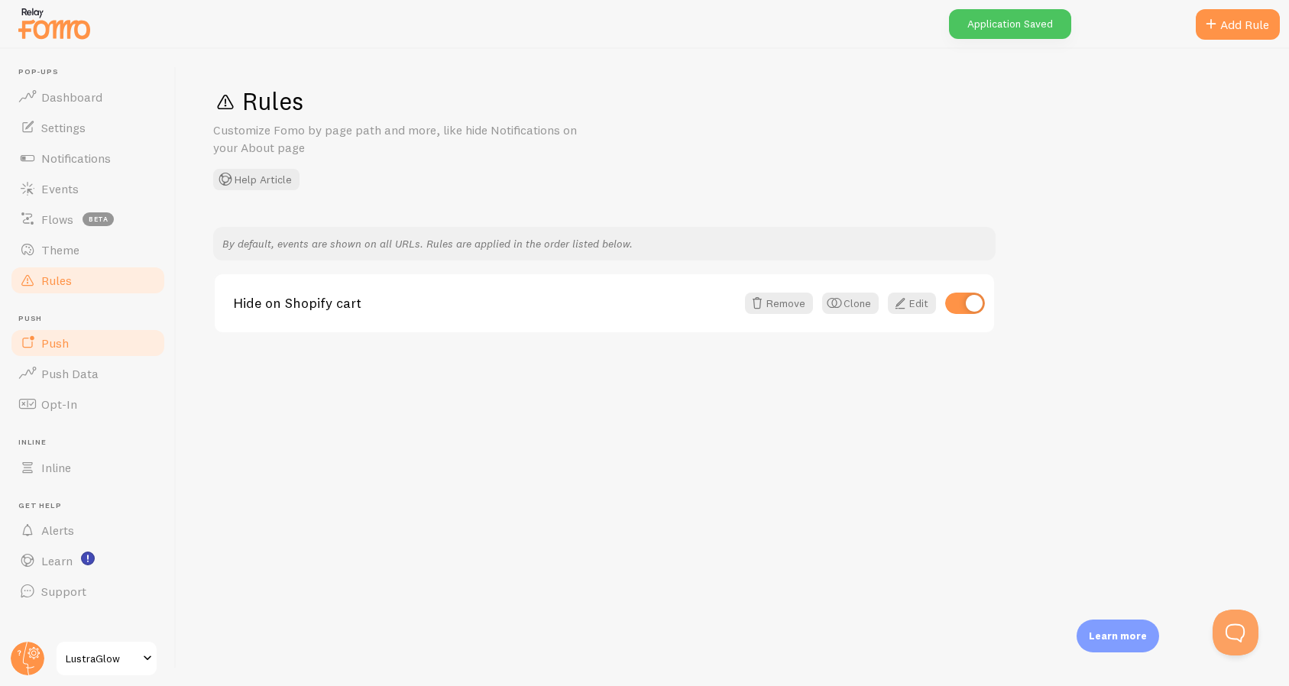
click at [122, 347] on link "Push" at bounding box center [87, 343] width 157 height 31
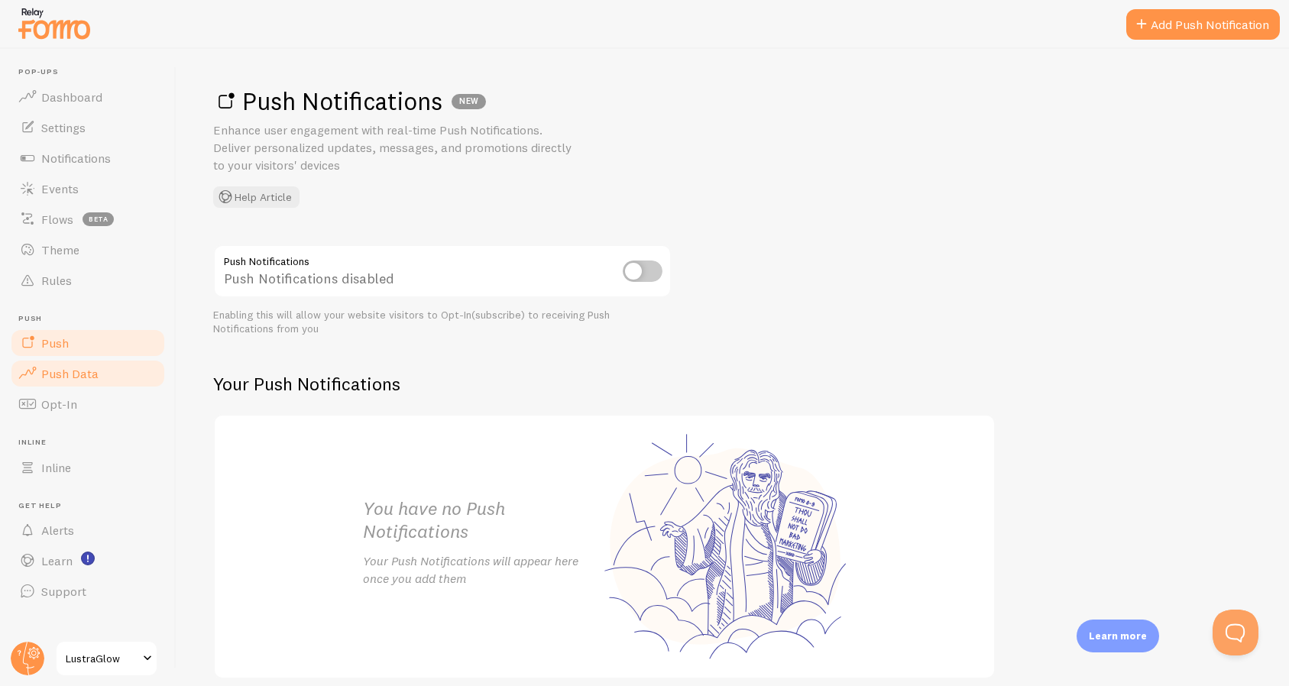
click at [121, 372] on link "Push Data" at bounding box center [87, 373] width 157 height 31
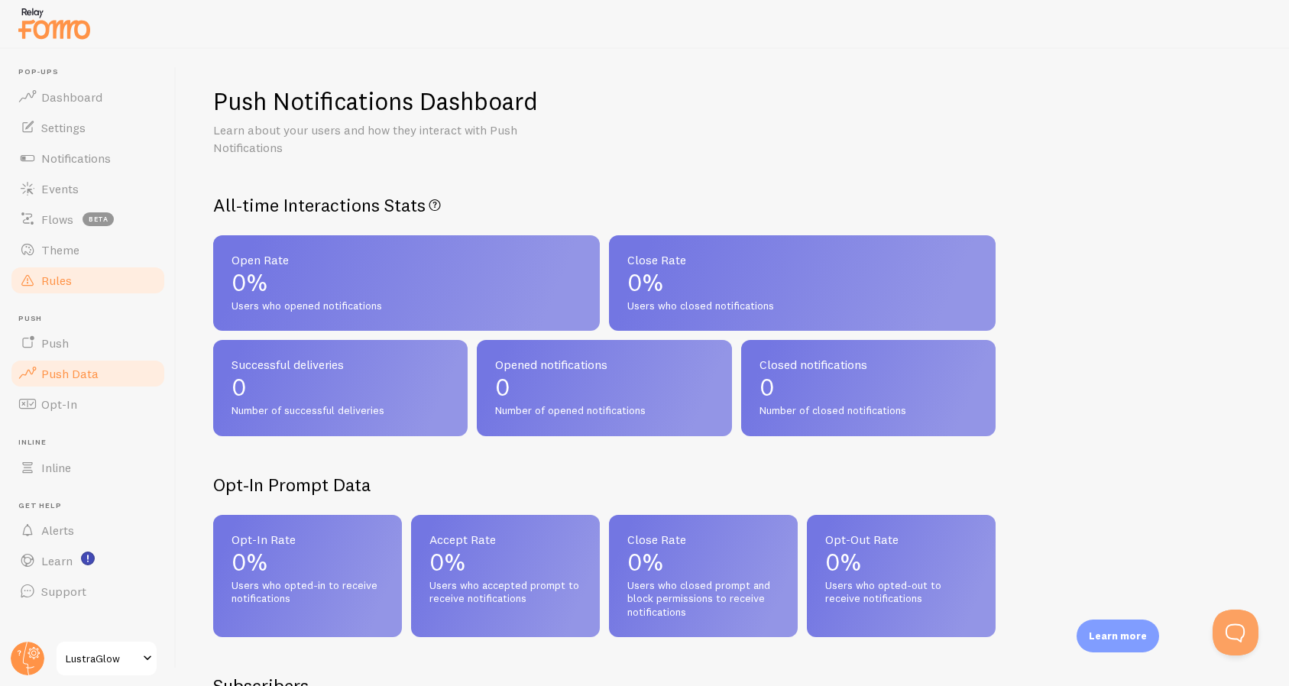
click at [105, 279] on link "Rules" at bounding box center [87, 280] width 157 height 31
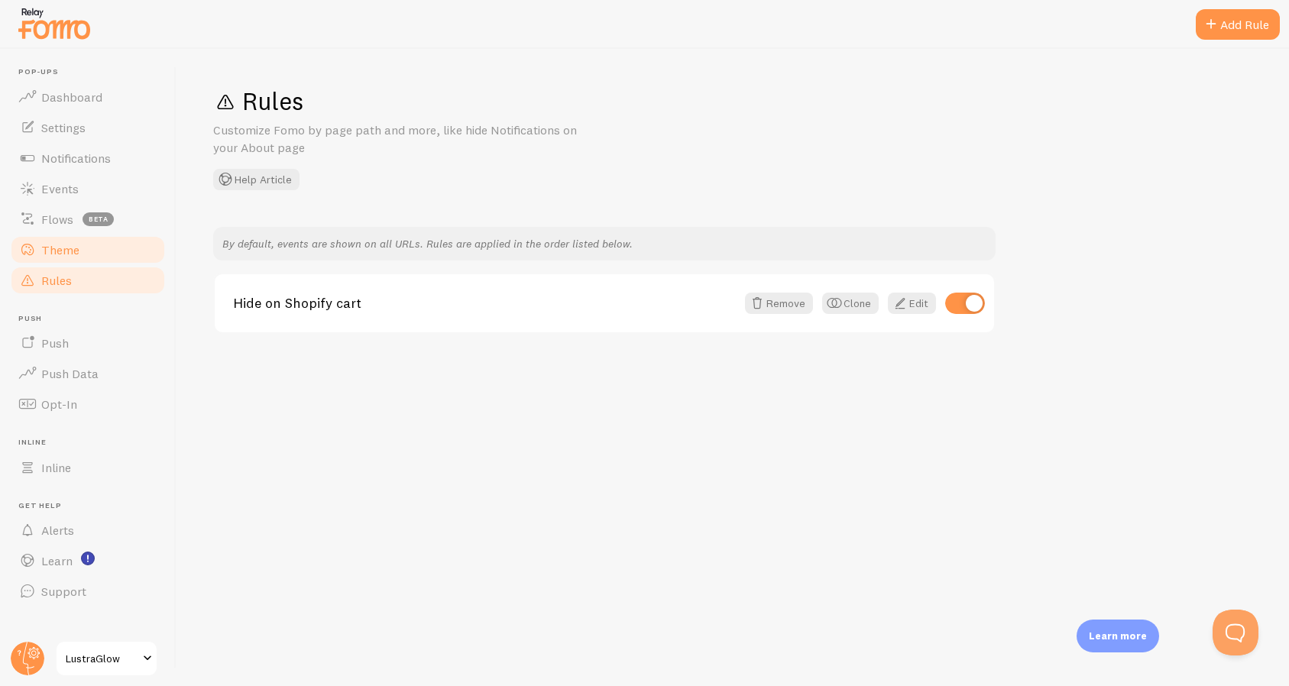
click at [110, 254] on link "Theme" at bounding box center [87, 250] width 157 height 31
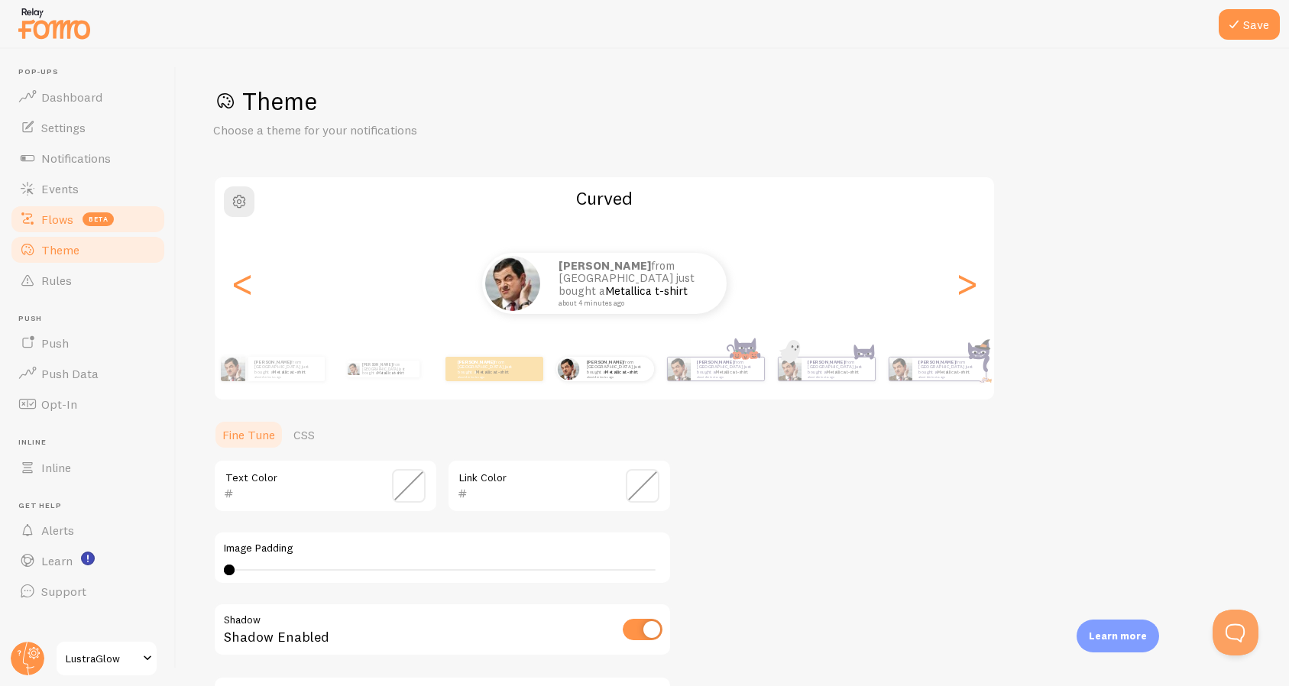
click at [135, 207] on link "Flows beta" at bounding box center [87, 219] width 157 height 31
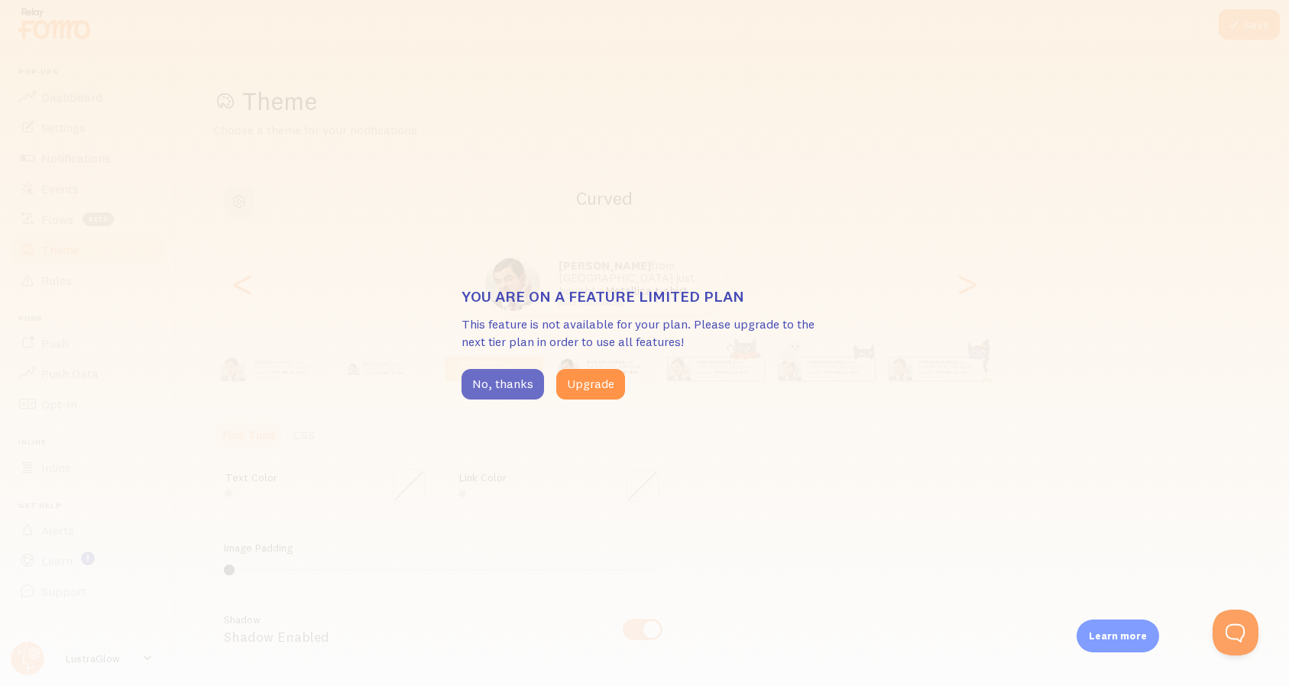
click at [511, 387] on button "No, thanks" at bounding box center [502, 384] width 83 height 31
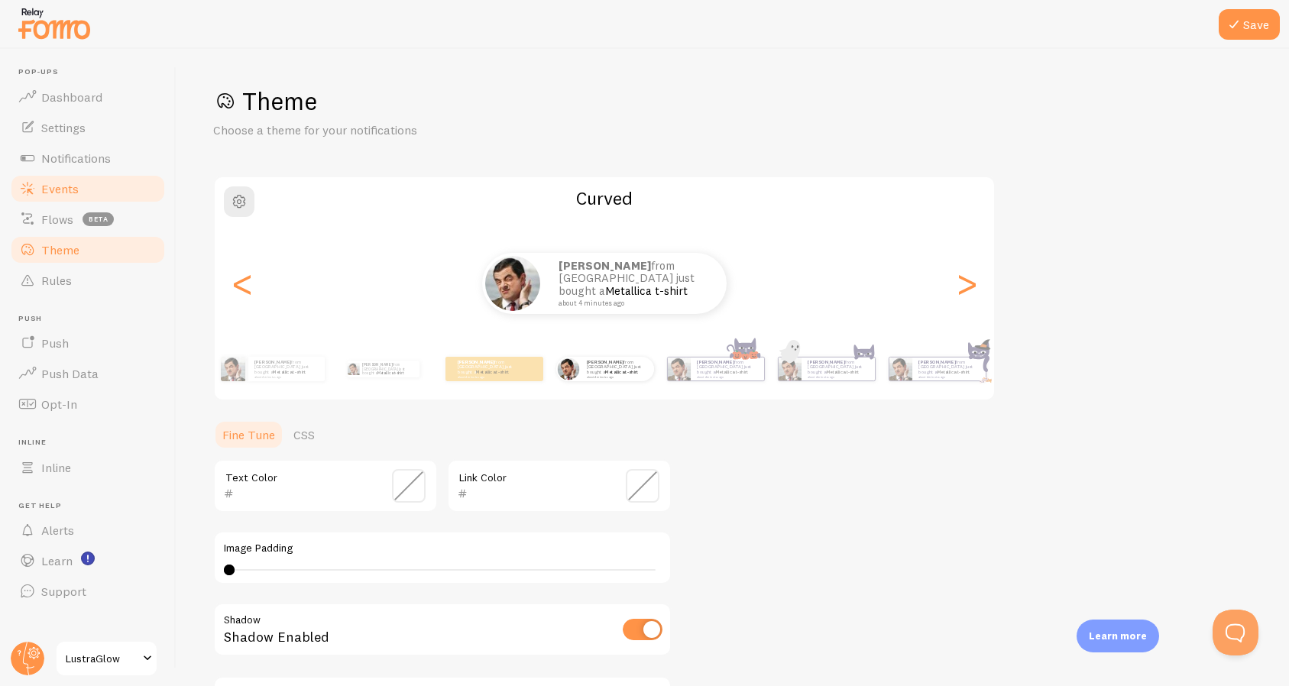
click at [125, 180] on link "Events" at bounding box center [87, 188] width 157 height 31
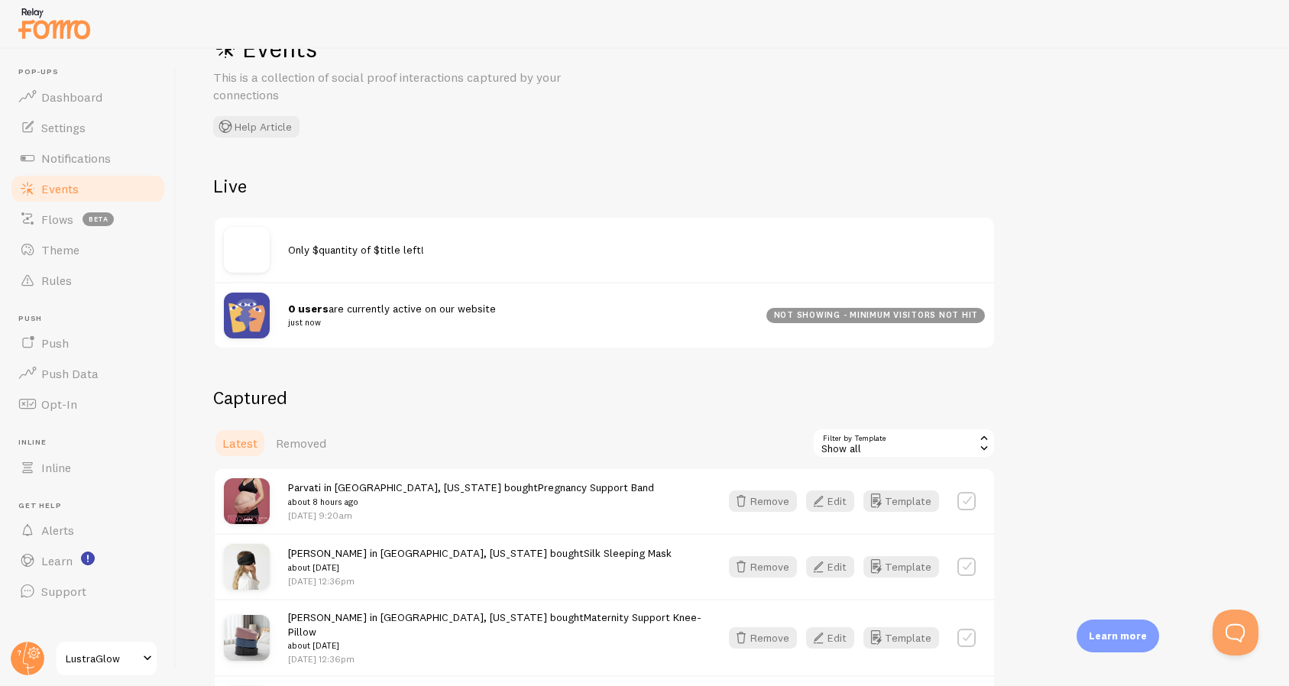
scroll to position [56, 0]
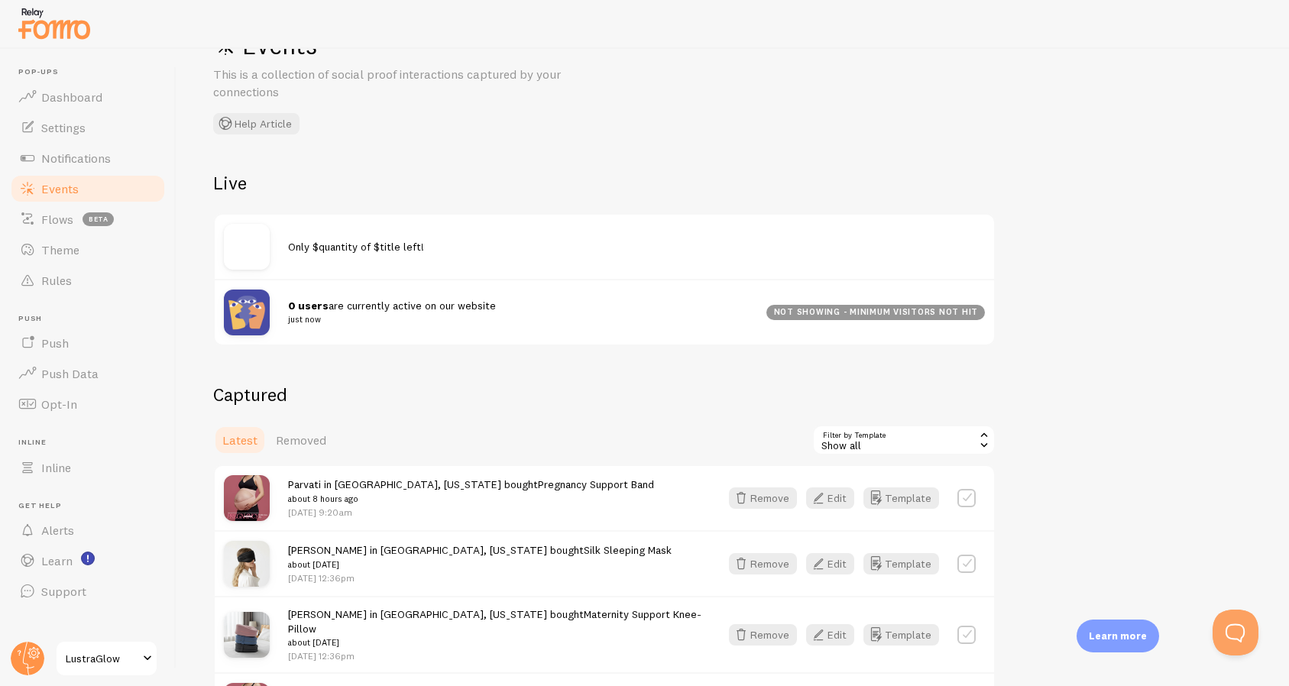
click at [265, 249] on img at bounding box center [247, 247] width 46 height 46
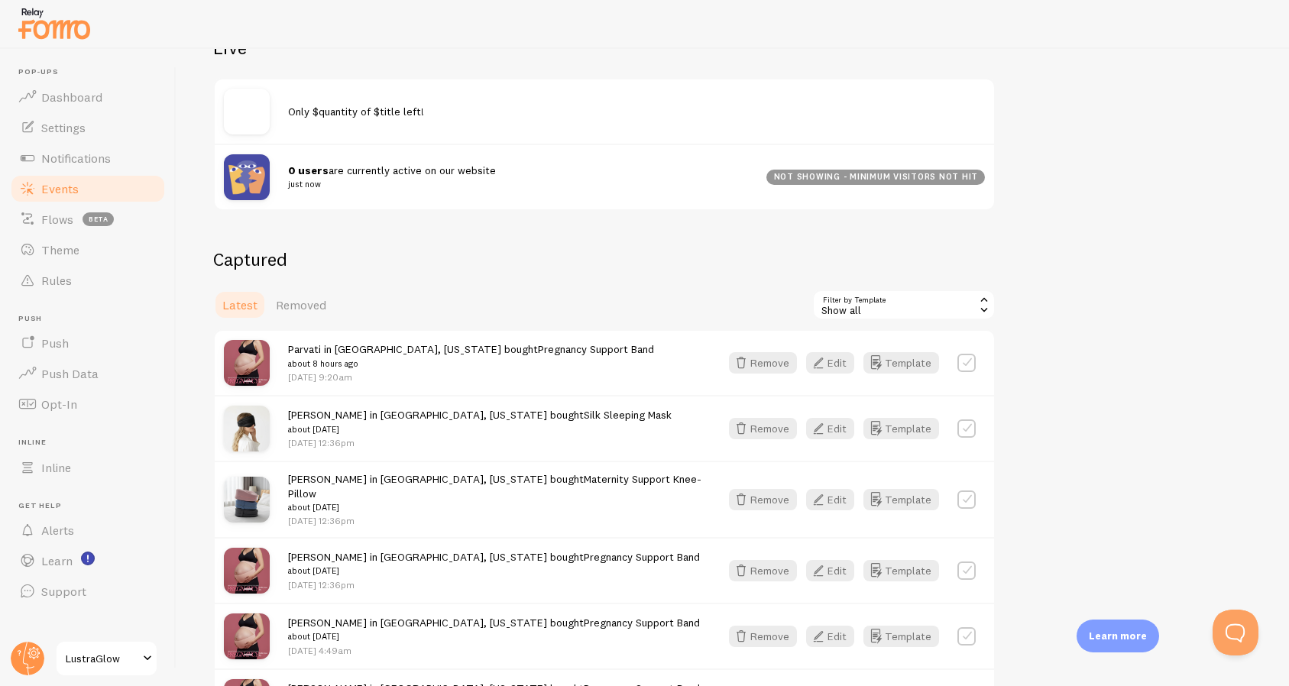
scroll to position [0, 0]
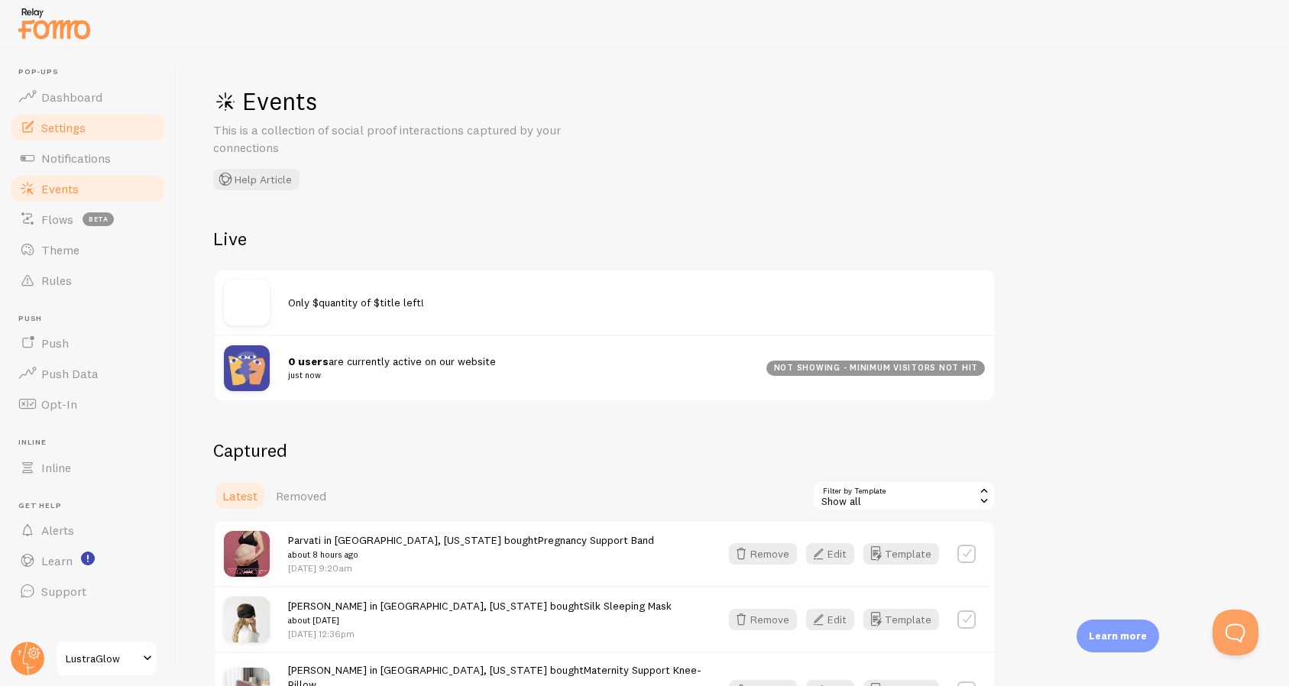
click at [100, 134] on link "Settings" at bounding box center [87, 127] width 157 height 31
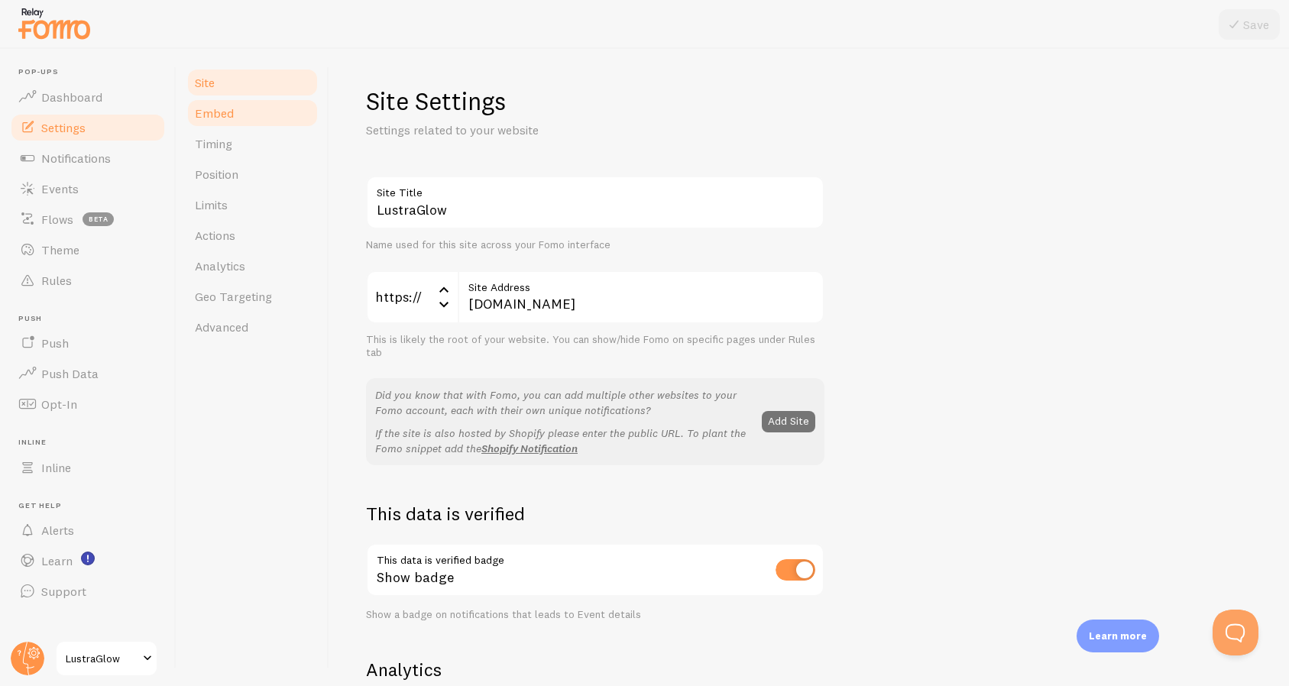
click at [274, 115] on link "Embed" at bounding box center [253, 113] width 134 height 31
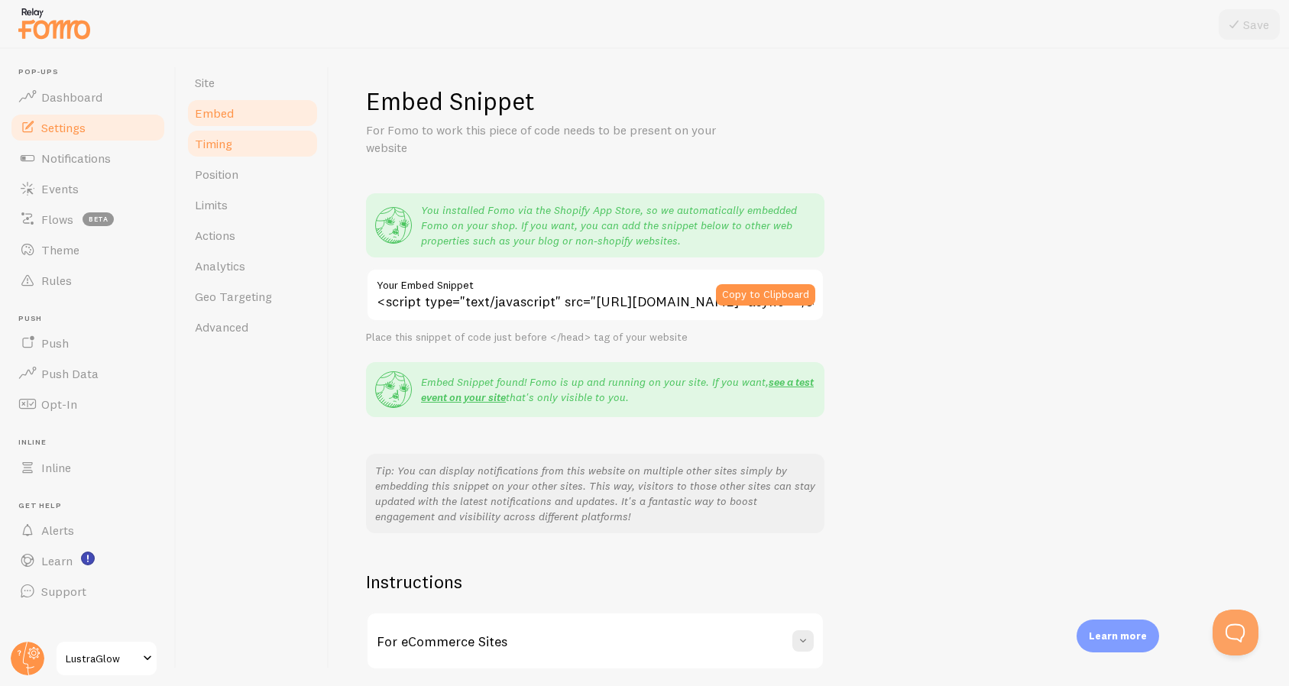
click at [269, 150] on link "Timing" at bounding box center [253, 143] width 134 height 31
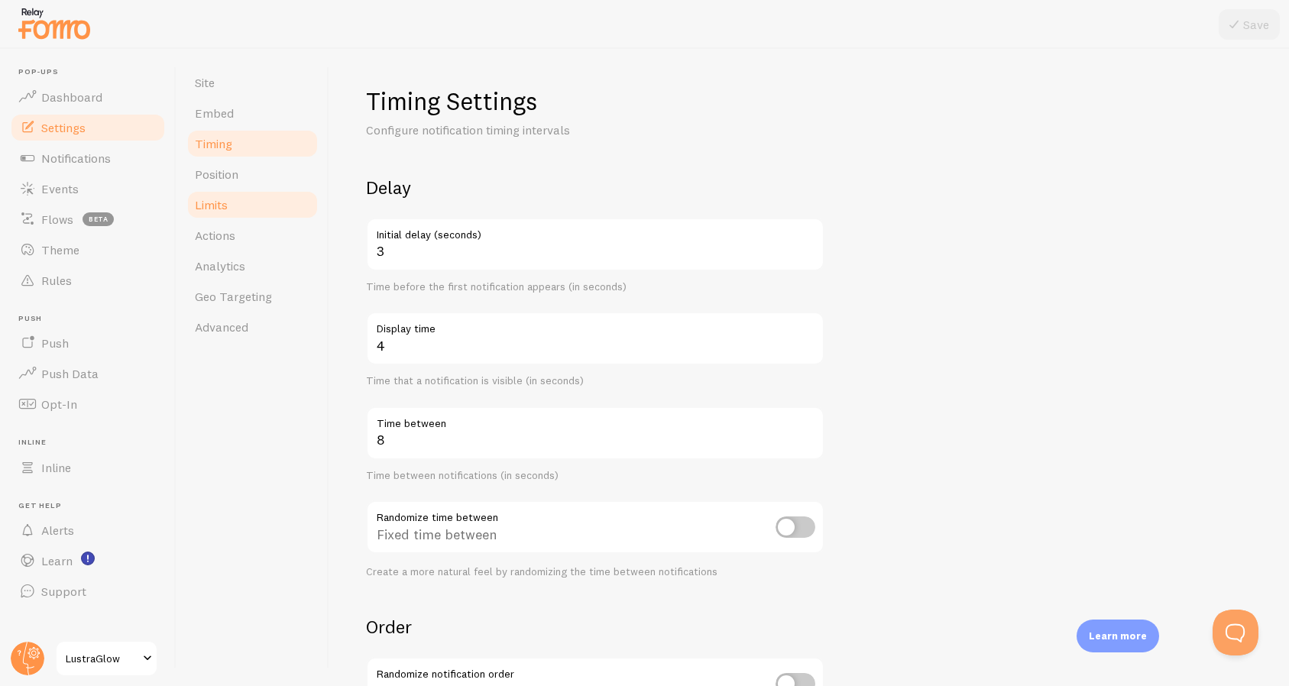
click at [264, 189] on link "Limits" at bounding box center [253, 204] width 134 height 31
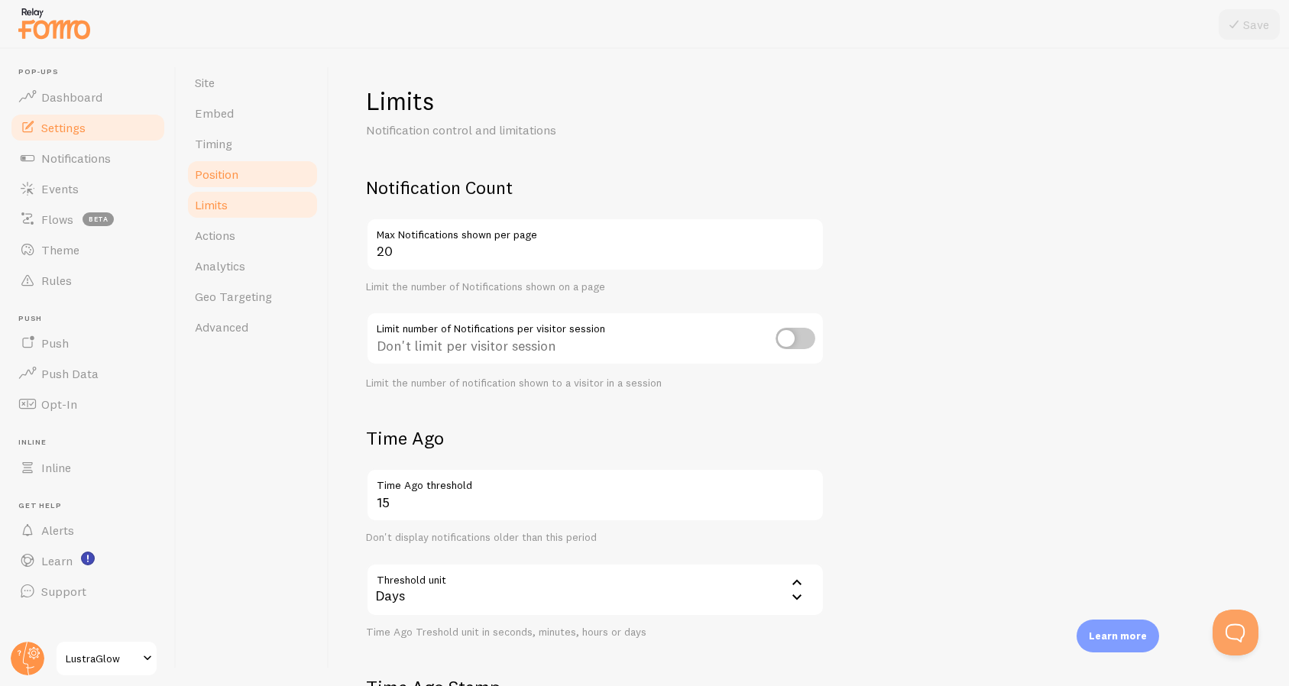
click at [260, 175] on link "Position" at bounding box center [253, 174] width 134 height 31
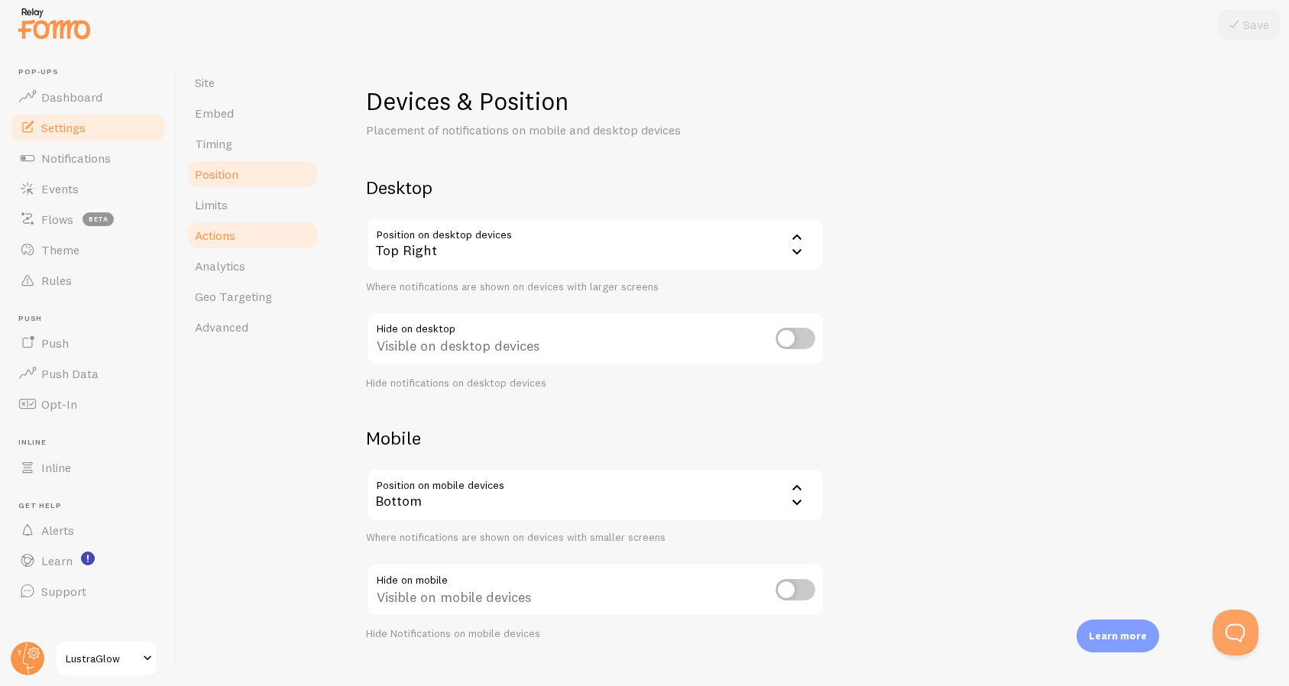
click at [260, 231] on link "Actions" at bounding box center [253, 235] width 134 height 31
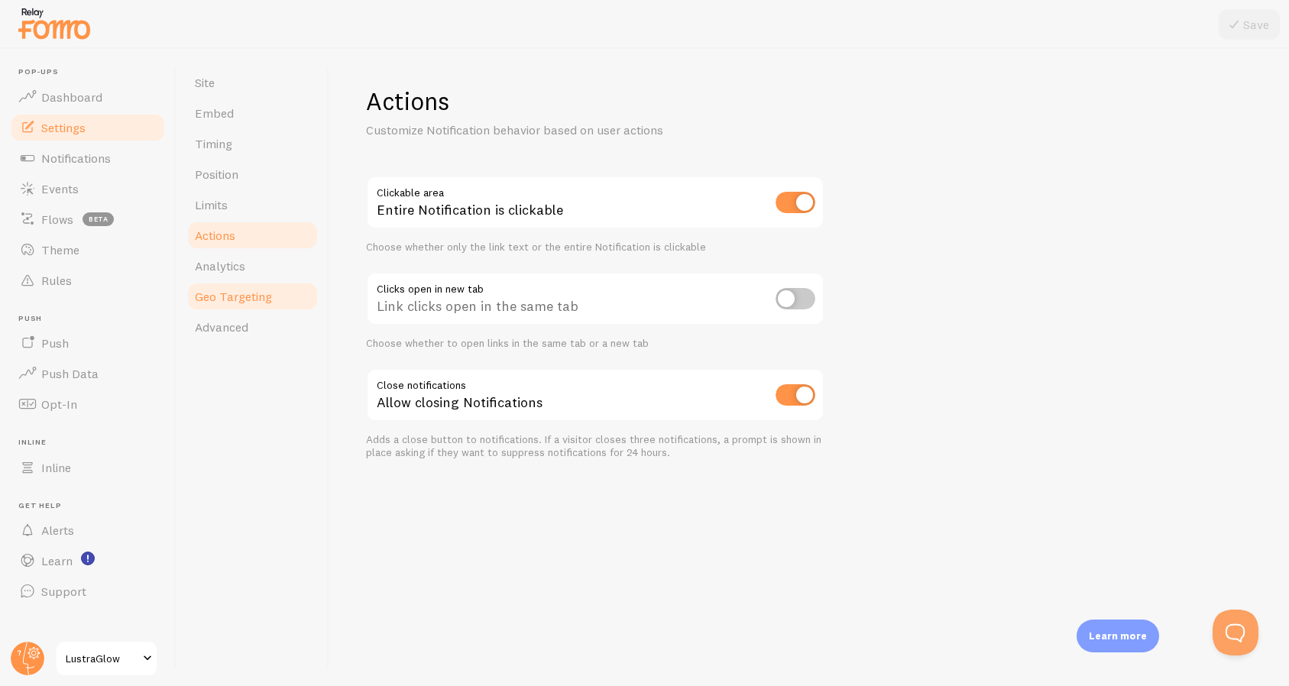
click at [255, 290] on span "Geo Targeting" at bounding box center [233, 296] width 77 height 15
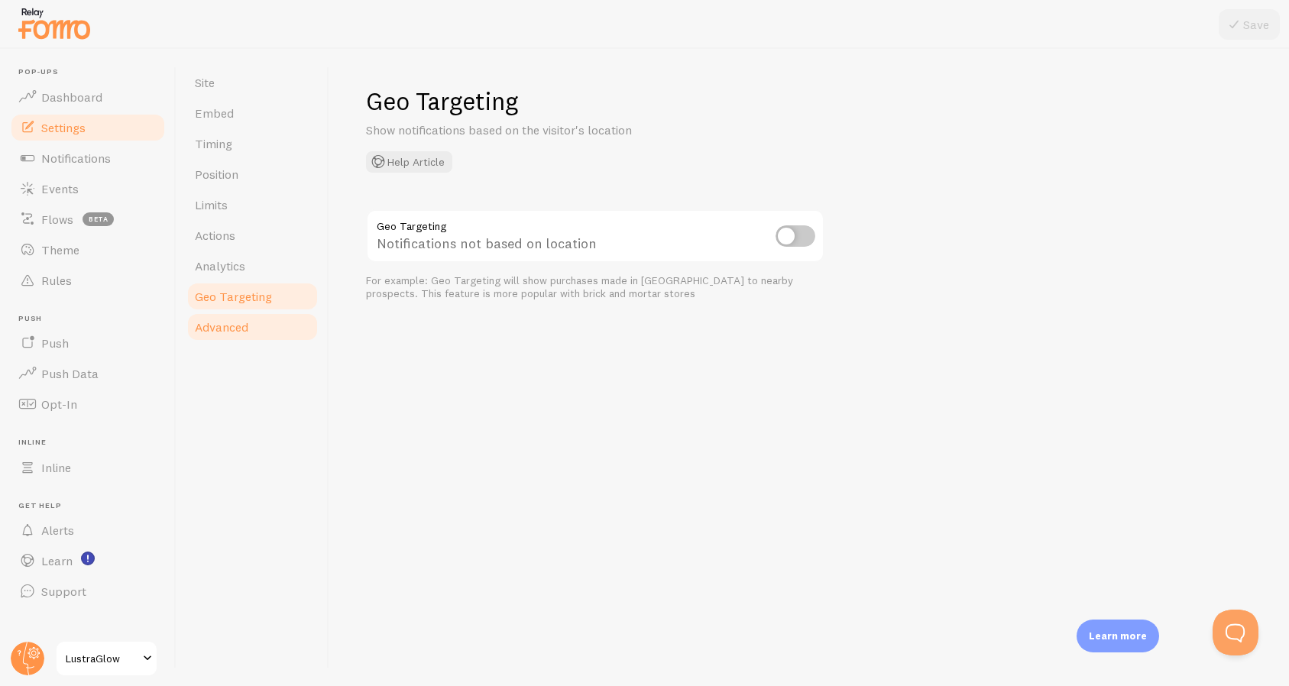
click at [261, 323] on link "Advanced" at bounding box center [253, 327] width 134 height 31
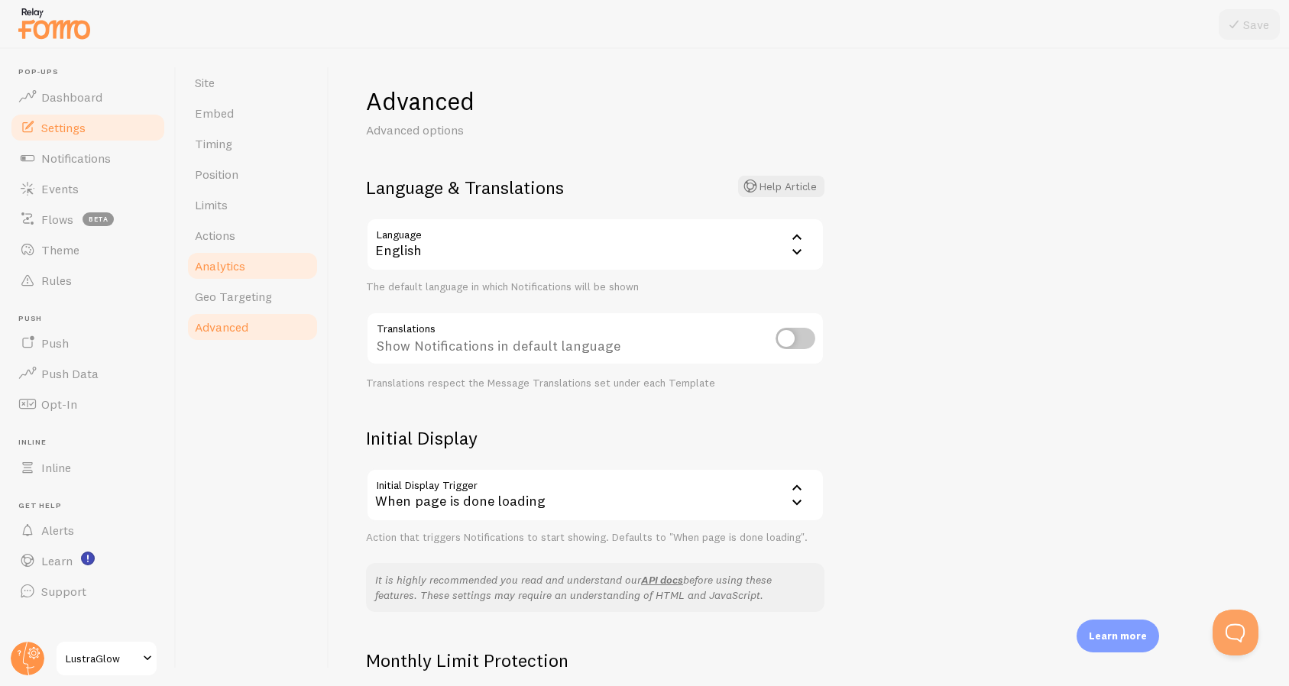
click at [259, 270] on link "Analytics" at bounding box center [253, 266] width 134 height 31
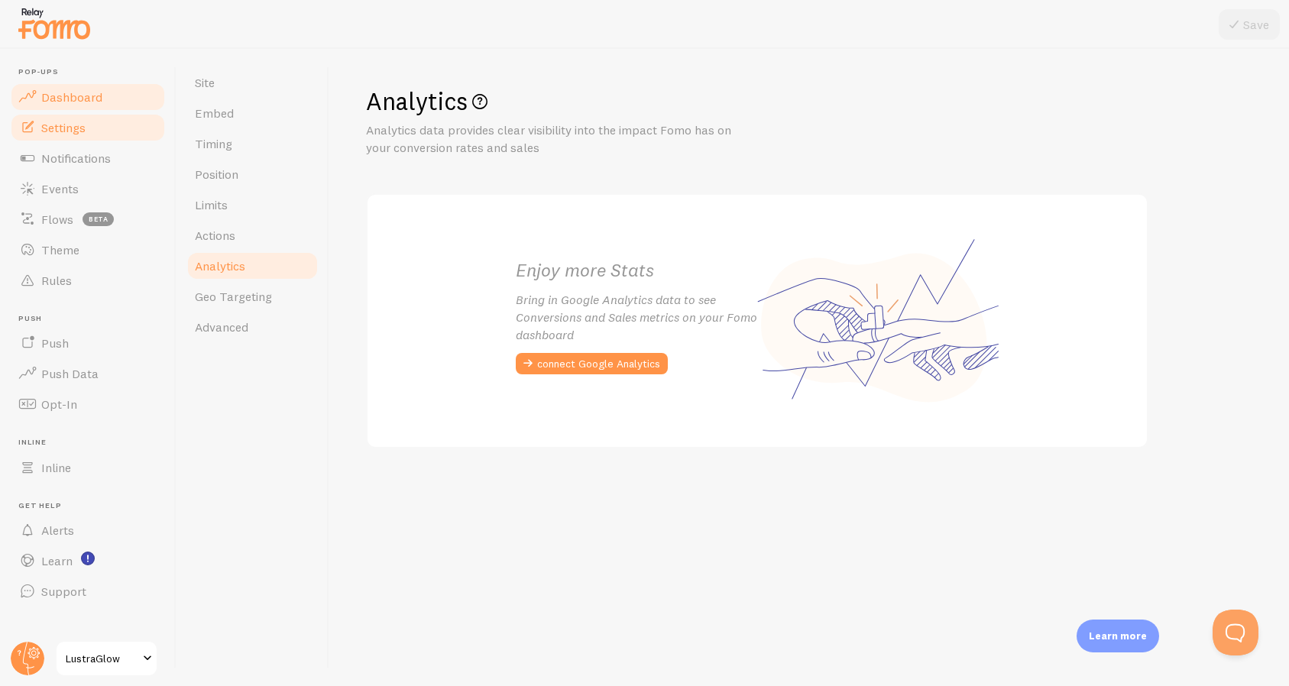
click at [103, 95] on link "Dashboard" at bounding box center [87, 97] width 157 height 31
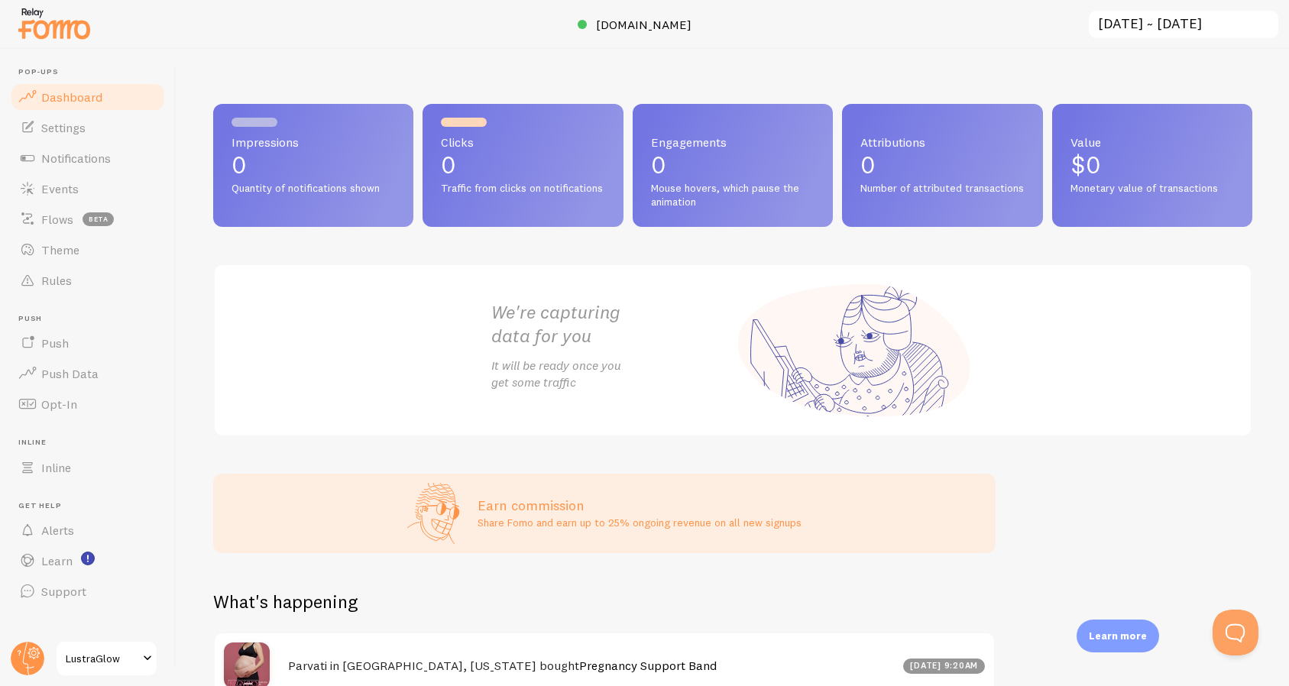
click at [40, 312] on ul "Pop-ups Dashboard Settings Notifications Events Flows beta Theme Rules Push Pus…" at bounding box center [87, 336] width 157 height 539
click at [43, 169] on link "Notifications" at bounding box center [87, 158] width 157 height 31
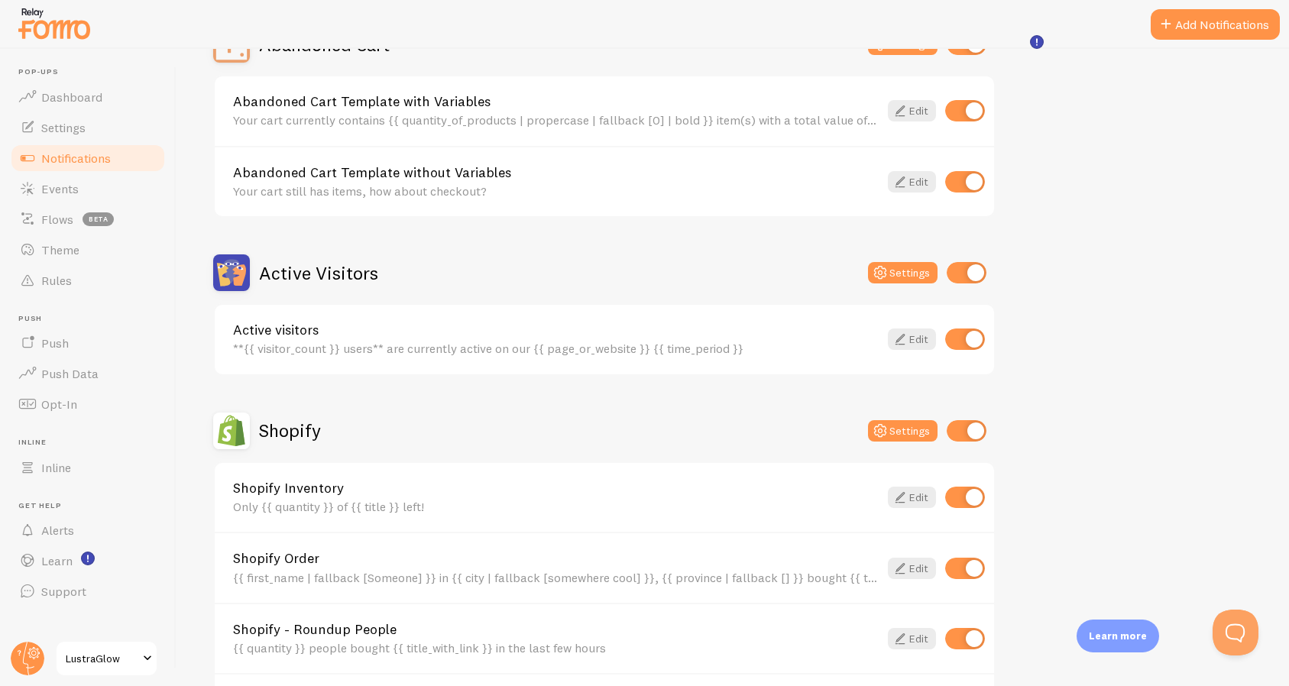
scroll to position [197, 0]
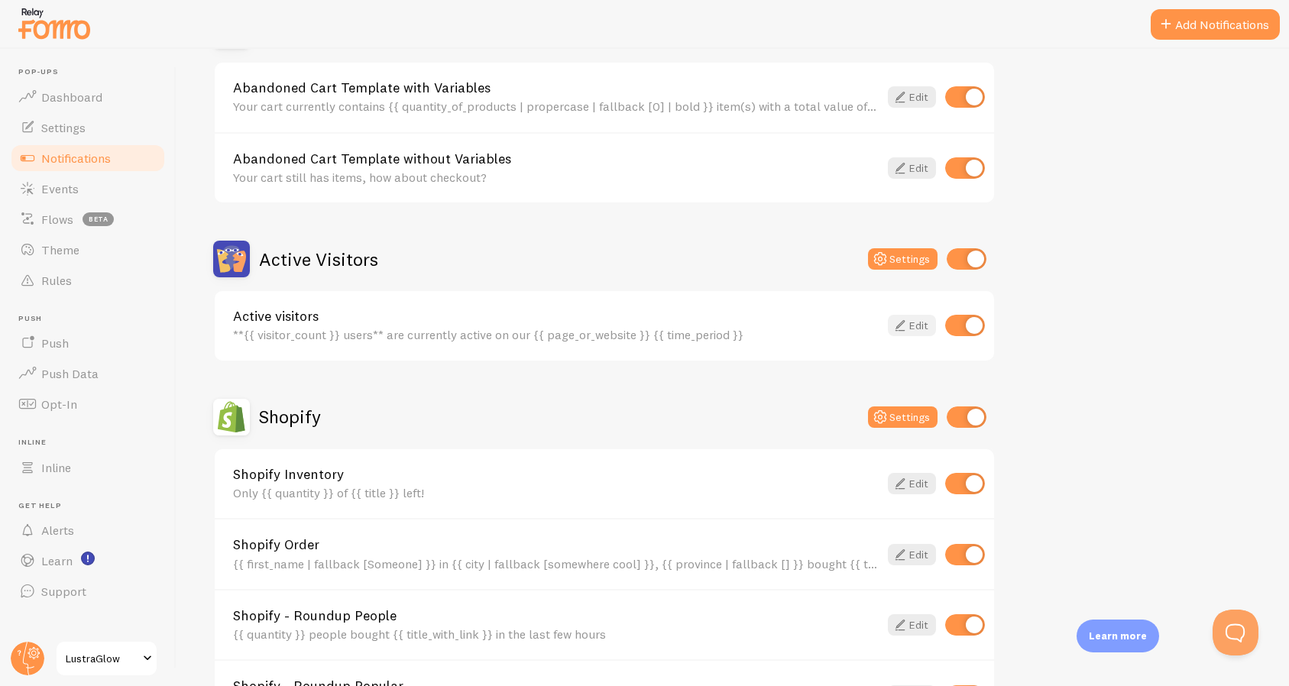
click at [924, 322] on link "Edit" at bounding box center [912, 325] width 48 height 21
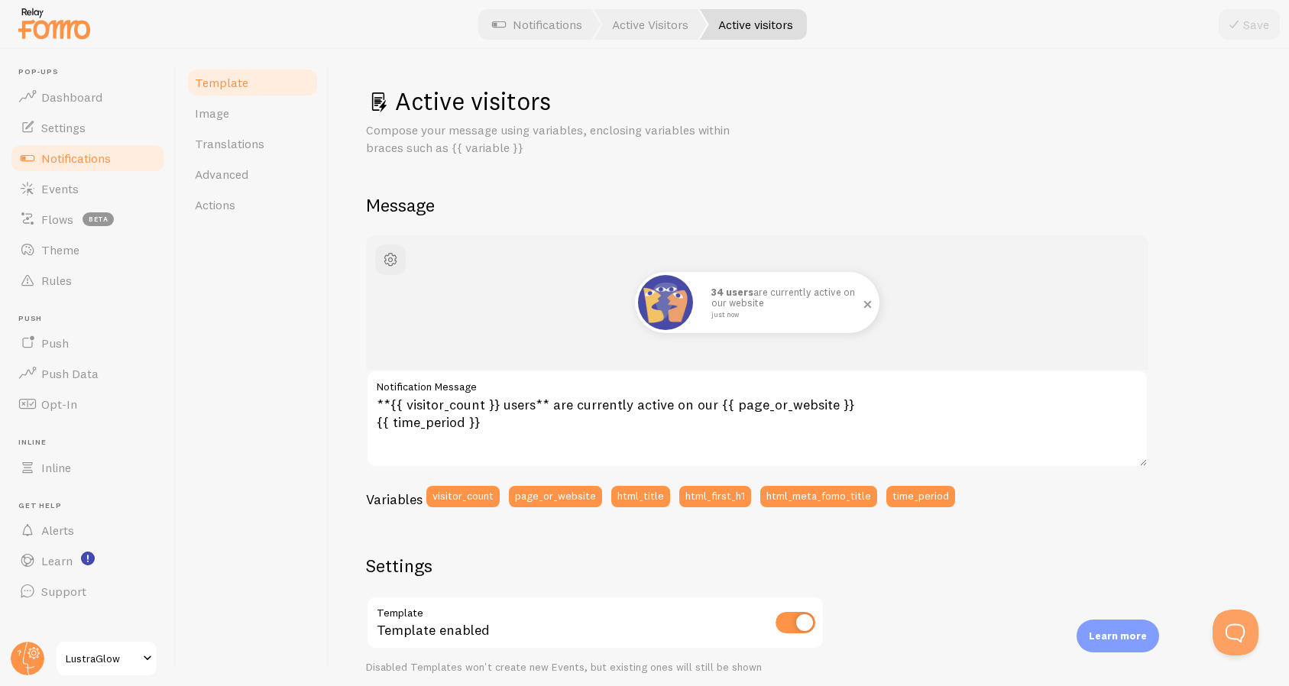
click at [660, 313] on img at bounding box center [665, 302] width 55 height 55
click at [265, 116] on link "Image" at bounding box center [253, 113] width 134 height 31
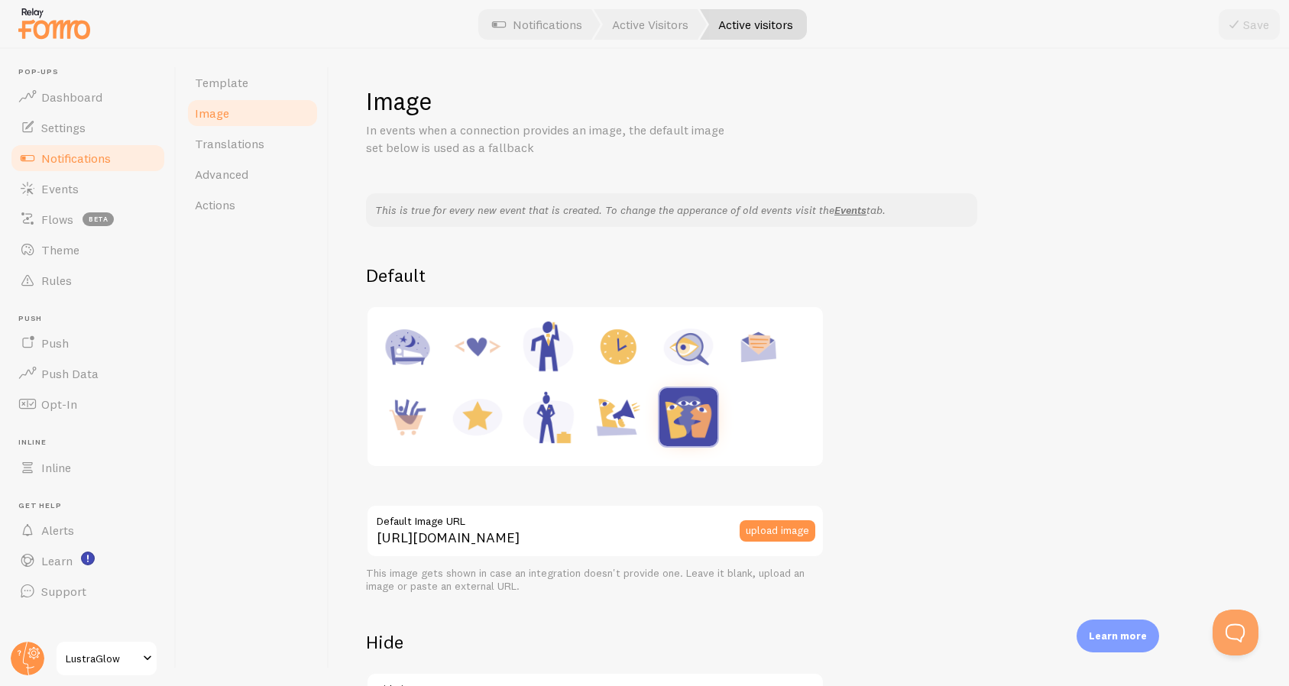
click at [480, 413] on img at bounding box center [477, 417] width 58 height 58
type input "https://fomo.com/images/widget/template_defaults/rating.jpg"
click at [116, 158] on link "Notifications" at bounding box center [87, 158] width 157 height 31
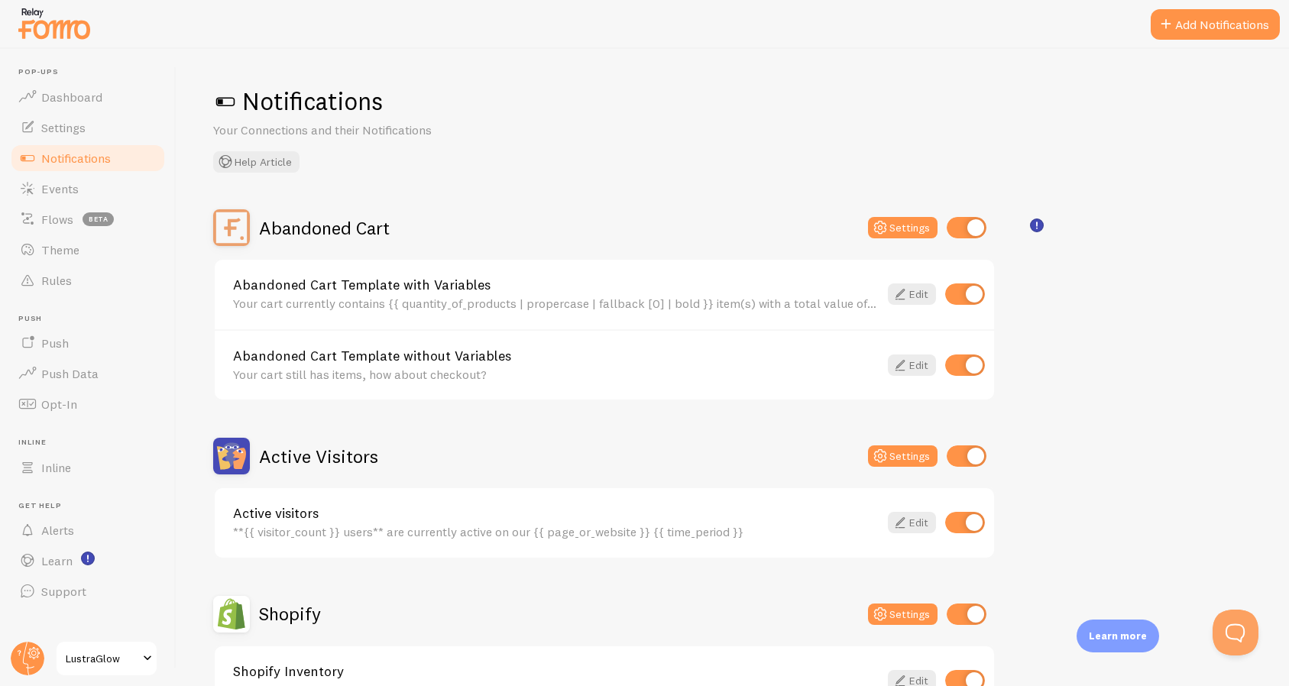
click at [976, 223] on input "checkbox" at bounding box center [966, 227] width 40 height 21
checkbox input "false"
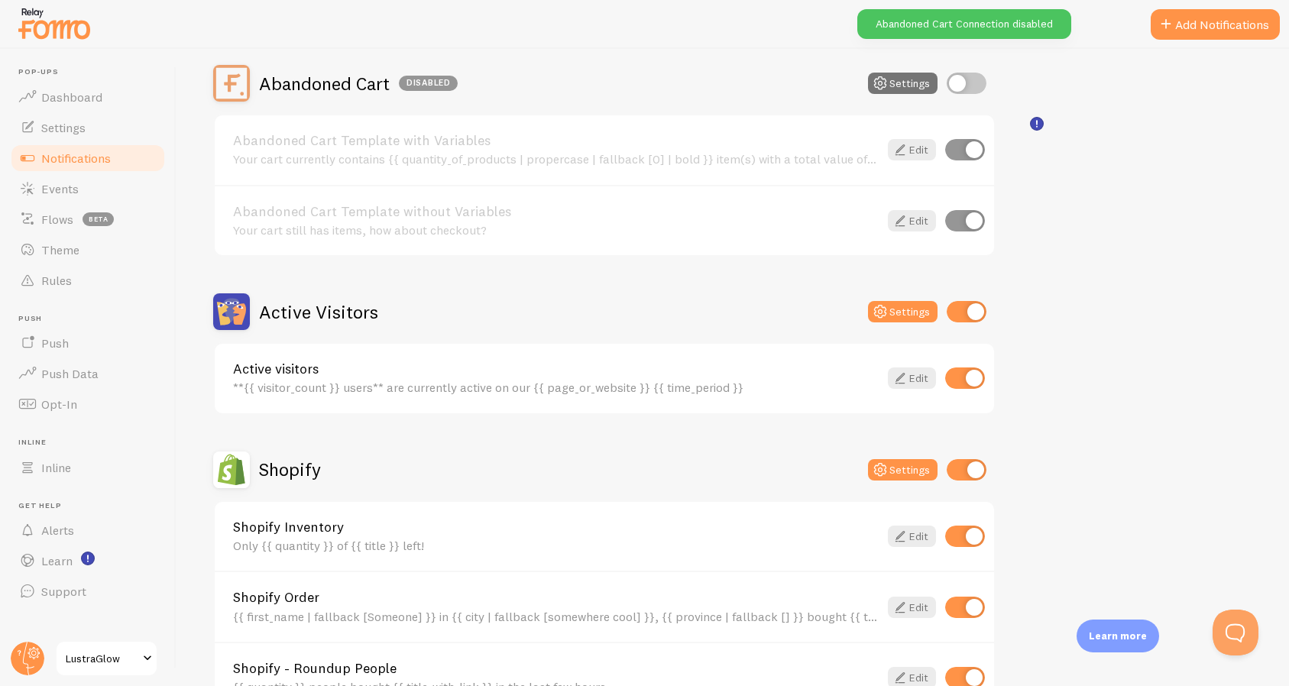
scroll to position [155, 0]
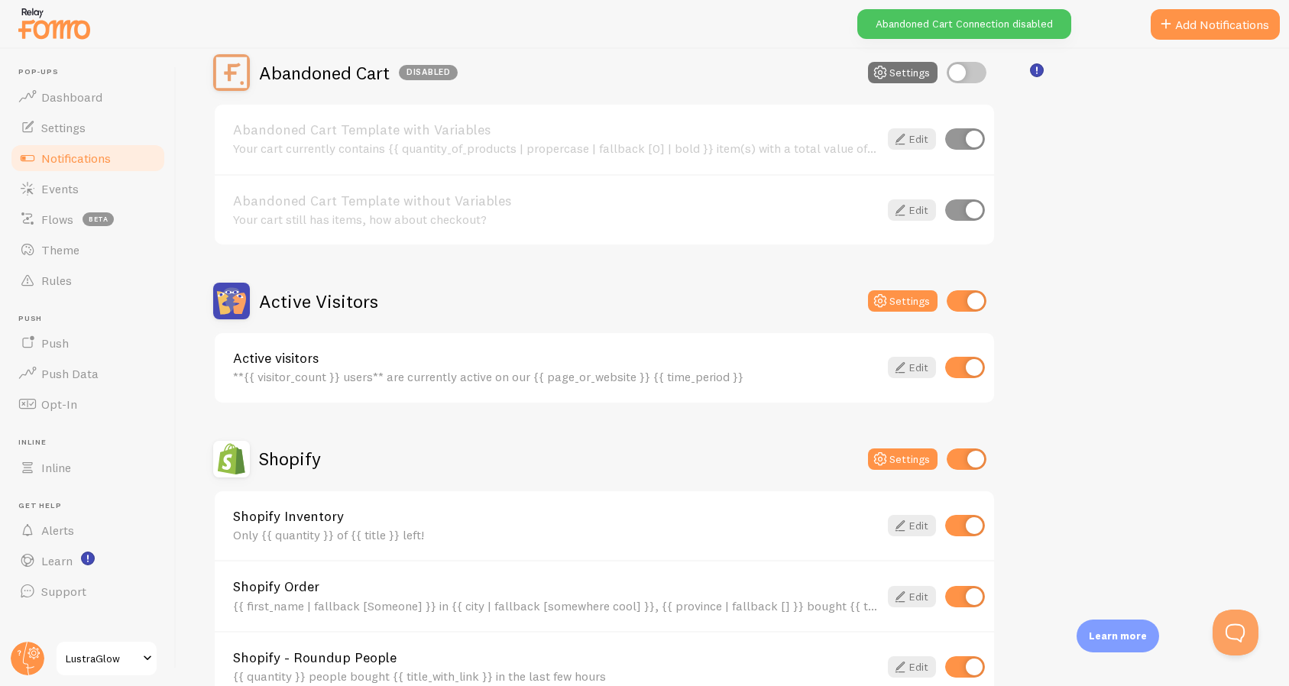
click at [969, 299] on input "checkbox" at bounding box center [966, 300] width 40 height 21
checkbox input "false"
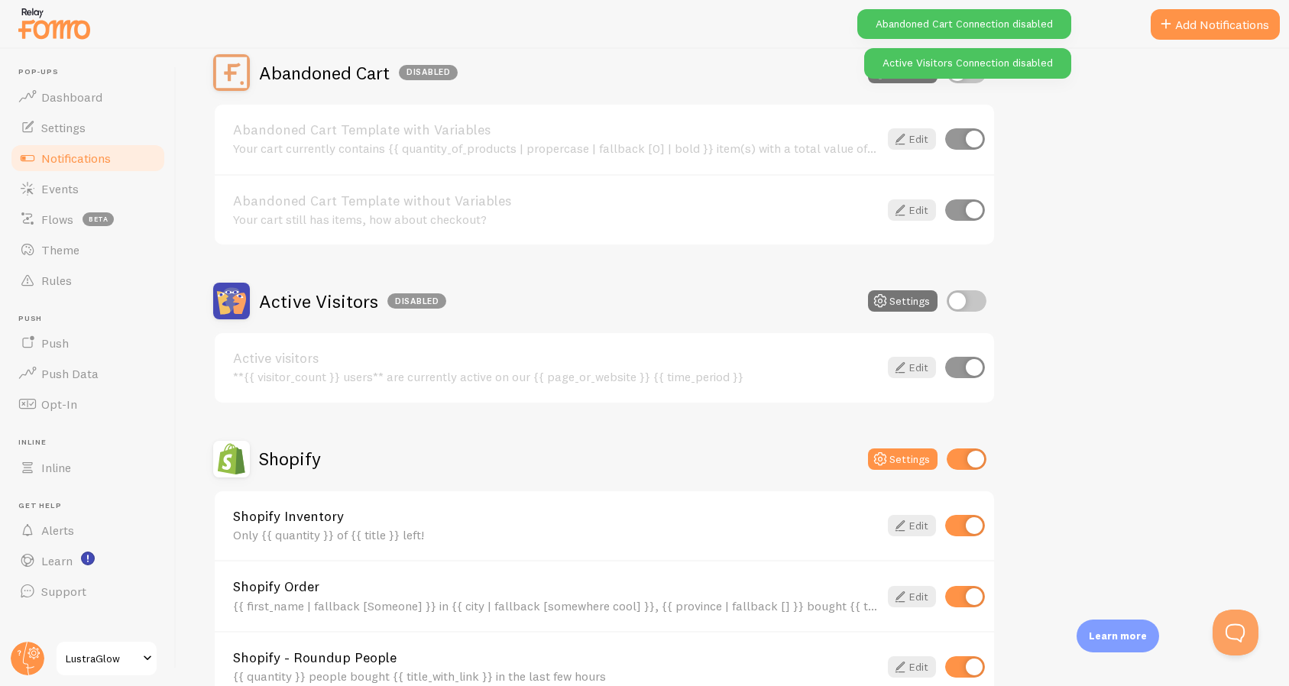
click at [960, 523] on input "checkbox" at bounding box center [965, 525] width 40 height 21
checkbox input "false"
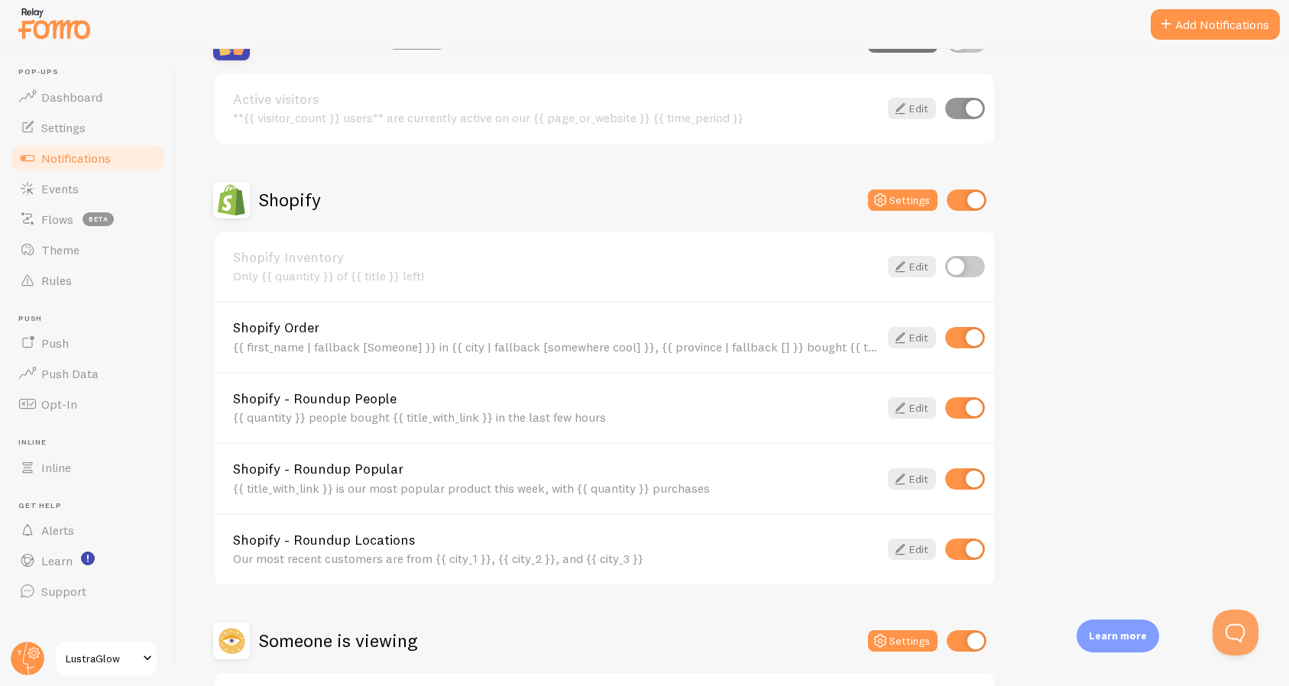
scroll to position [349, 0]
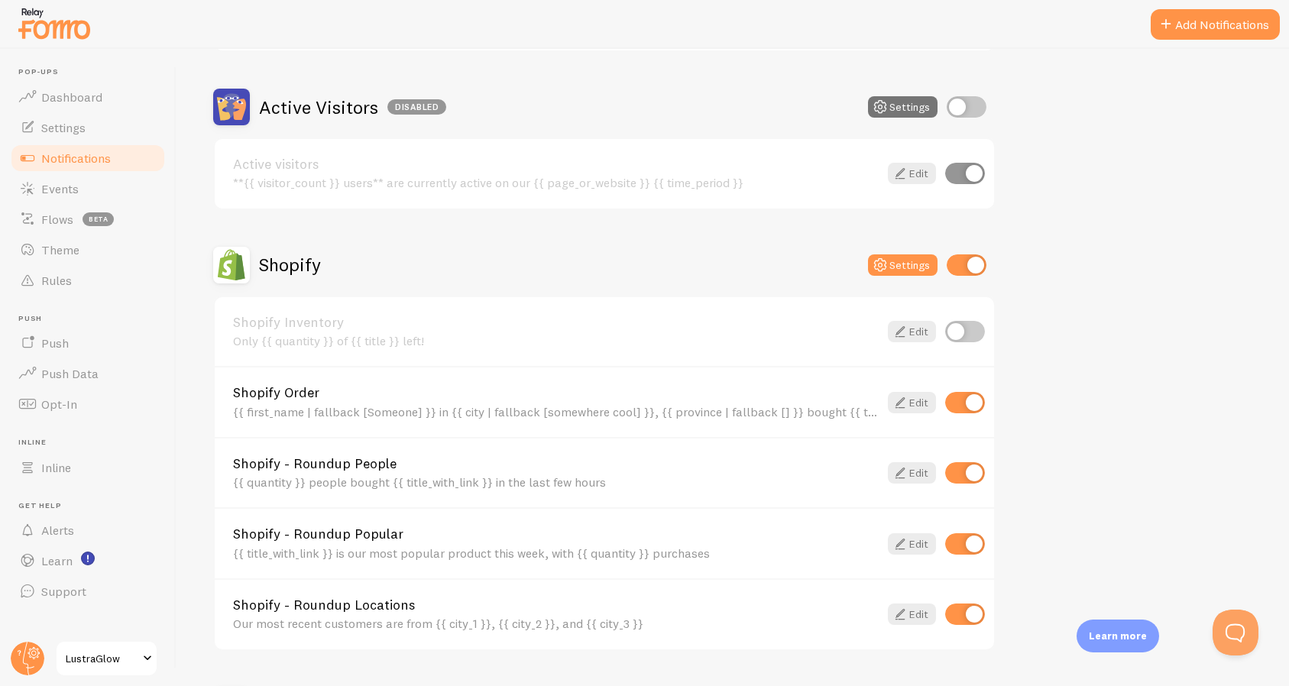
click at [978, 261] on input "checkbox" at bounding box center [966, 264] width 40 height 21
checkbox input "false"
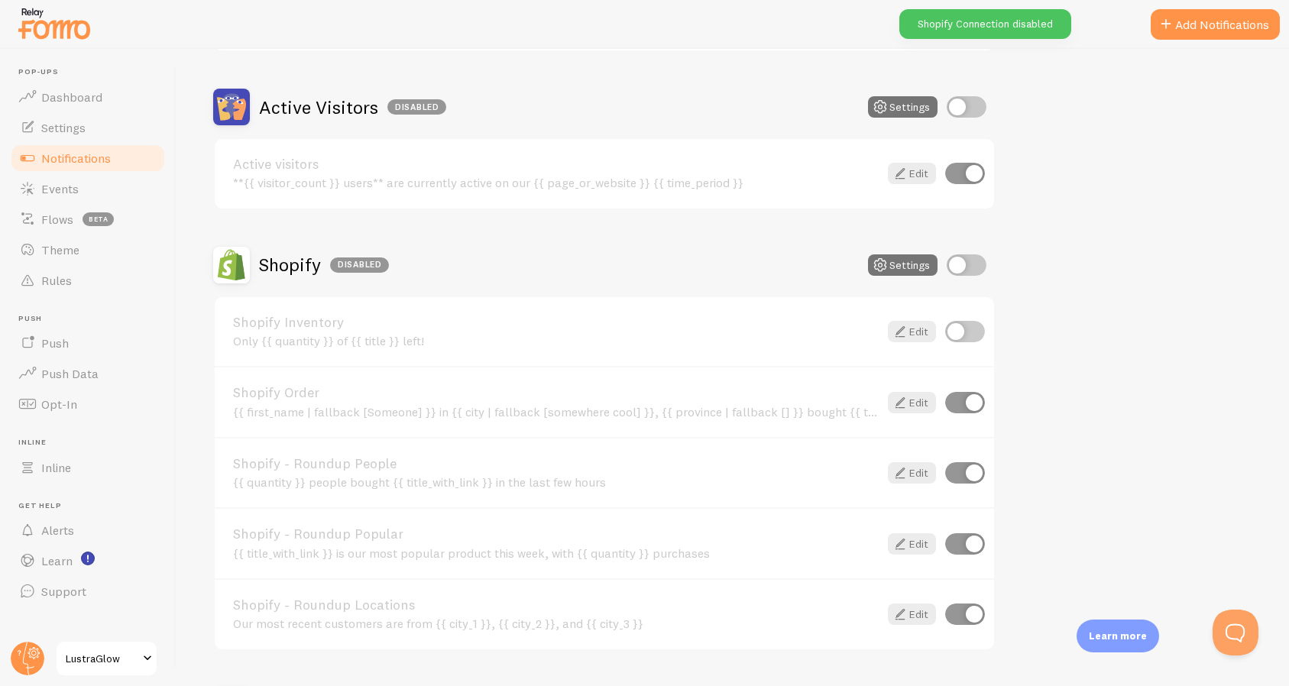
scroll to position [545, 0]
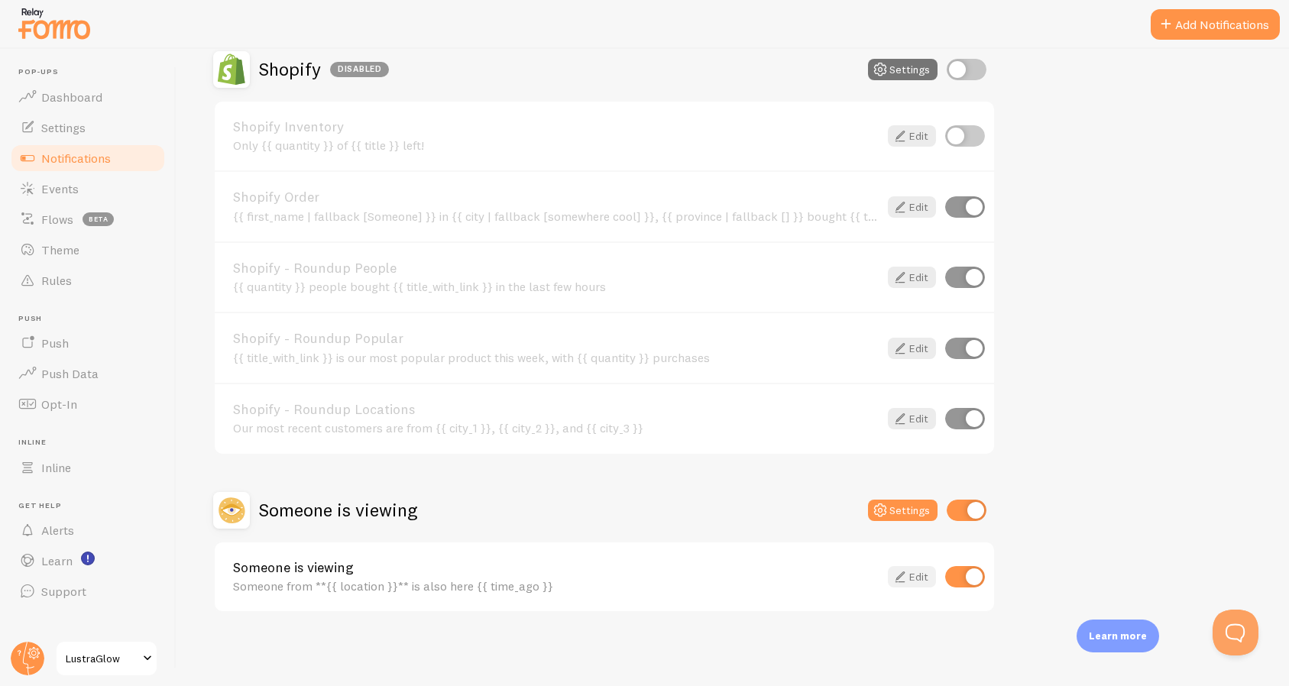
click at [900, 586] on link "Edit" at bounding box center [912, 576] width 48 height 21
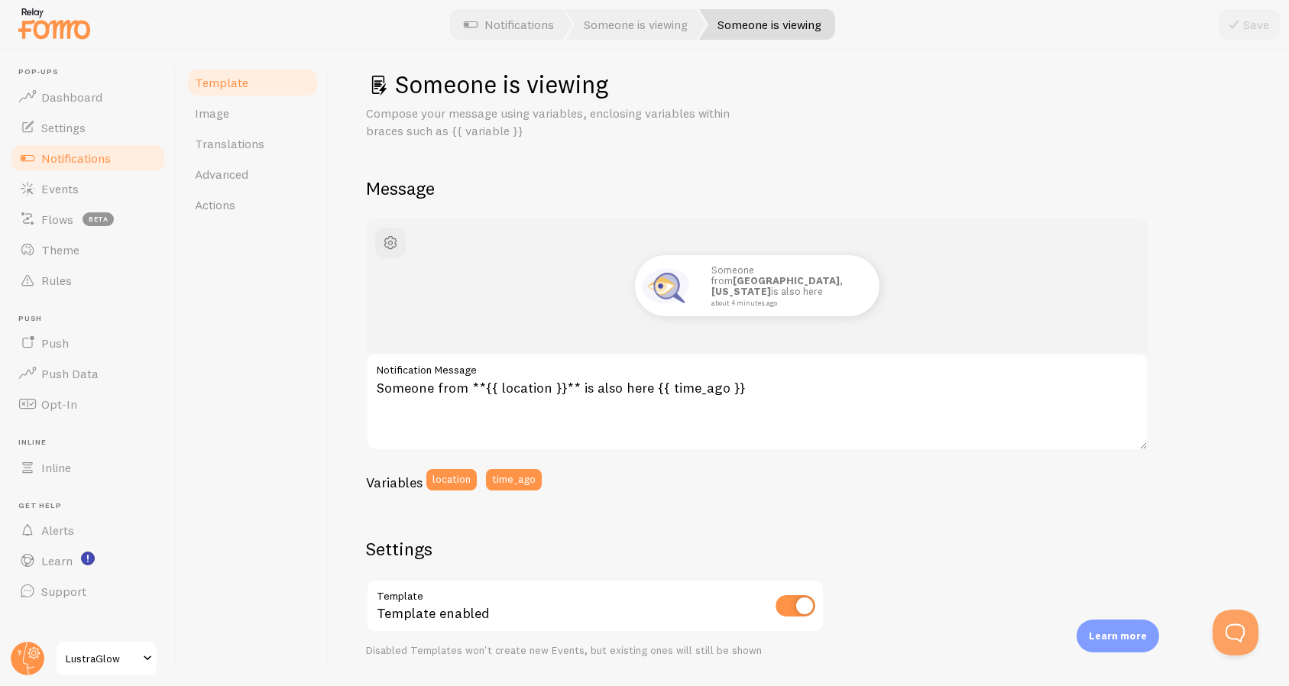
scroll to position [21, 0]
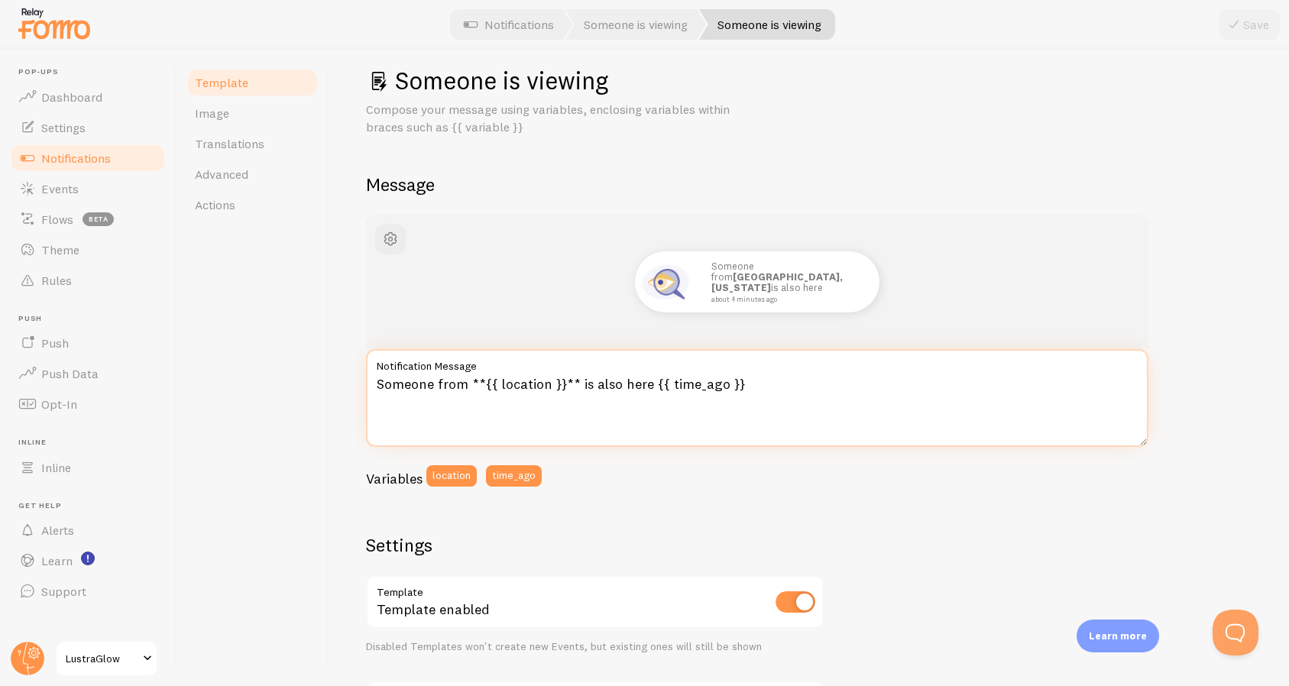
click at [578, 383] on textarea "Someone from **{{ location }}** is also here {{ time_ago }}" at bounding box center [757, 398] width 782 height 98
drag, startPoint x: 647, startPoint y: 383, endPoint x: 577, endPoint y: 383, distance: 70.3
click at [577, 383] on textarea "Someone from **{{ location }}** is also here {{ time_ago }}" at bounding box center [757, 398] width 782 height 98
type textarea "Someone from **{{ location }}** just purchased {{ time_ago }}"
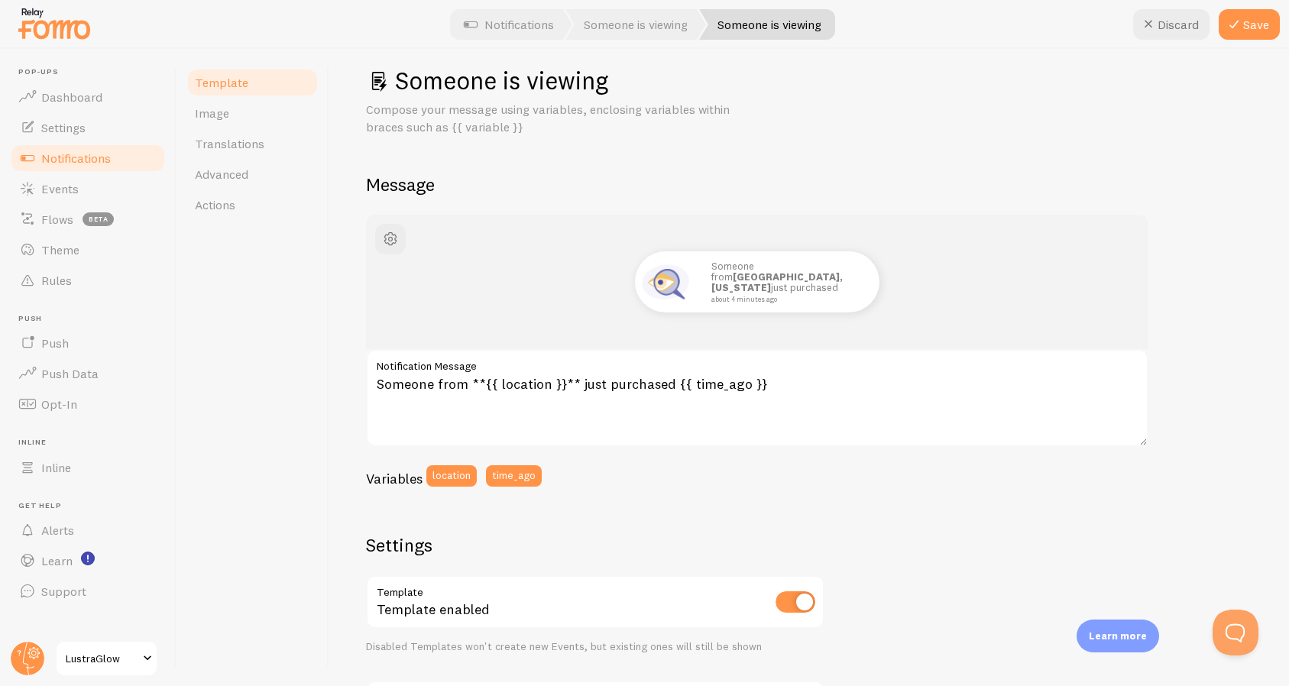
click at [316, 456] on div "Template Image Translations Advanced Actions" at bounding box center [252, 367] width 153 height 637
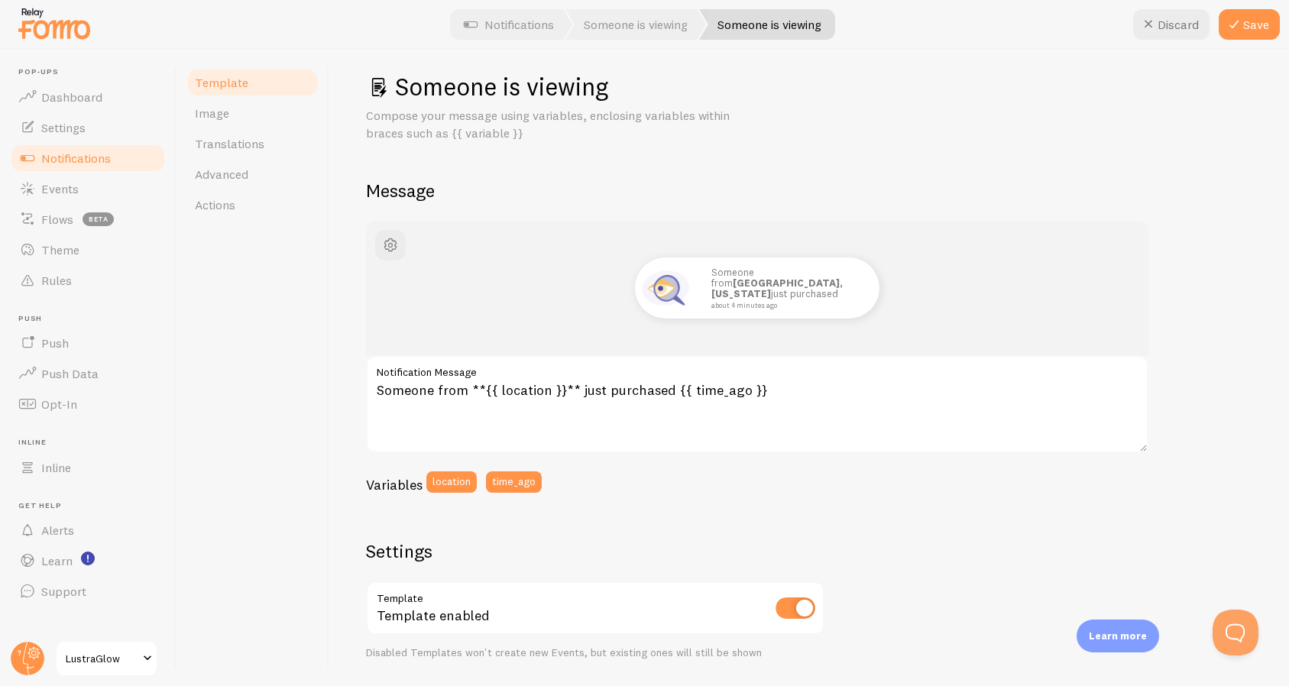
scroll to position [0, 0]
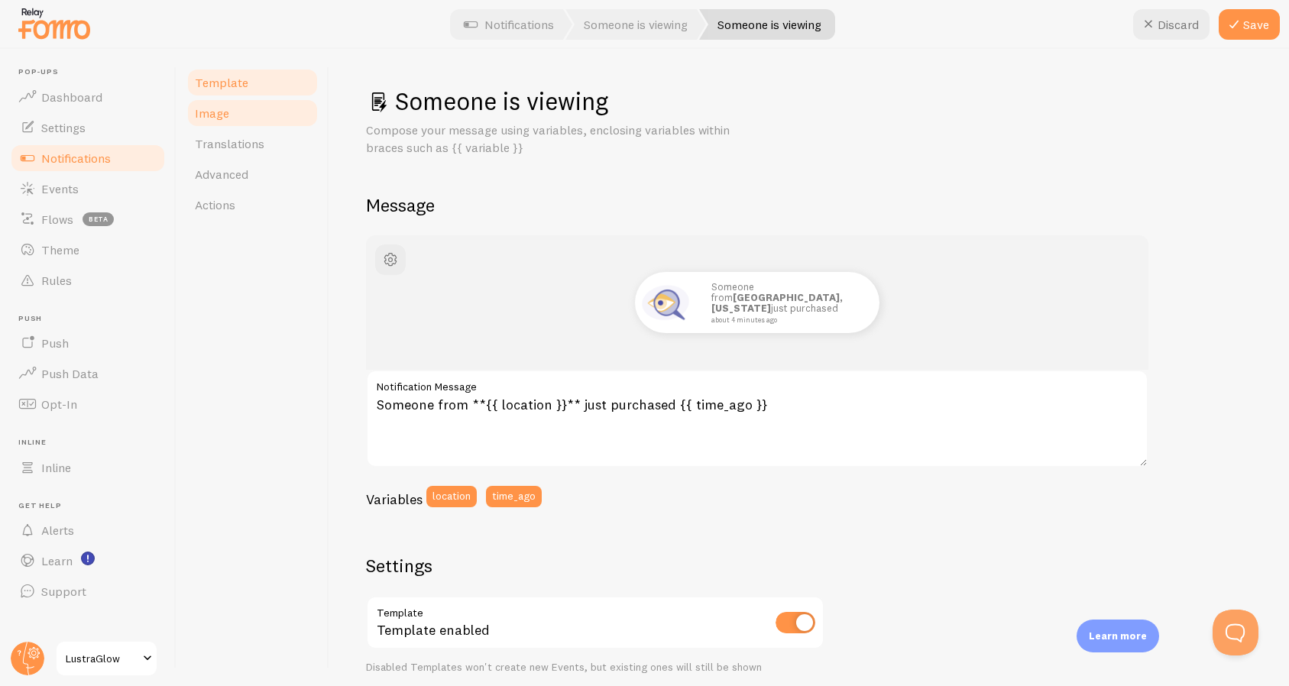
click at [290, 112] on link "Image" at bounding box center [253, 113] width 134 height 31
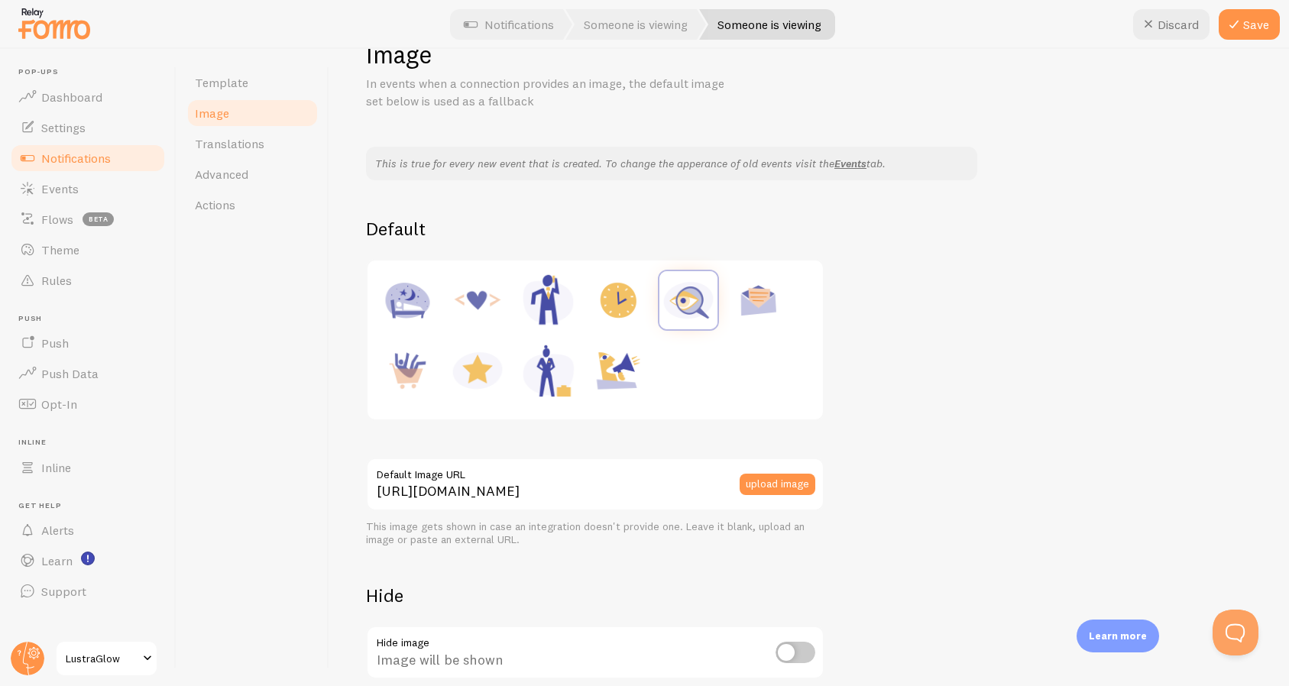
scroll to position [57, 0]
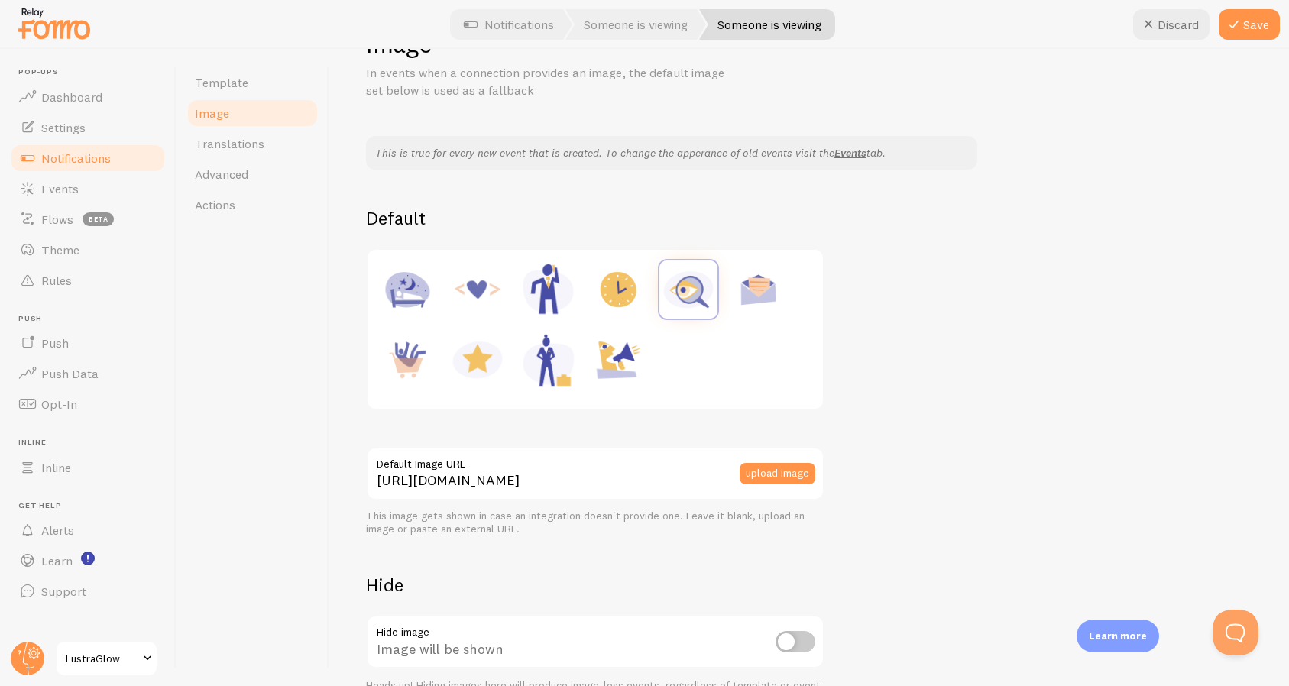
click at [408, 361] on img at bounding box center [407, 360] width 58 height 58
type input "https://fomo.com/images/widget/template_defaults/purchase.jpg"
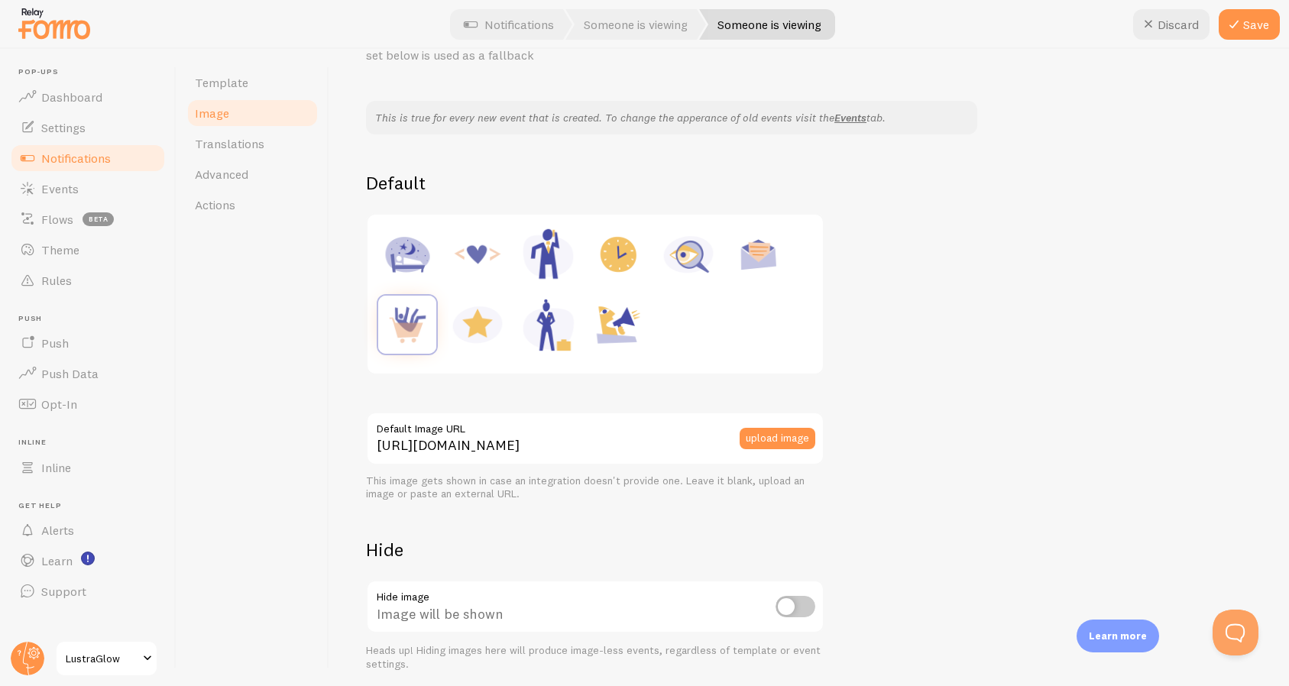
scroll to position [0, 0]
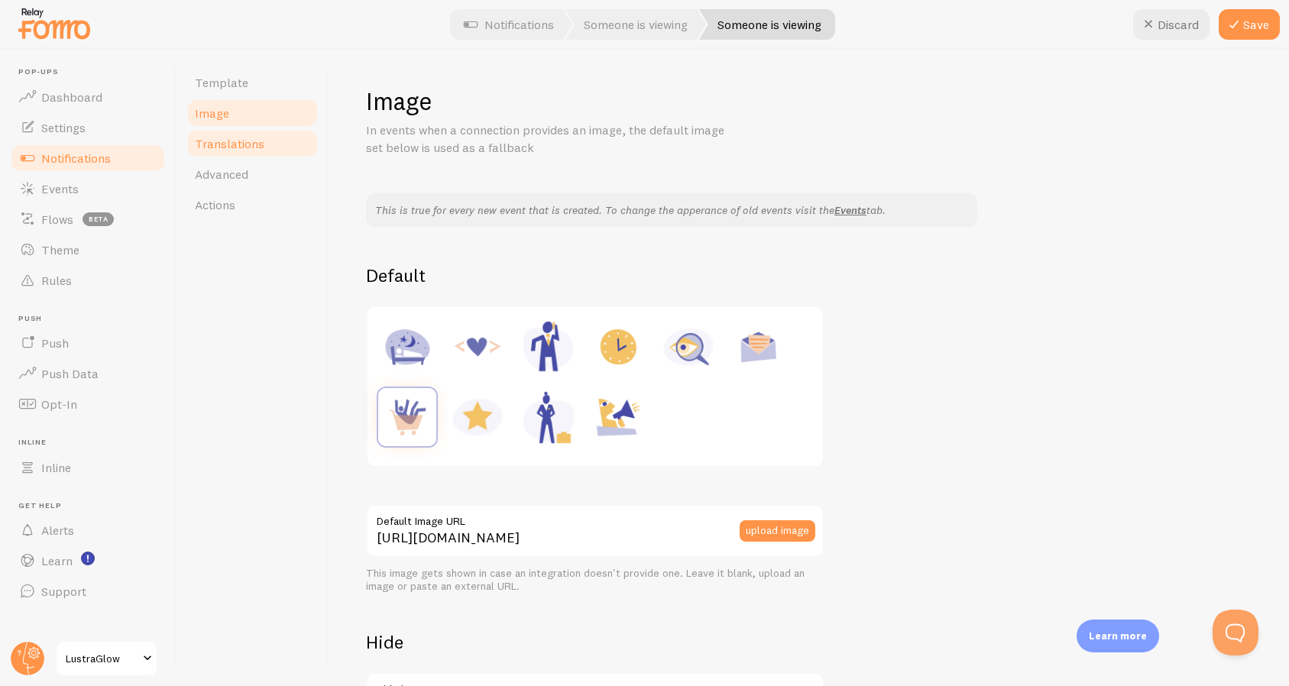
click at [283, 136] on link "Translations" at bounding box center [253, 143] width 134 height 31
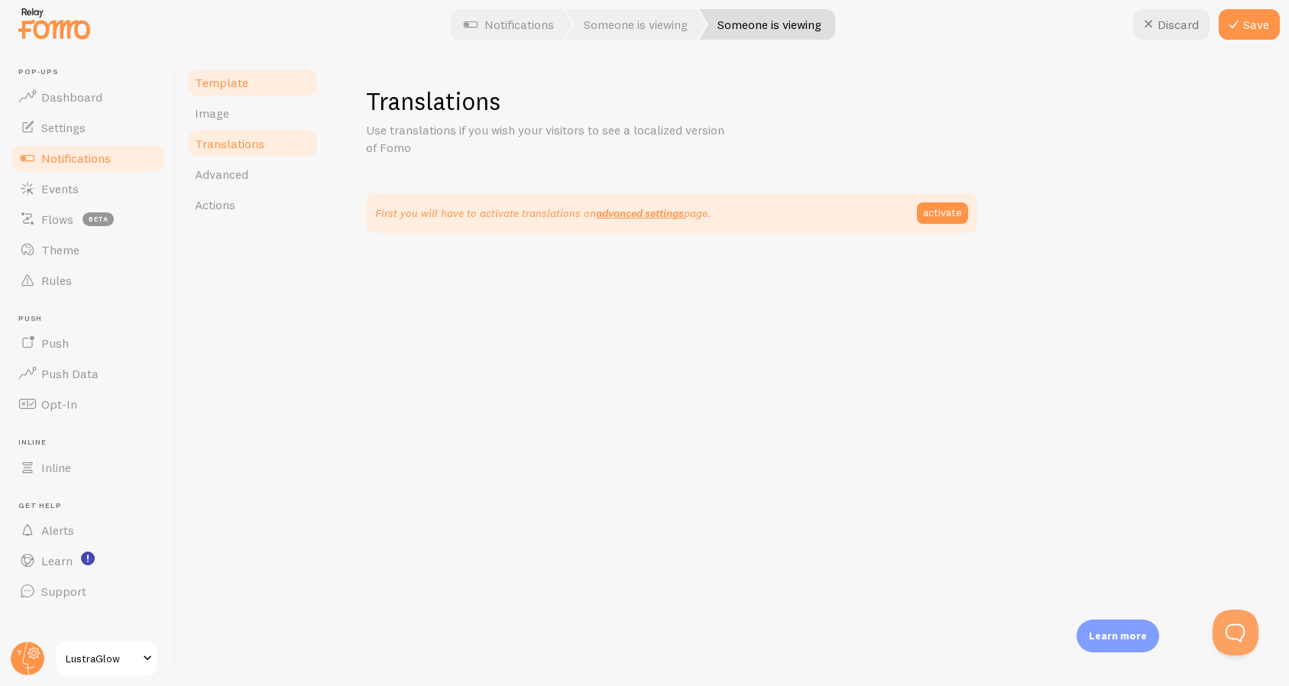
click at [283, 77] on link "Template" at bounding box center [253, 82] width 134 height 31
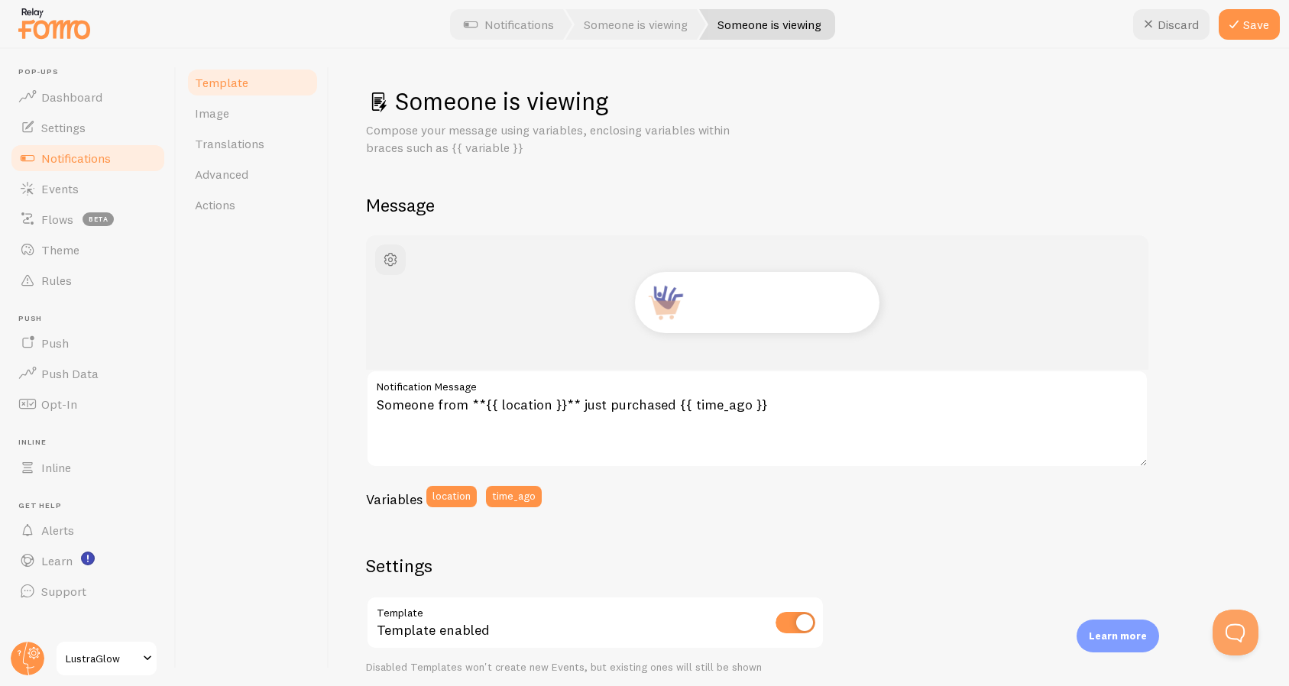
click at [281, 226] on div "Template Image Translations Advanced Actions" at bounding box center [252, 367] width 153 height 637
click at [281, 206] on link "Actions" at bounding box center [253, 204] width 134 height 31
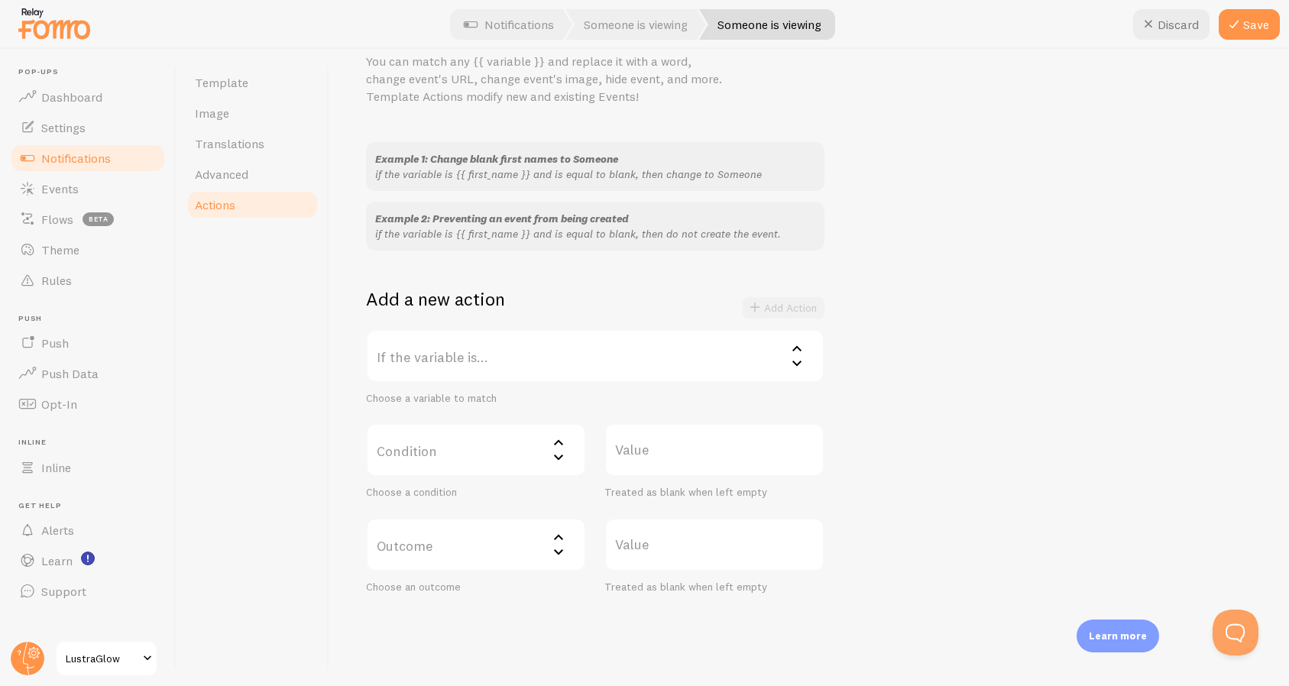
scroll to position [108, 0]
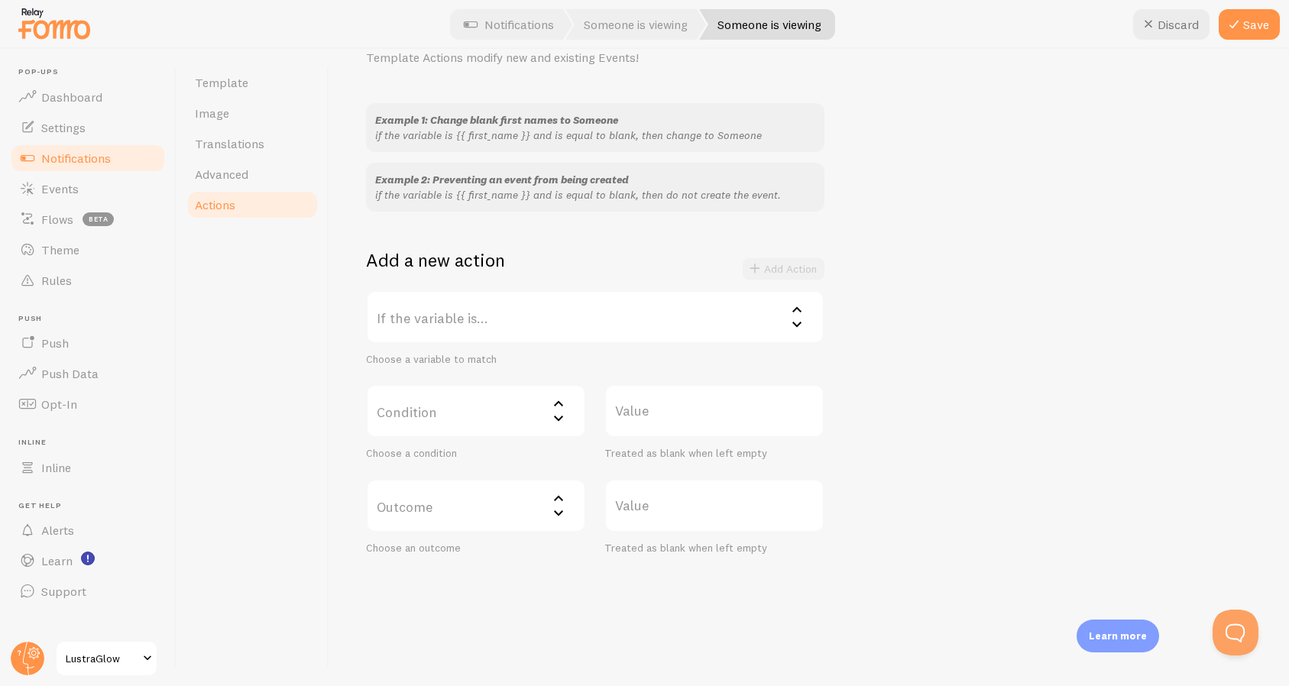
click at [432, 315] on label "If the variable is..." at bounding box center [595, 316] width 458 height 53
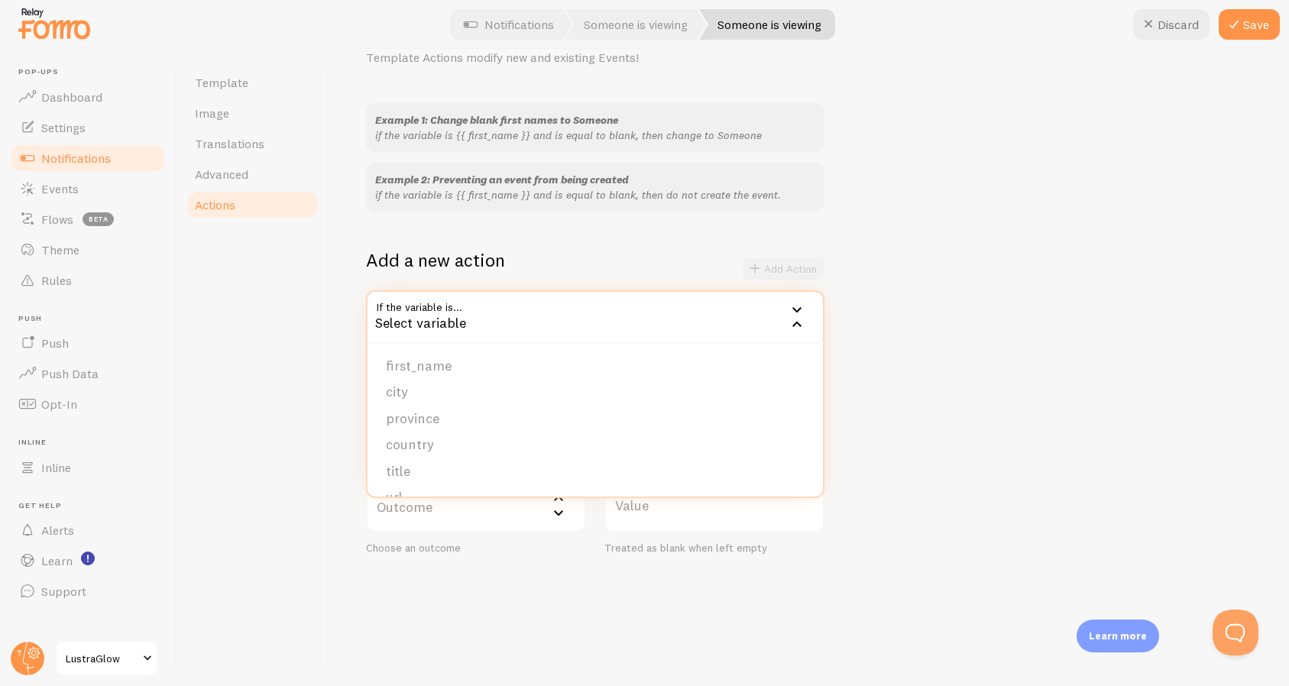
click at [325, 336] on div "Template Image Translations Advanced Actions" at bounding box center [252, 367] width 153 height 637
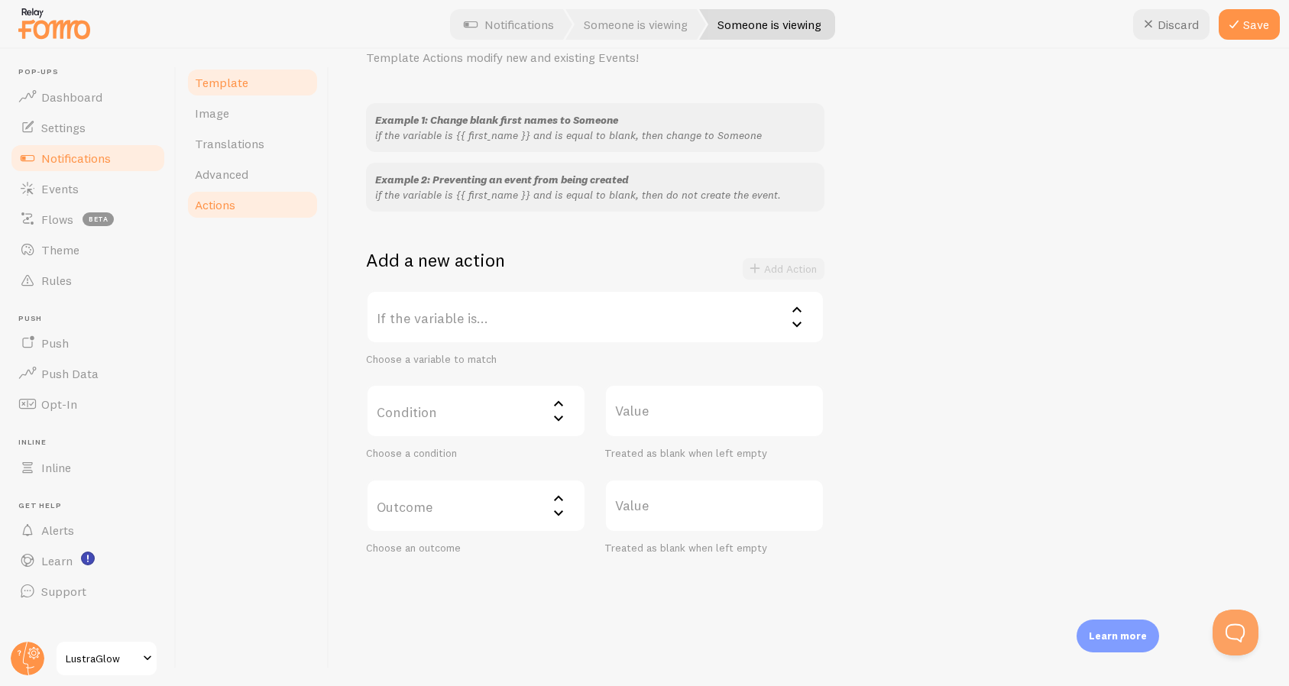
click at [284, 77] on link "Template" at bounding box center [253, 82] width 134 height 31
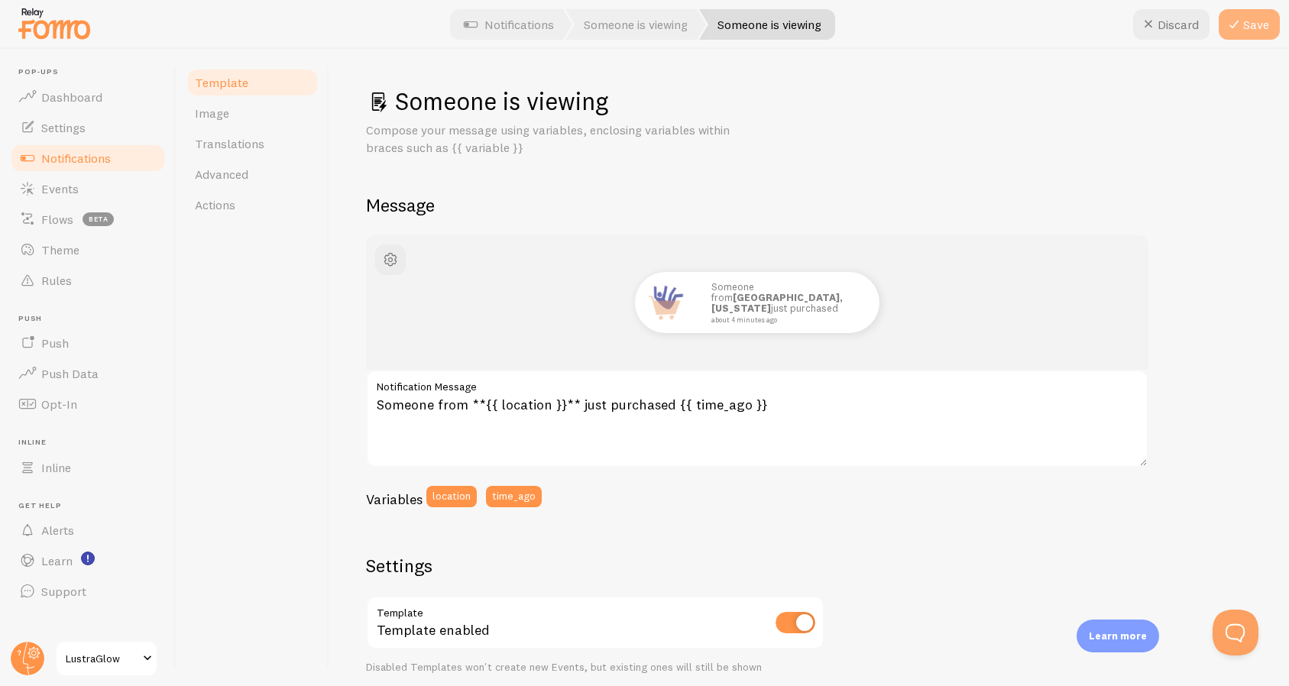
click at [1239, 24] on icon at bounding box center [1234, 24] width 18 height 18
